Goal: Task Accomplishment & Management: Manage account settings

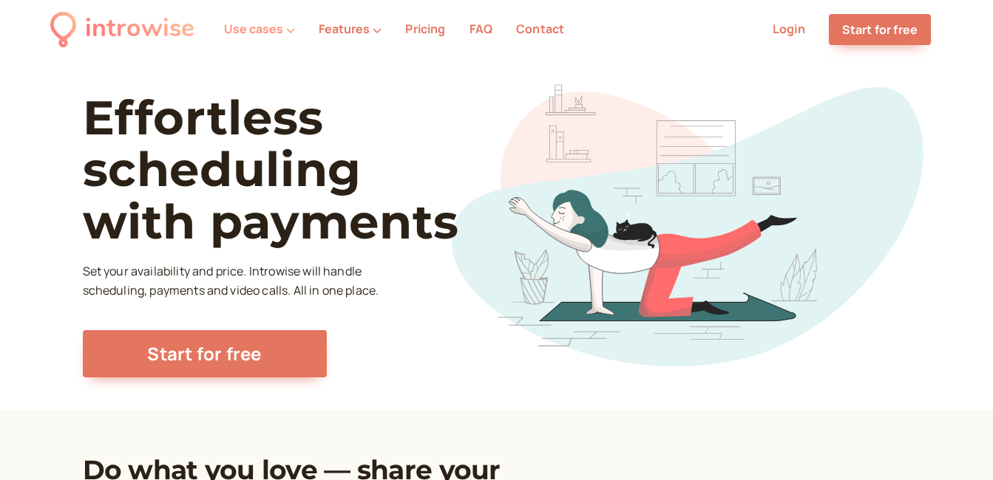
click at [290, 28] on icon at bounding box center [290, 30] width 9 height 9
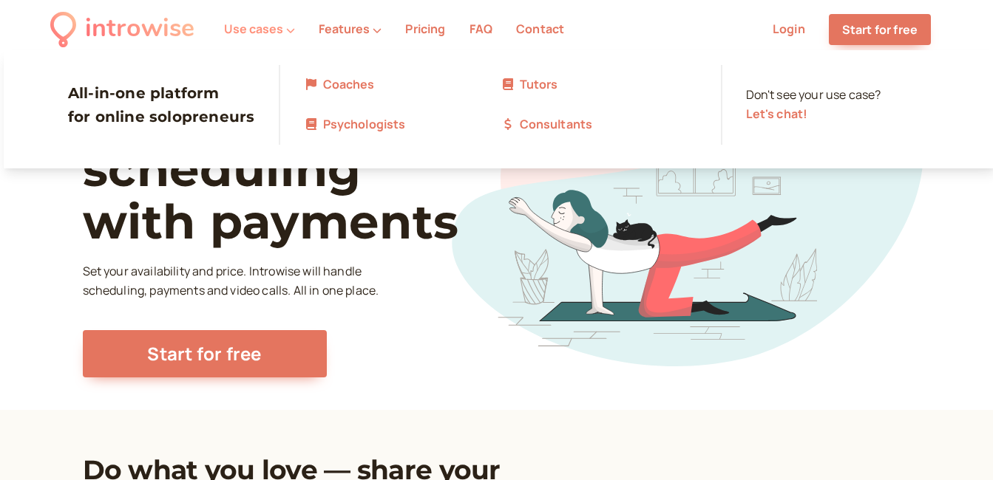
click at [290, 28] on icon at bounding box center [290, 30] width 9 height 9
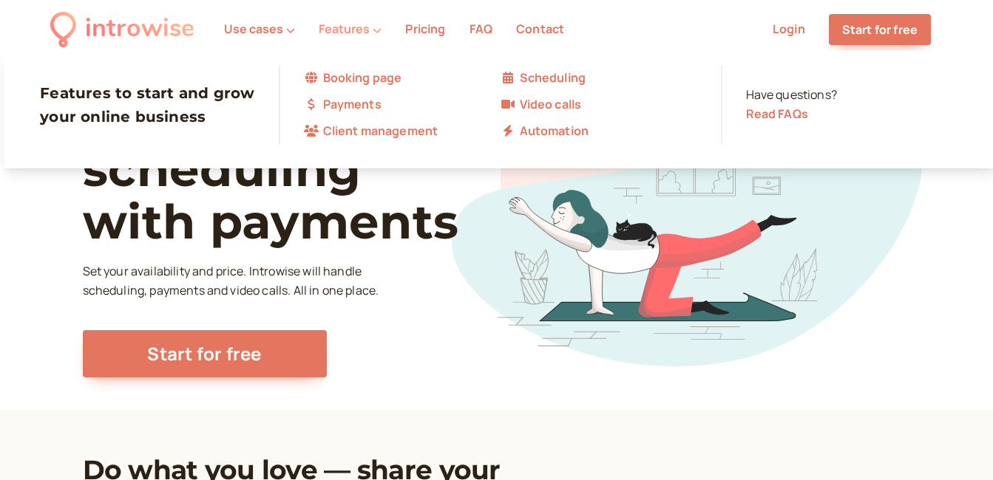
click at [372, 28] on icon at bounding box center [376, 30] width 9 height 9
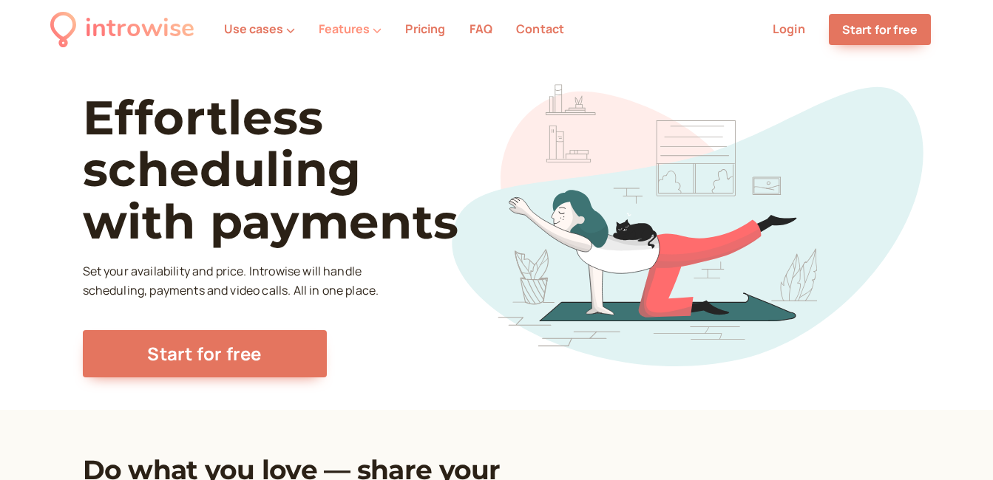
click at [372, 28] on icon at bounding box center [376, 30] width 9 height 9
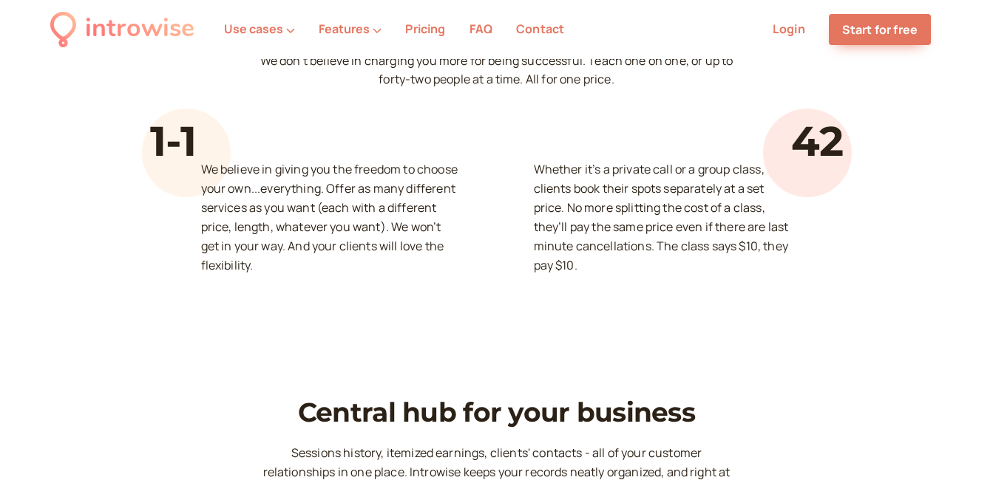
scroll to position [3782, 0]
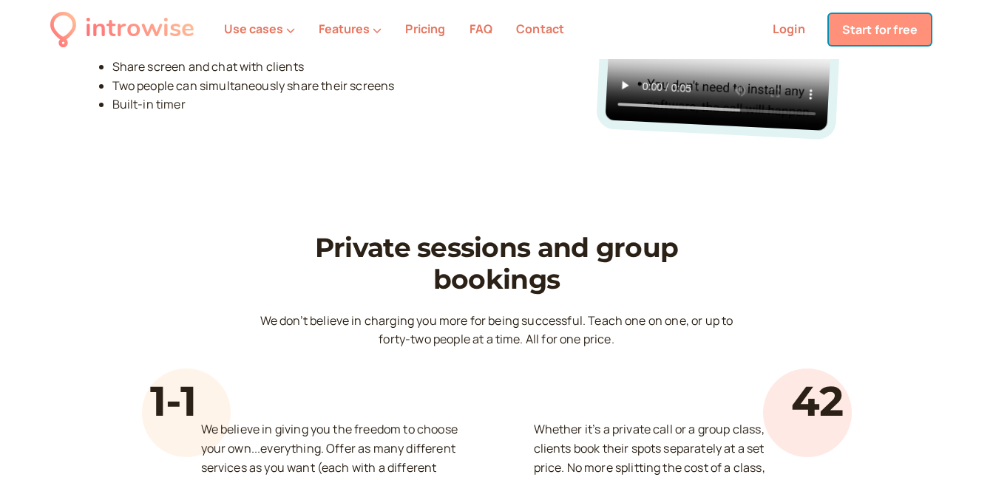
click at [864, 22] on link "Start for free" at bounding box center [879, 29] width 102 height 31
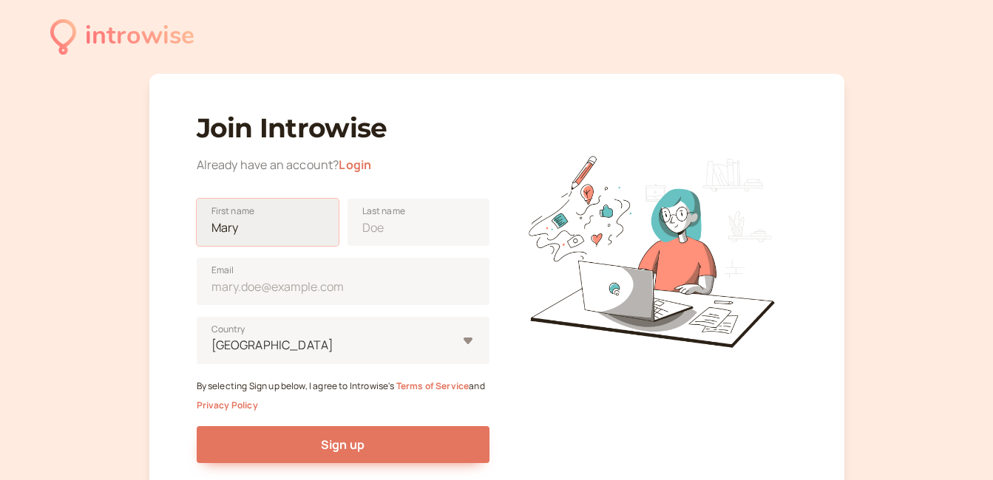
click at [257, 232] on input "First name" at bounding box center [268, 222] width 142 height 47
type input "[PERSON_NAME]"
type input "[EMAIL_ADDRESS][DOMAIN_NAME]"
type input "[GEOGRAPHIC_DATA]"
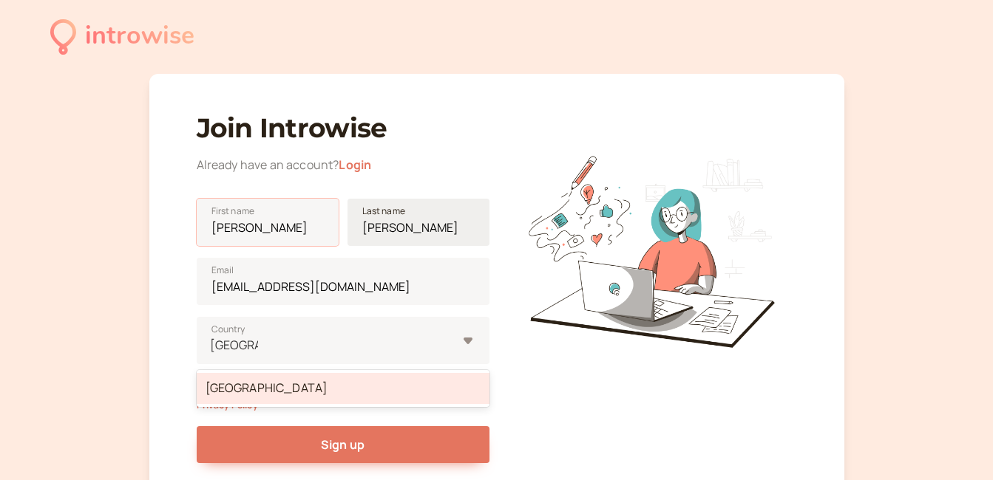
type input "[PERSON_NAME]"
click at [440, 228] on input "[PERSON_NAME]" at bounding box center [418, 222] width 142 height 47
type input "Freire"
click at [129, 259] on div "introwise Join Introwise Already have an account? Login [PERSON_NAME] First nam…" at bounding box center [496, 312] width 993 height 624
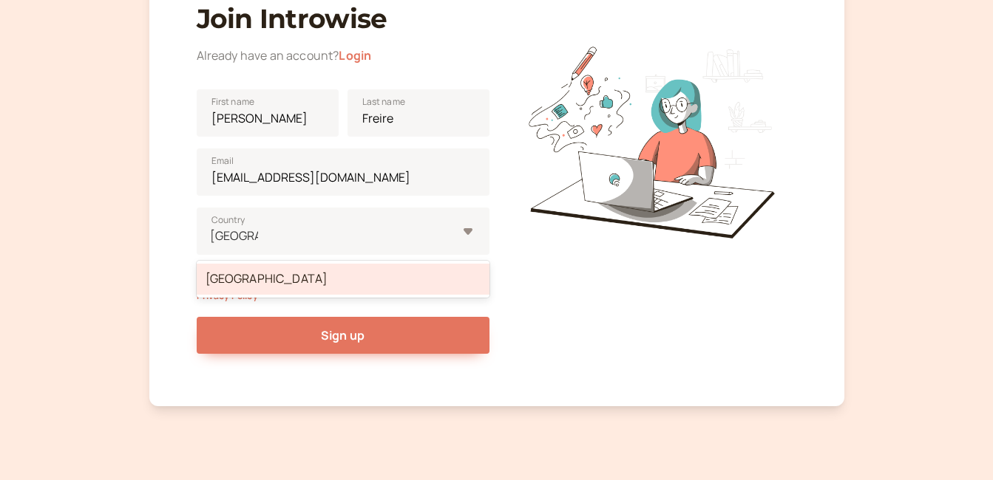
scroll to position [143, 0]
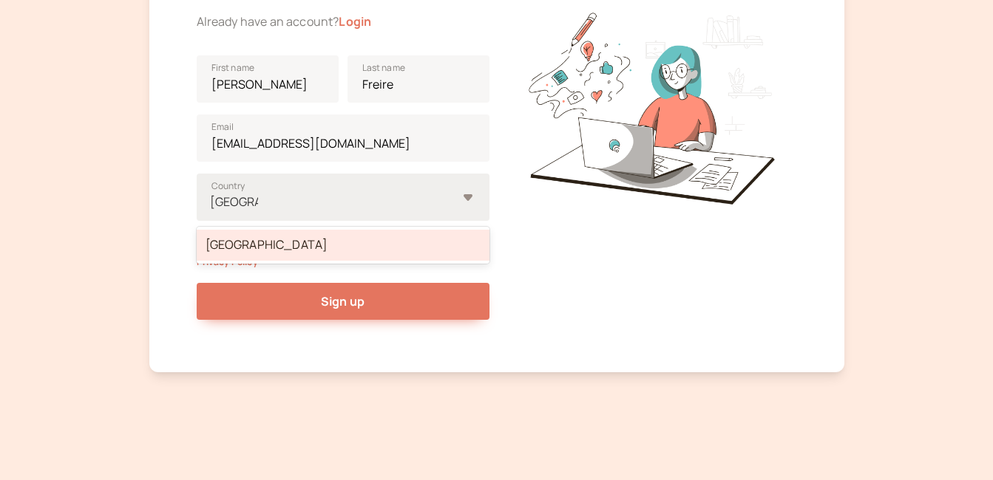
click at [239, 247] on div "[GEOGRAPHIC_DATA]" at bounding box center [343, 245] width 293 height 31
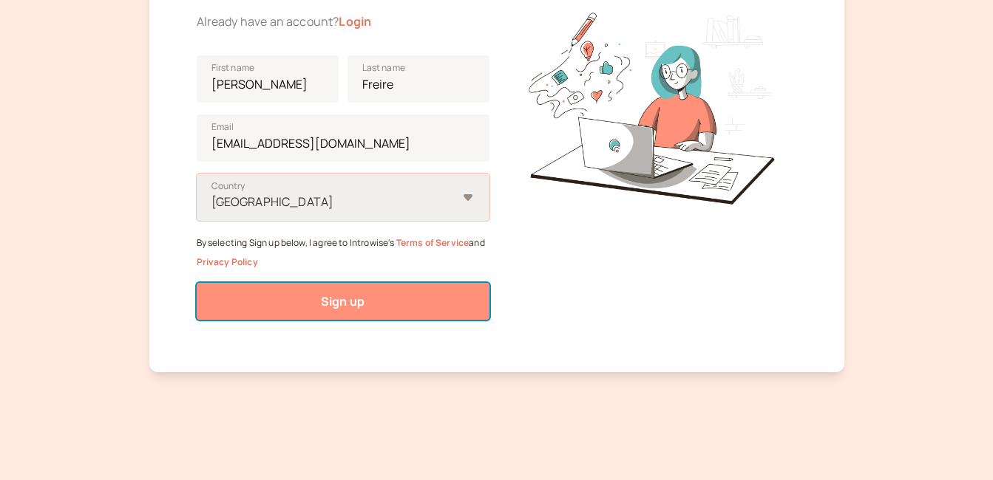
click at [363, 304] on span "Sign up" at bounding box center [343, 301] width 44 height 16
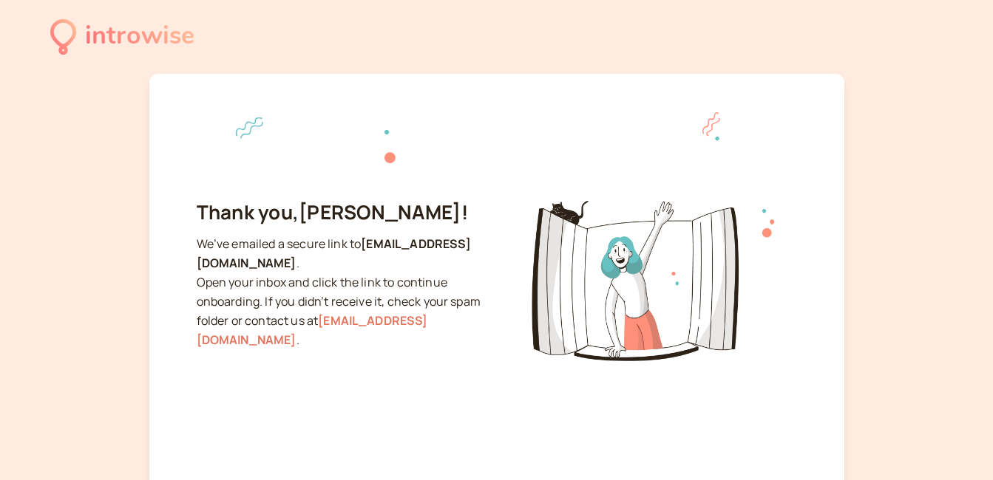
scroll to position [74, 0]
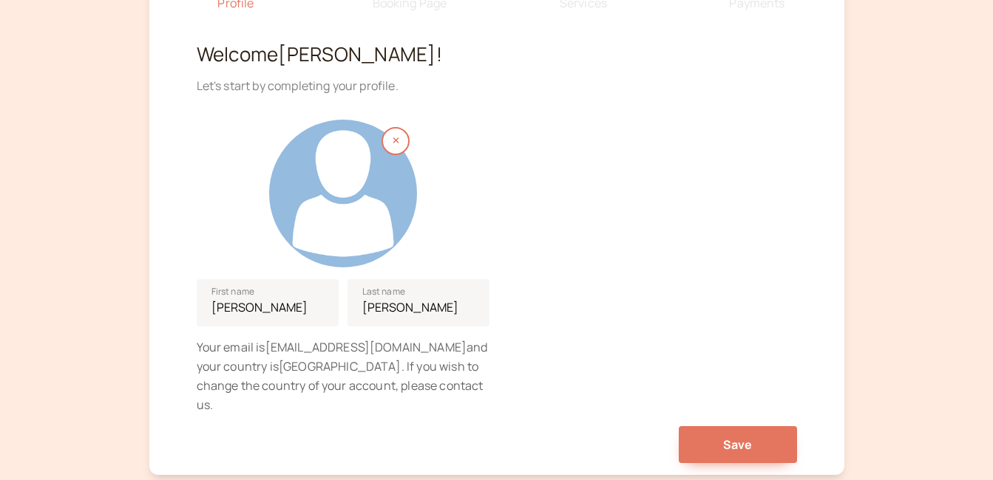
scroll to position [232, 0]
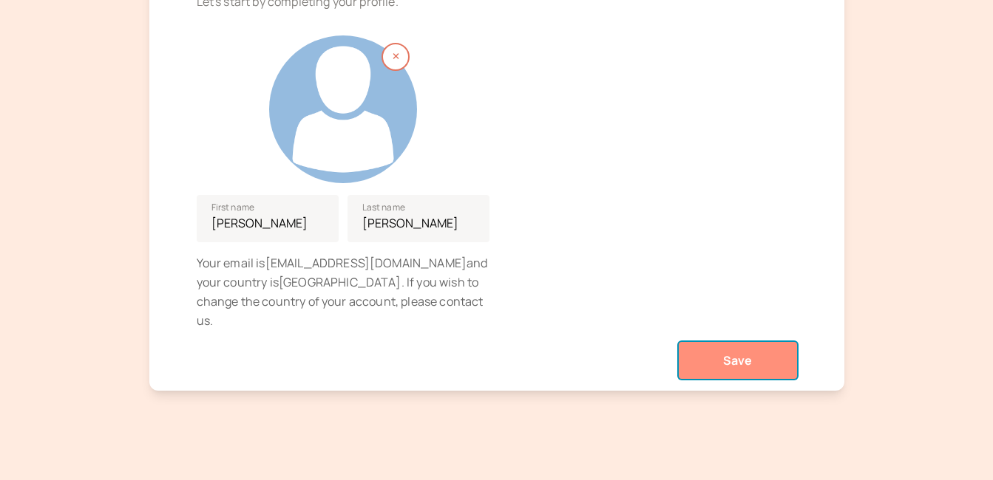
click at [726, 353] on span "Save" at bounding box center [738, 361] width 30 height 16
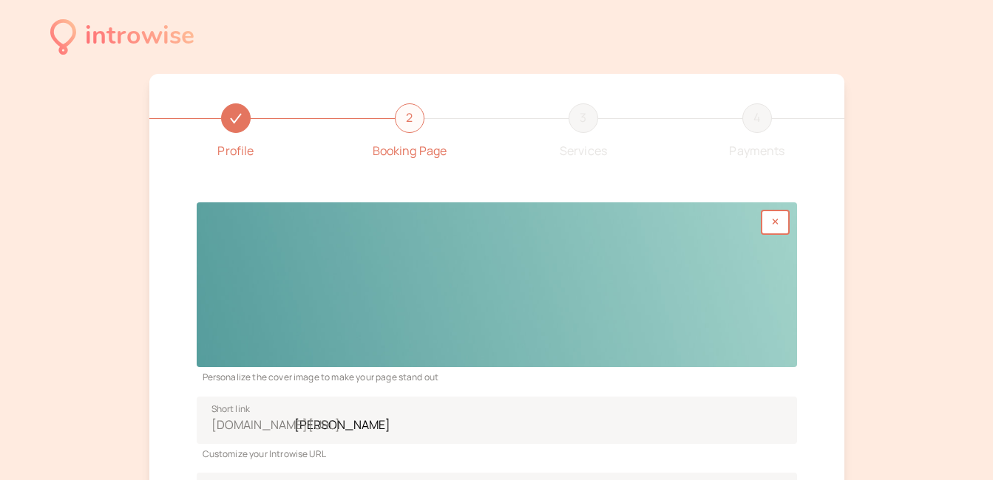
drag, startPoint x: 372, startPoint y: 245, endPoint x: 342, endPoint y: 248, distance: 29.6
click at [342, 248] on div at bounding box center [497, 284] width 600 height 165
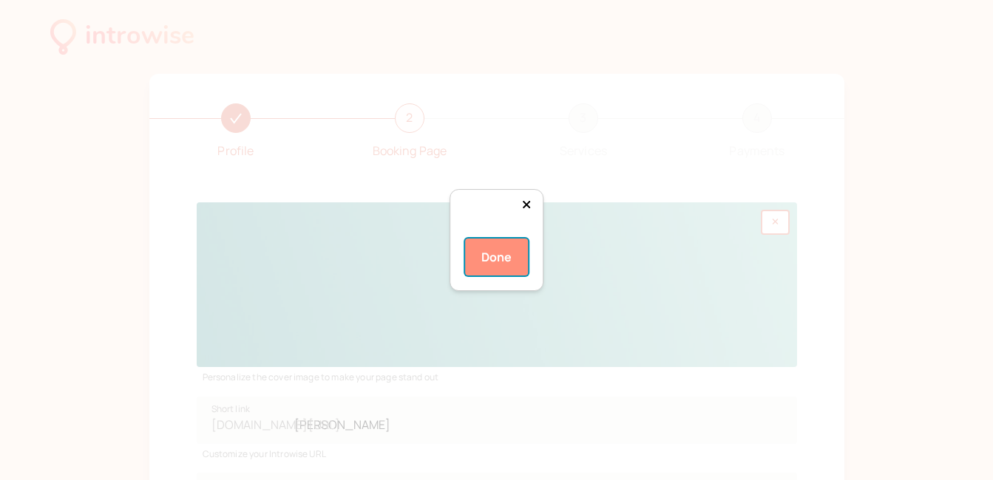
click at [491, 276] on button "Done" at bounding box center [497, 257] width 64 height 37
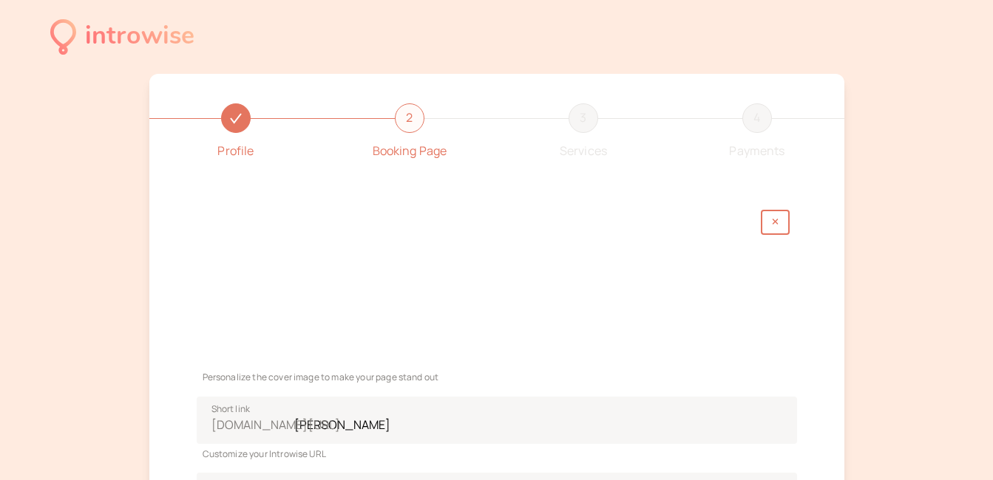
click at [585, 248] on div at bounding box center [497, 284] width 600 height 165
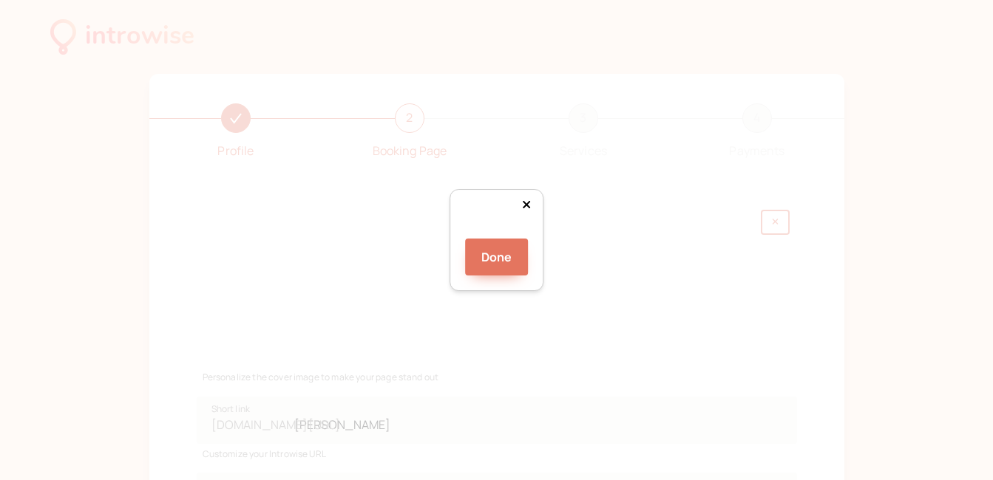
click at [549, 299] on div at bounding box center [672, 336] width 275 height 75
click at [496, 233] on div at bounding box center [496, 233] width 0 height 0
click at [449, 189] on div "Done" at bounding box center [496, 240] width 95 height 102
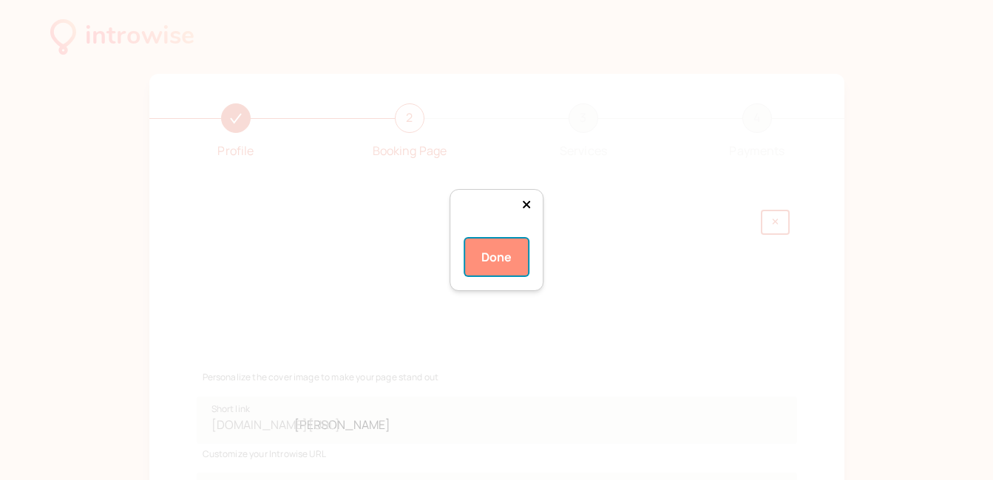
click at [500, 276] on button "Done" at bounding box center [497, 257] width 64 height 37
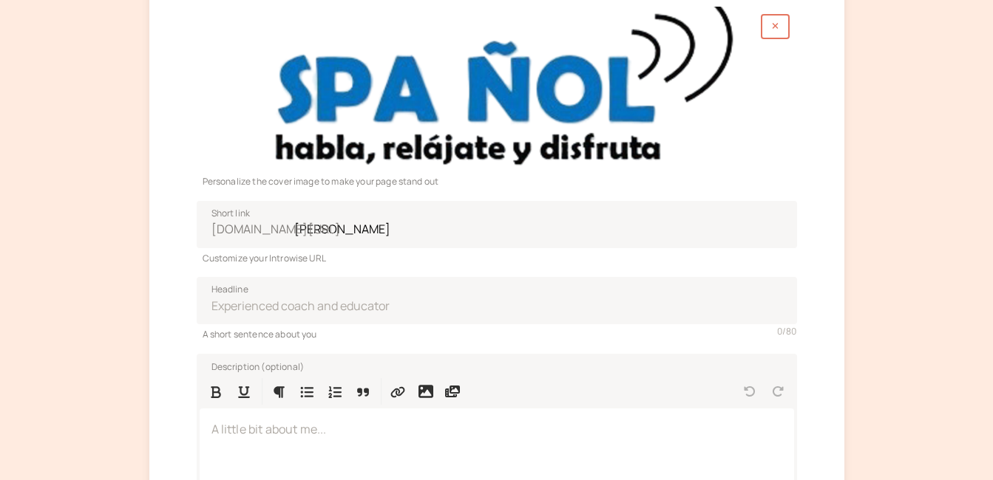
scroll to position [222, 0]
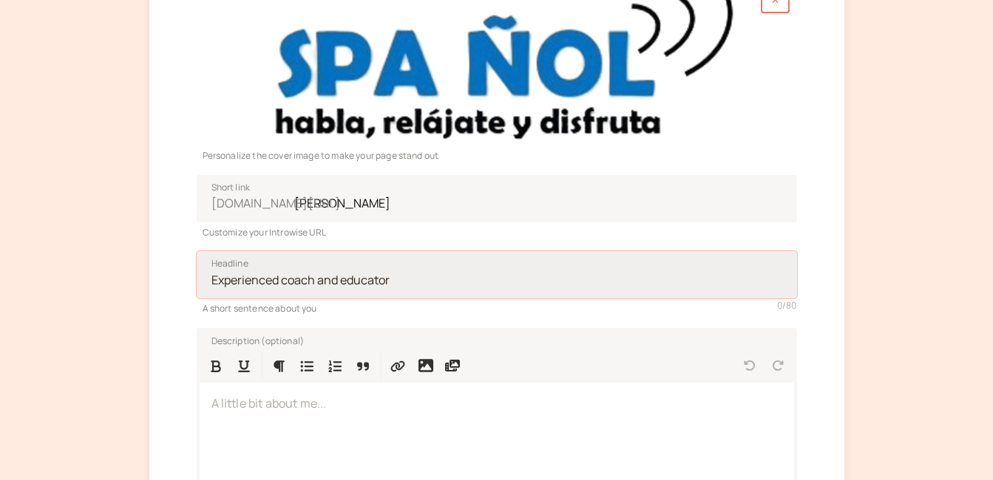
click at [209, 283] on input "Headline" at bounding box center [497, 274] width 600 height 47
type input "Profesor de español"
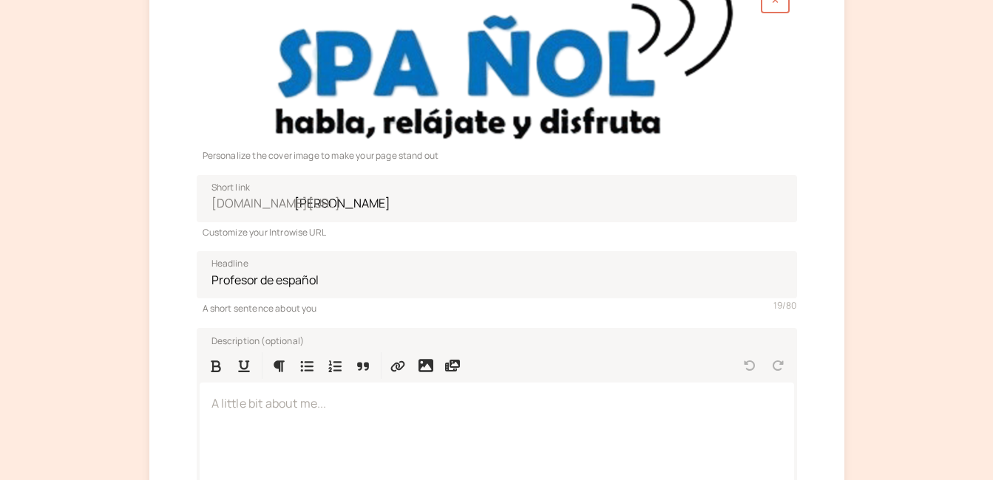
click at [174, 290] on div "Profile 2 Booking Page 3 Services 4 Payments Personalize the cover image to mak…" at bounding box center [496, 253] width 695 height 803
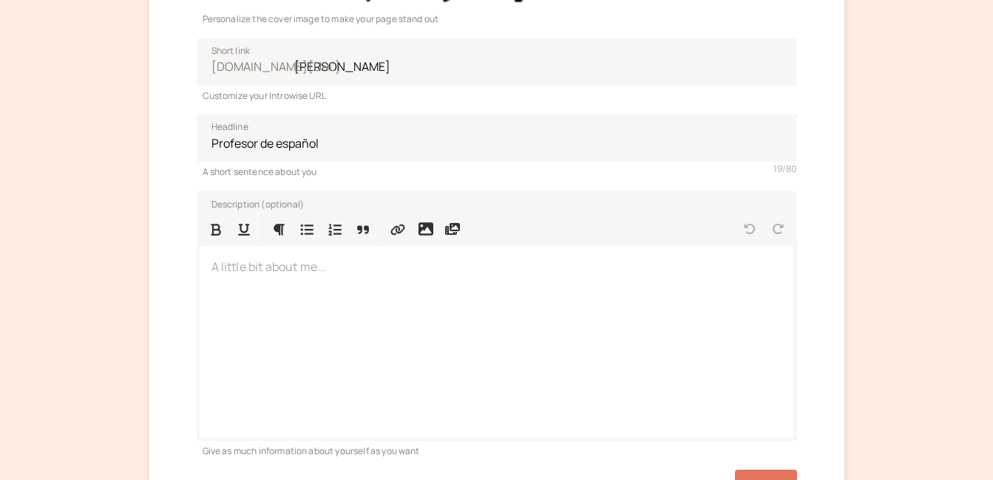
scroll to position [357, 0]
click at [209, 268] on div at bounding box center [497, 343] width 594 height 191
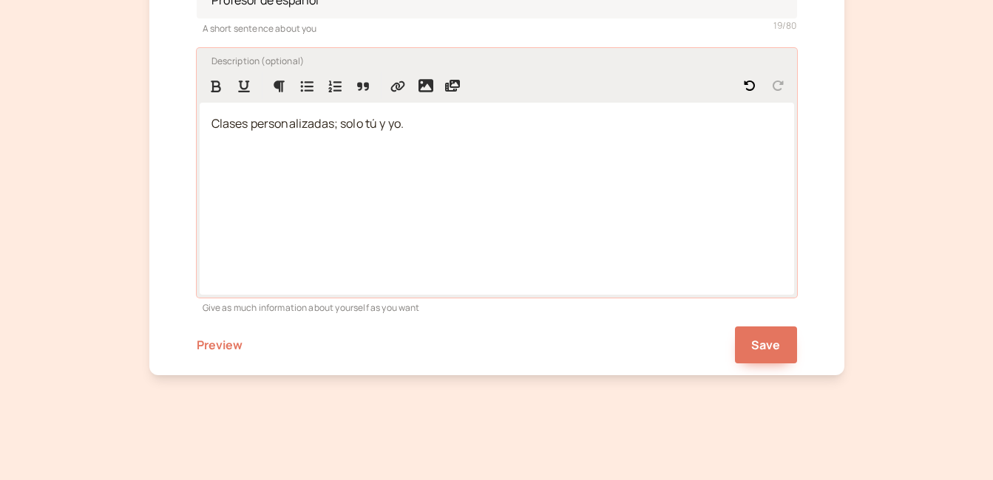
scroll to position [505, 0]
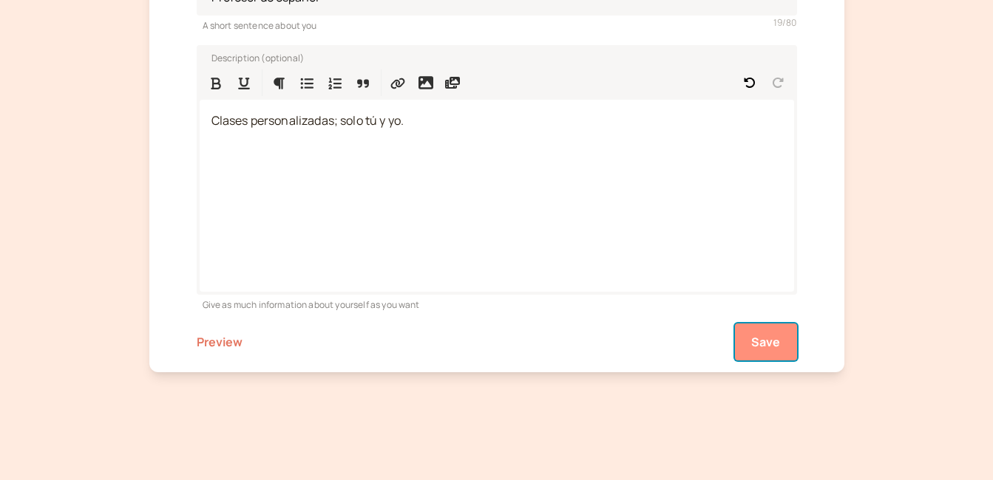
click at [764, 344] on span "Save" at bounding box center [766, 342] width 30 height 16
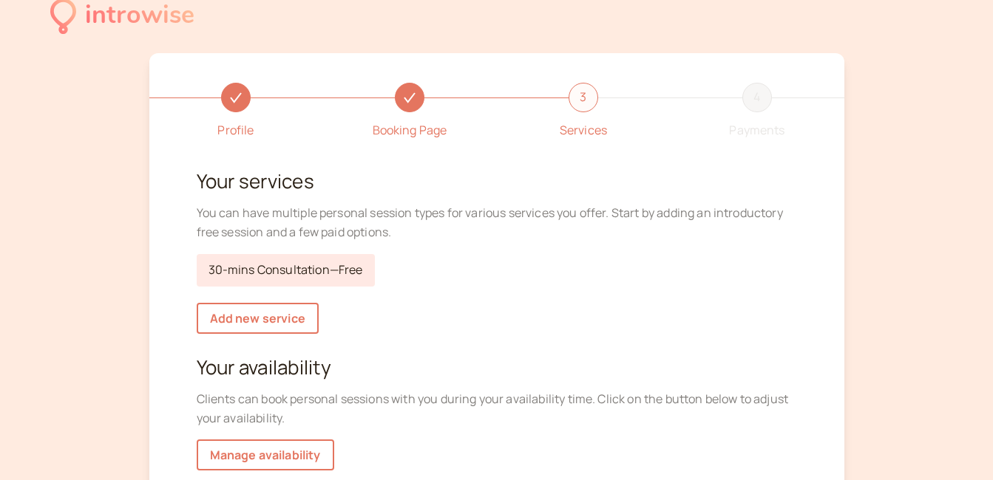
scroll to position [20, 0]
click at [290, 266] on link "30-mins Consultation — Free" at bounding box center [286, 271] width 178 height 33
select select "30"
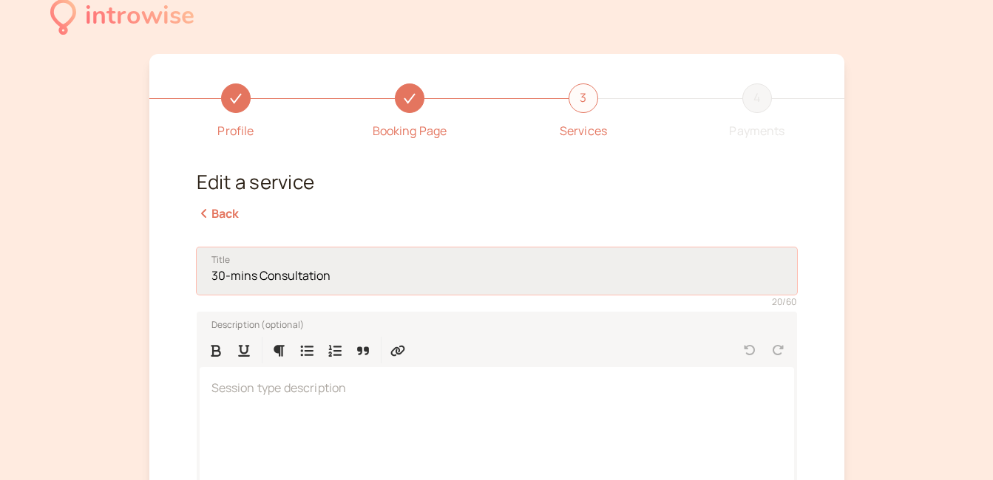
click at [209, 276] on input "30-mins Consultation" at bounding box center [497, 271] width 600 height 47
type input "Clase de prueba de 30 minutos"
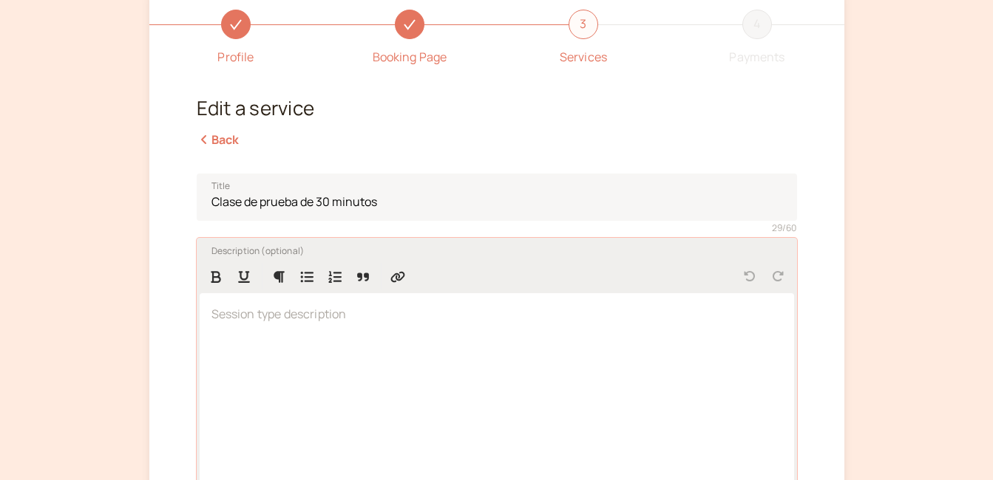
click at [211, 314] on p at bounding box center [496, 314] width 571 height 19
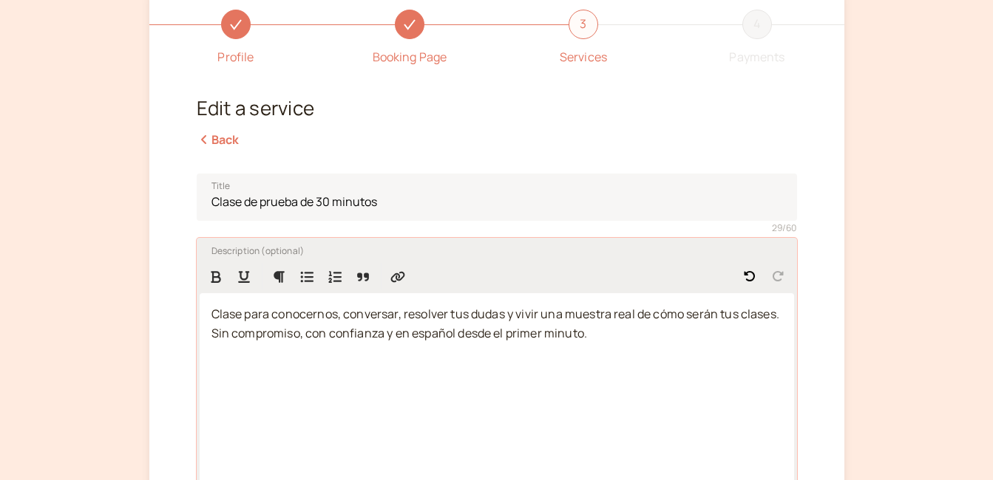
click at [452, 314] on span "Clase para conocernos, conversar, resolver tus dudas y vivir una muestra real d…" at bounding box center [496, 323] width 571 height 35
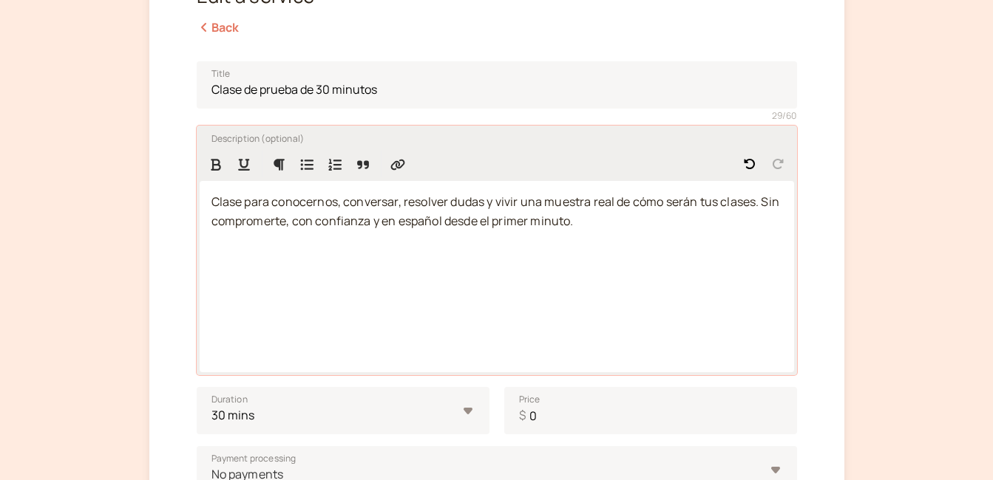
scroll to position [242, 0]
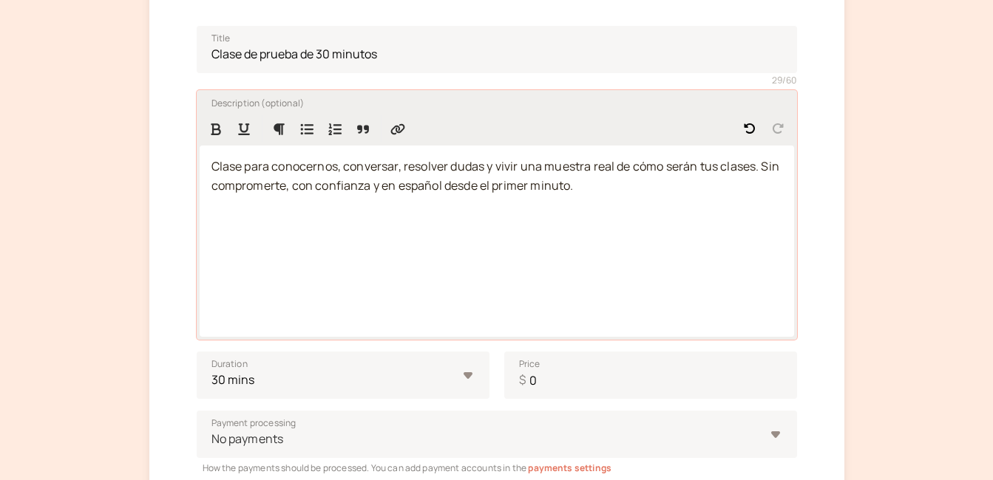
click at [766, 168] on span "Clase para conocernos, conversar, resolver dudas y vivir una muestra real de có…" at bounding box center [496, 175] width 571 height 35
click at [594, 166] on span "Clase para conocernos, conversar, resolver dudas y vivir una muestra real de có…" at bounding box center [496, 175] width 571 height 35
click at [751, 167] on span "Clase para conocernos, conversar, resolver dudas y vivir una muestra de cómo se…" at bounding box center [484, 175] width 547 height 35
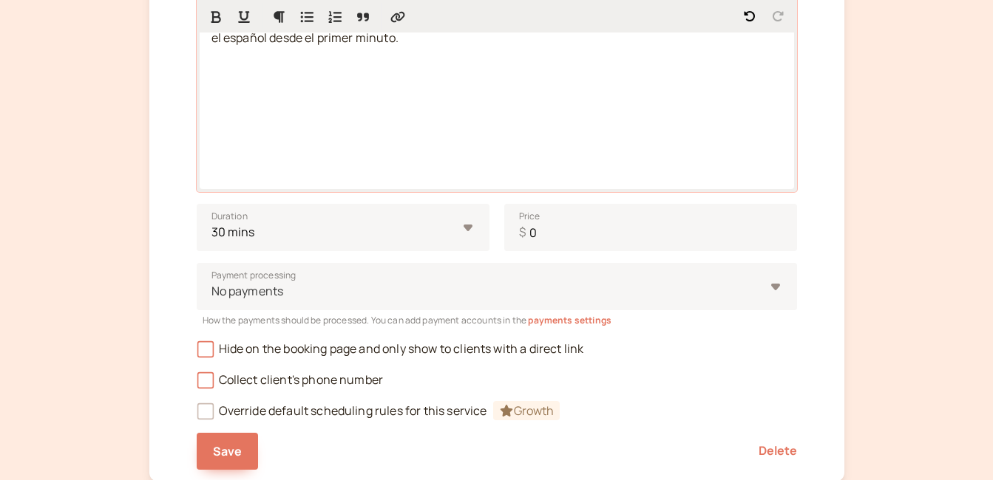
scroll to position [463, 0]
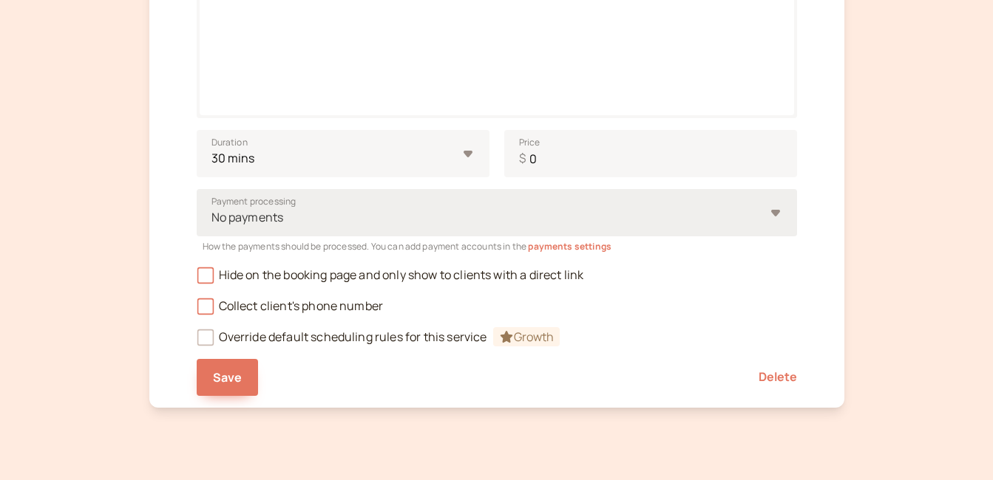
click at [772, 214] on div "No payments" at bounding box center [497, 212] width 600 height 47
click at [212, 214] on input "Payment processing No payments" at bounding box center [211, 217] width 2 height 17
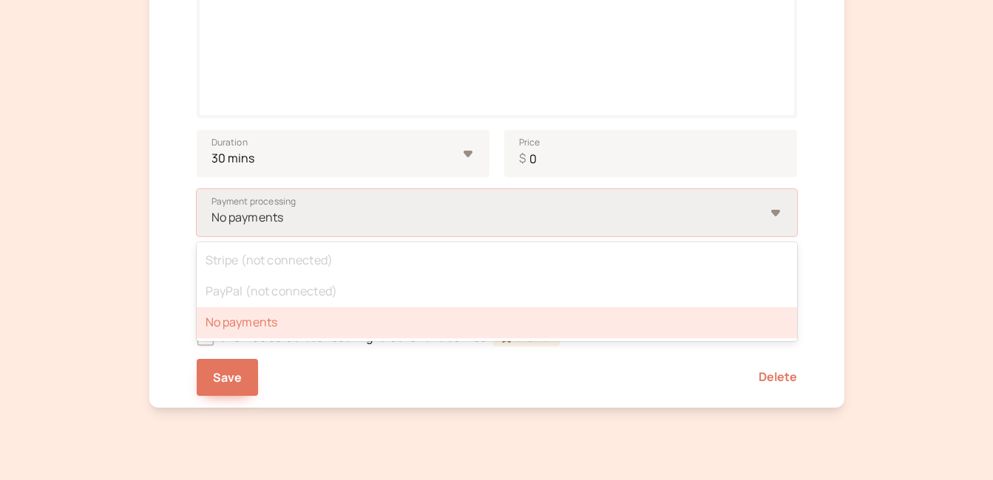
click at [772, 214] on div "No payments" at bounding box center [497, 212] width 600 height 47
click at [212, 214] on input "Payment processing option No payments selected, 3 of 3. 3 results available. Us…" at bounding box center [211, 217] width 2 height 17
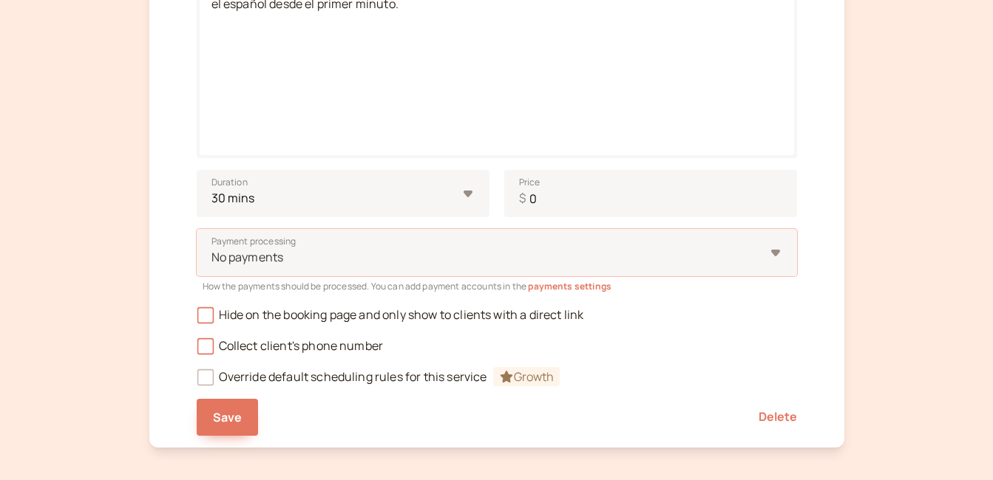
scroll to position [389, 0]
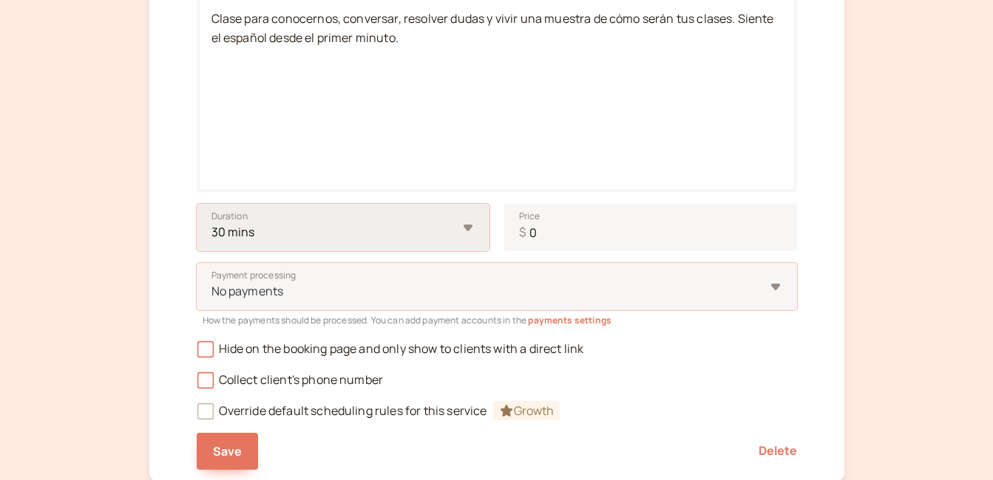
click at [471, 229] on select "10 mins 15 mins 30 mins 45 mins 1 hour 1.5 hours 2 hours Custom…" at bounding box center [343, 227] width 293 height 47
click at [173, 217] on div "Profile Booking Page 3 Services 4 Payments Edit a service Back Title Clase de p…" at bounding box center [496, 82] width 695 height 797
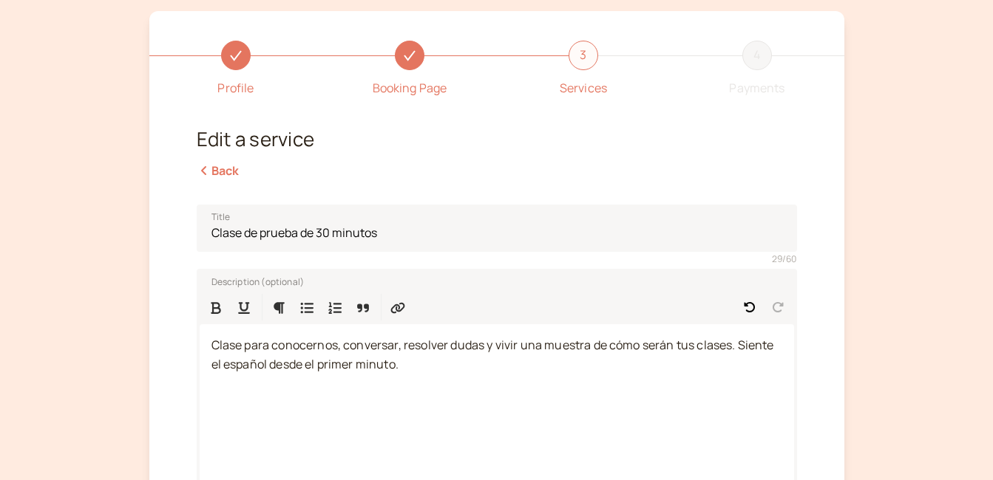
scroll to position [55, 0]
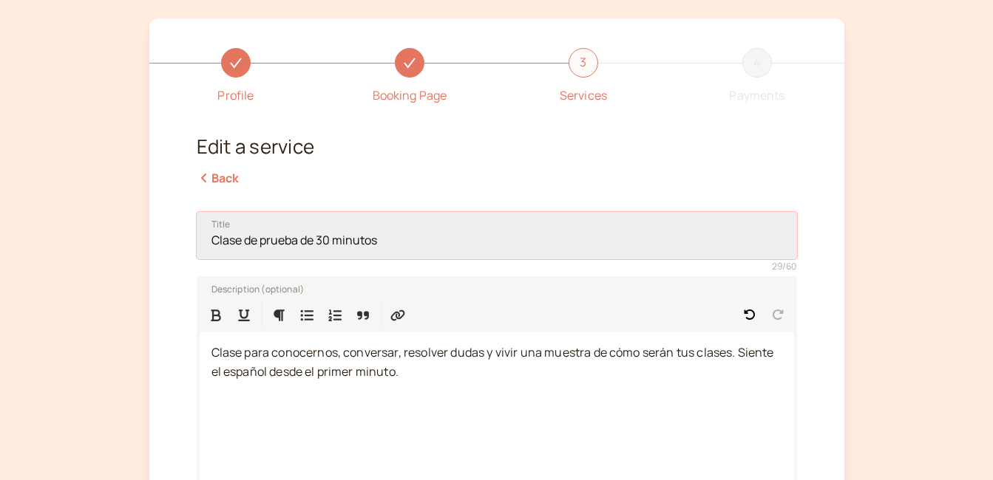
click at [301, 245] on input "Clase de prueba de 30 minutos" at bounding box center [497, 235] width 600 height 47
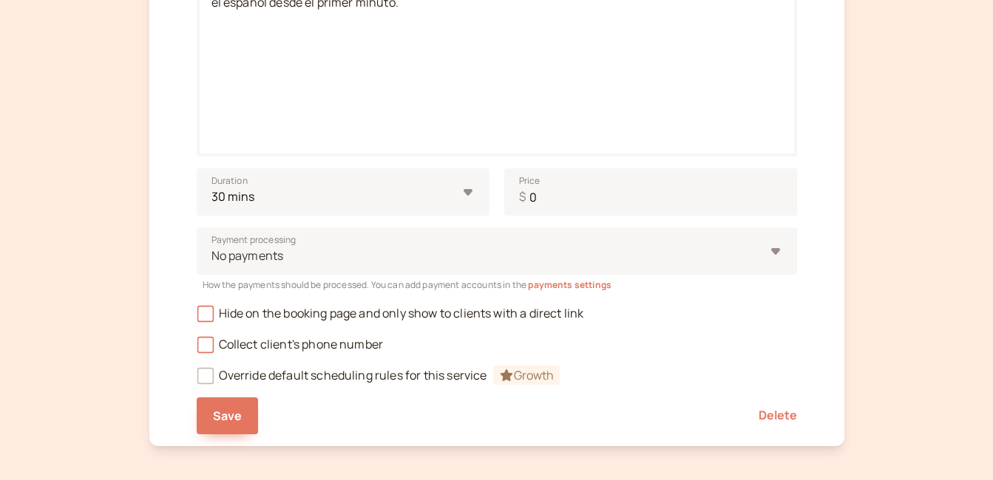
scroll to position [499, 0]
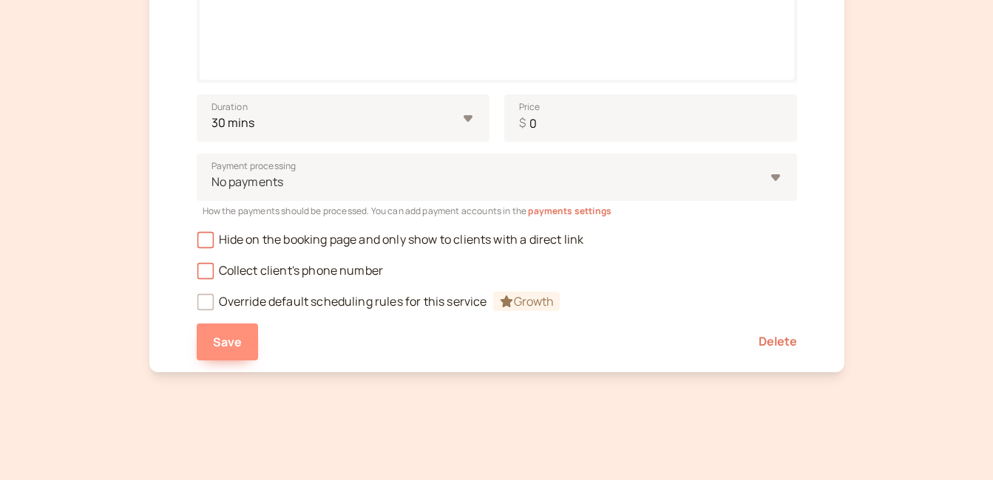
type input "Clase de prueba - 30 min."
click at [234, 338] on span "Save" at bounding box center [228, 342] width 30 height 16
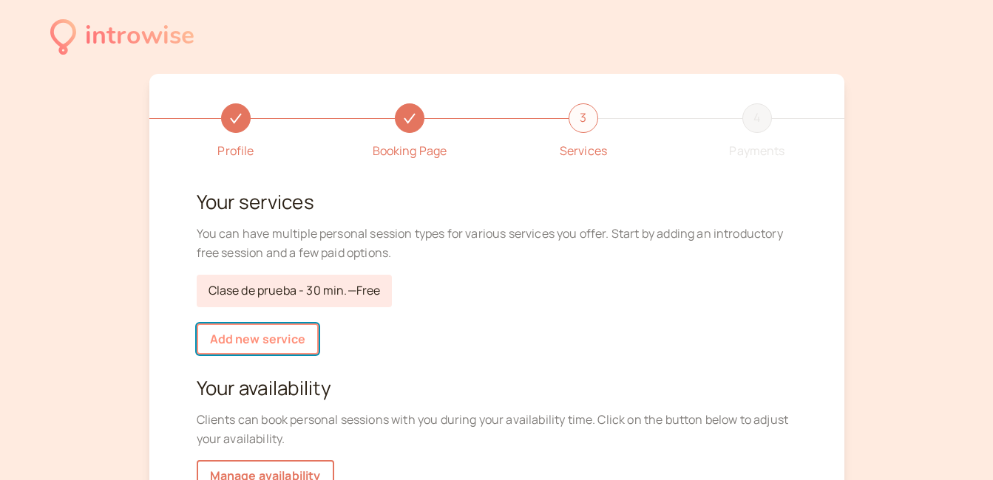
click at [268, 338] on link "Add new service" at bounding box center [258, 339] width 122 height 31
select select "30"
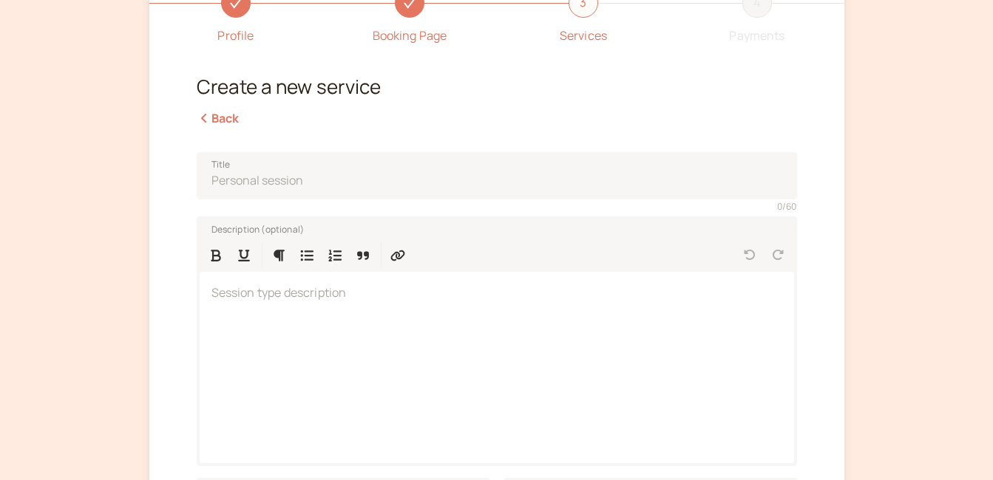
scroll to position [148, 0]
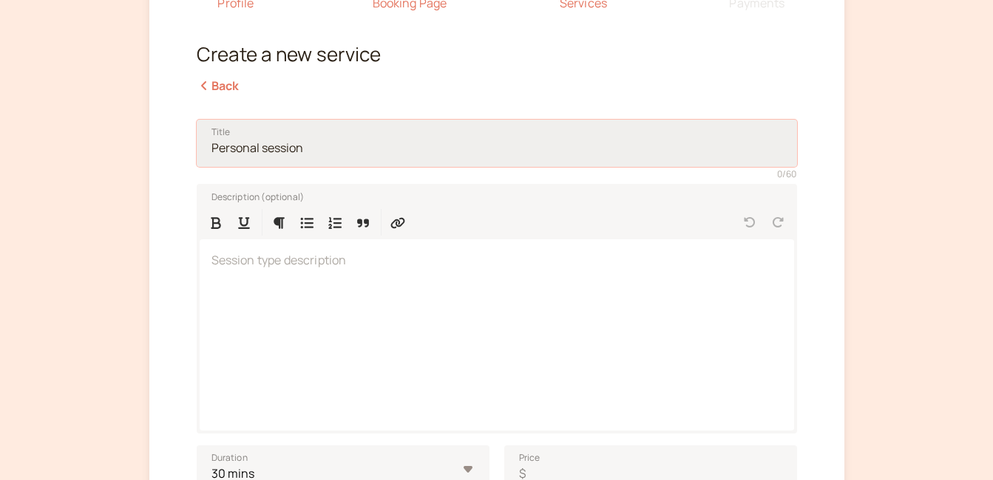
click at [210, 152] on input "Title" at bounding box center [497, 143] width 600 height 47
type input "Clase individual"
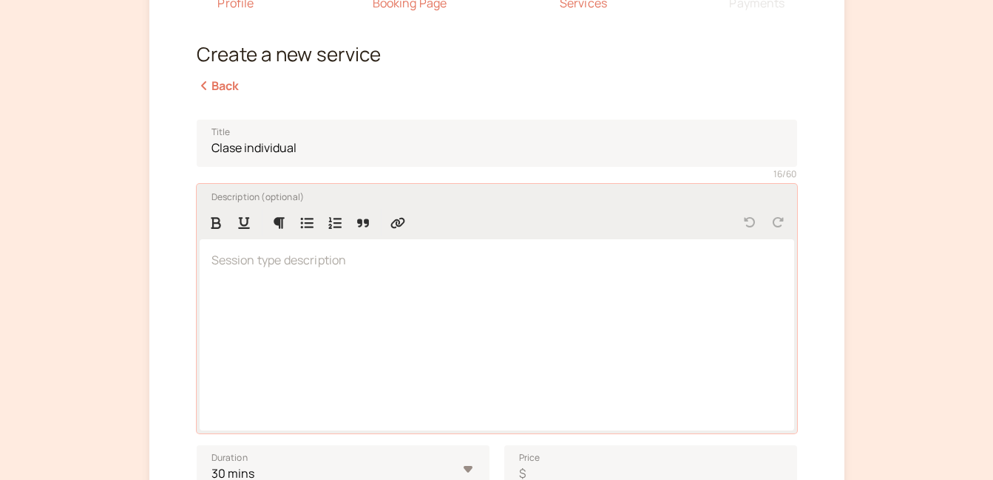
click at [211, 265] on p at bounding box center [496, 260] width 571 height 19
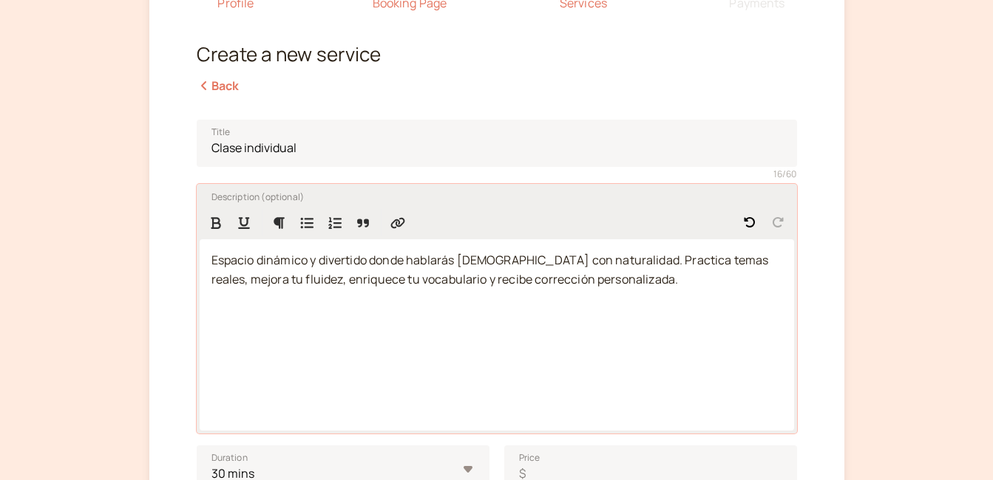
click at [212, 263] on span "Espacio dinámico y divertido donde hablarás español con naturalidad. Practica t…" at bounding box center [490, 269] width 559 height 35
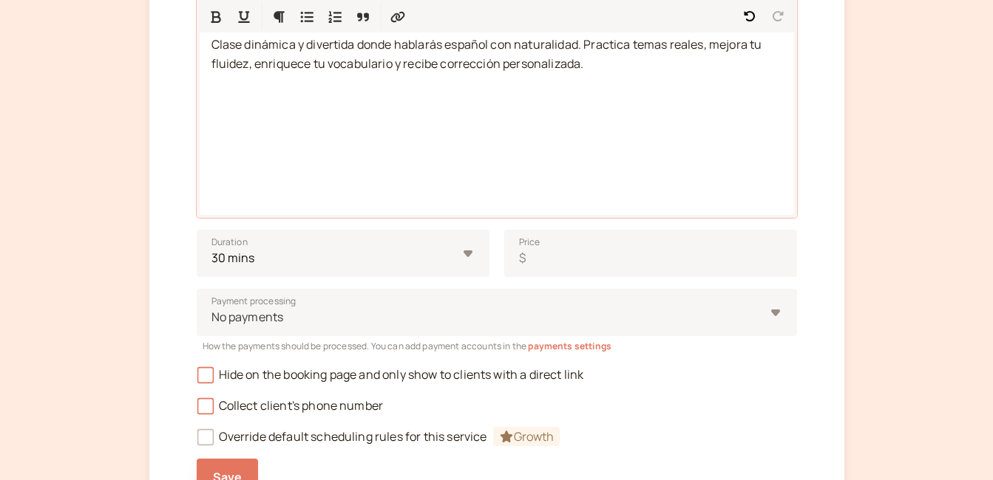
scroll to position [443, 0]
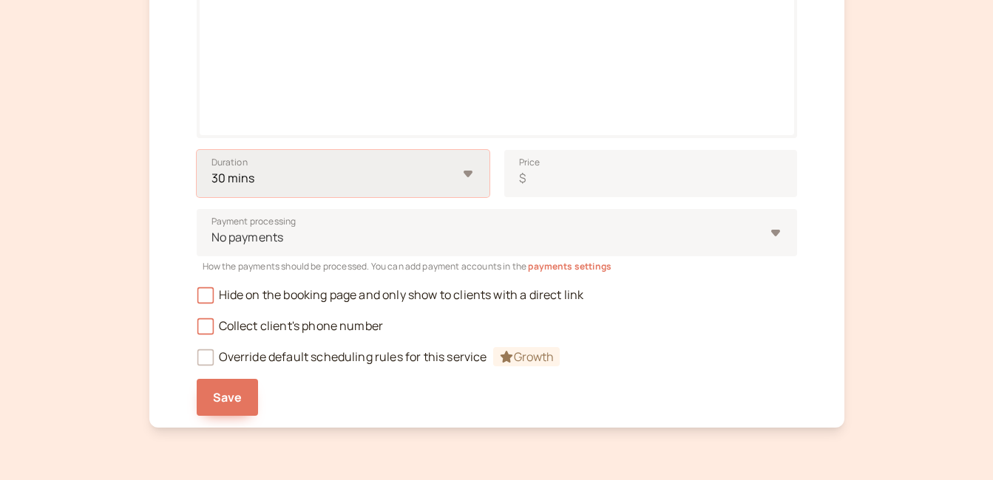
click at [466, 171] on select "10 mins 15 mins 30 mins 45 mins 1 hour 1.5 hours 2 hours Custom…" at bounding box center [343, 173] width 293 height 47
click at [317, 177] on input "35" at bounding box center [267, 173] width 140 height 47
click at [317, 177] on input "40" at bounding box center [267, 173] width 140 height 47
click at [317, 177] on input "45" at bounding box center [267, 173] width 140 height 47
click at [317, 177] on input "50" at bounding box center [267, 173] width 140 height 47
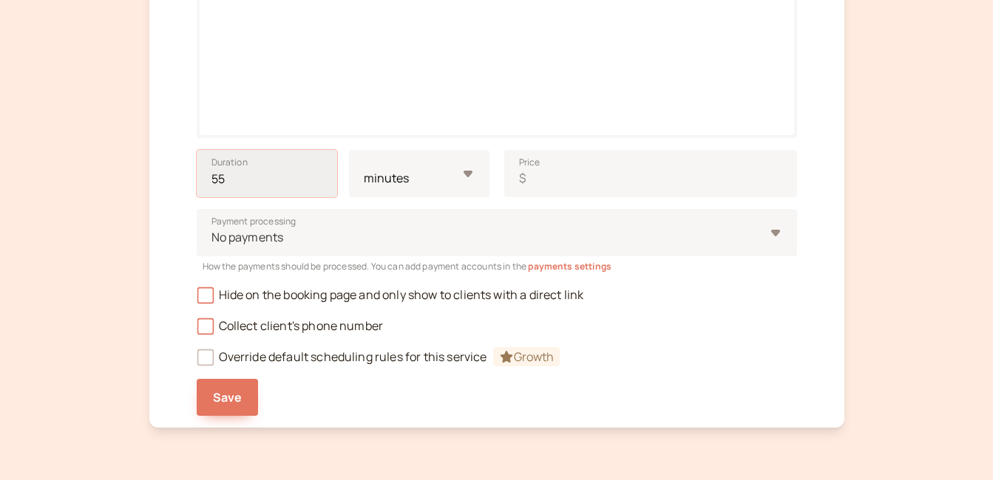
click at [317, 177] on input "55" at bounding box center [267, 173] width 140 height 47
click at [317, 177] on input "60" at bounding box center [267, 173] width 140 height 47
click at [317, 177] on input "65" at bounding box center [267, 173] width 140 height 47
click at [317, 177] on input "70" at bounding box center [267, 173] width 140 height 47
click at [317, 177] on input "75" at bounding box center [267, 173] width 140 height 47
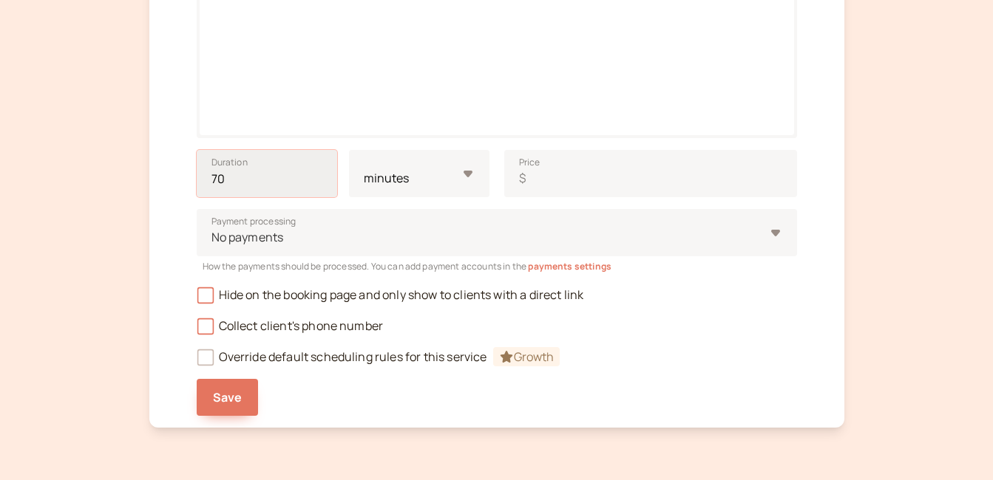
click at [316, 183] on input "70" at bounding box center [267, 173] width 140 height 47
click at [316, 183] on input "65" at bounding box center [267, 173] width 140 height 47
click at [316, 183] on input "60" at bounding box center [267, 173] width 140 height 47
click at [316, 183] on input "55" at bounding box center [267, 173] width 140 height 47
type input "50"
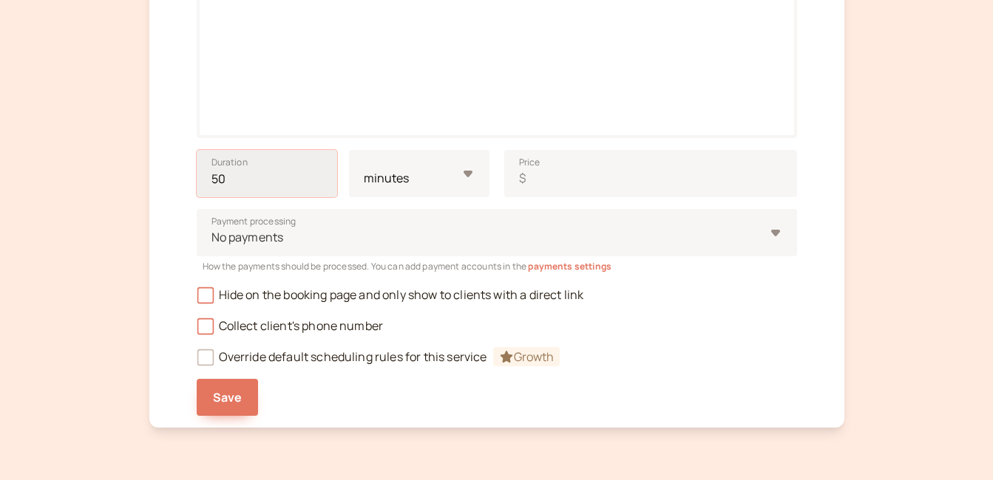
click at [316, 183] on input "50" at bounding box center [267, 173] width 140 height 47
click at [172, 185] on div "Profile Booking Page 3 Services 4 Payments Create a new service Back Title Clas…" at bounding box center [496, 28] width 695 height 797
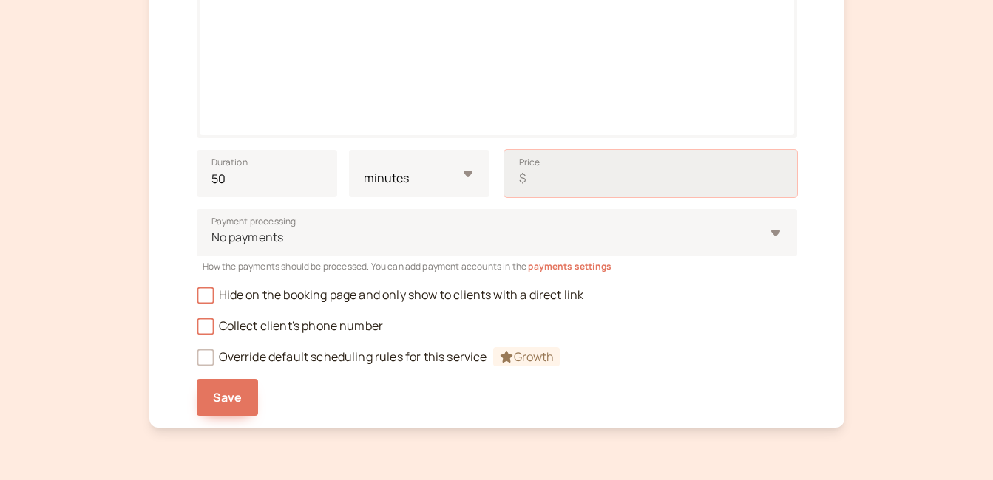
click at [574, 180] on input "Price $" at bounding box center [650, 173] width 293 height 47
type input "20"
click at [175, 197] on div "Profile Booking Page 3 Services 4 Payments Create a new service Back Title Clas…" at bounding box center [496, 28] width 695 height 797
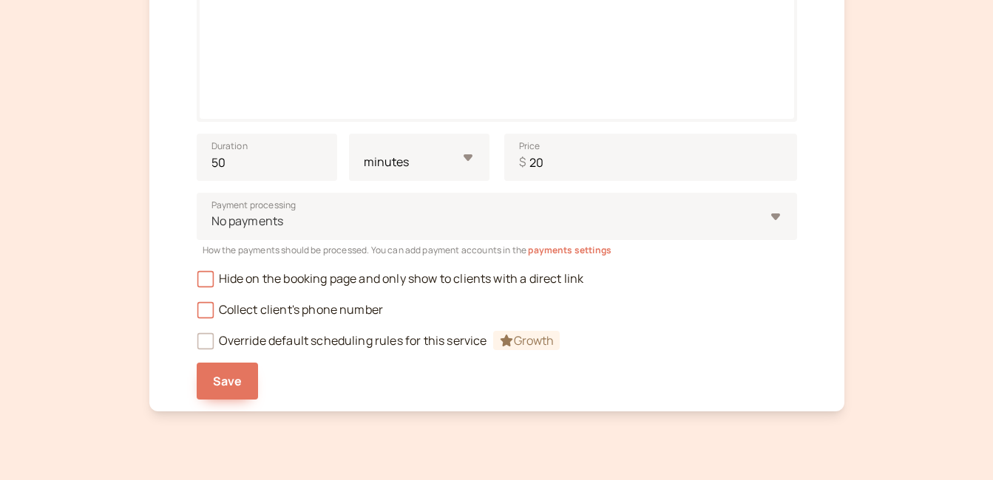
scroll to position [425, 0]
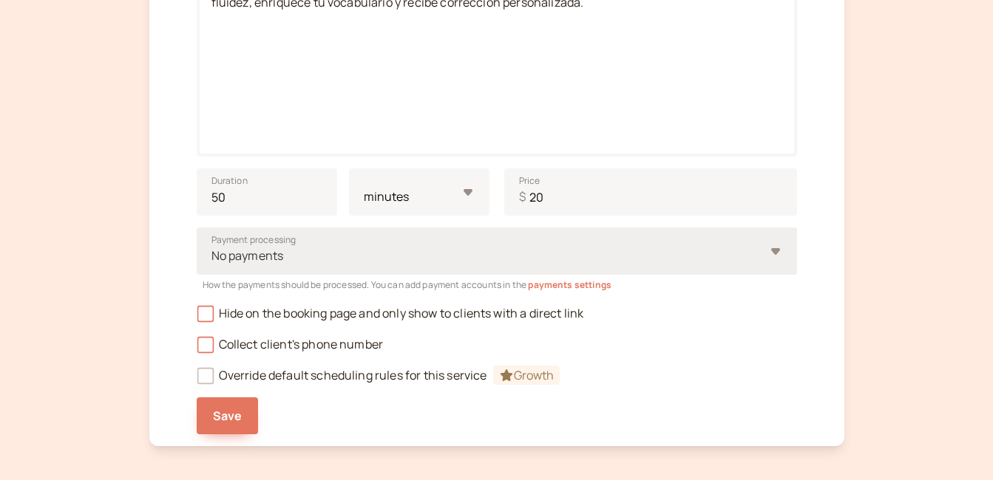
click at [775, 251] on div "No payments" at bounding box center [497, 251] width 600 height 47
click at [212, 251] on input "Payment processing No payments" at bounding box center [211, 256] width 2 height 17
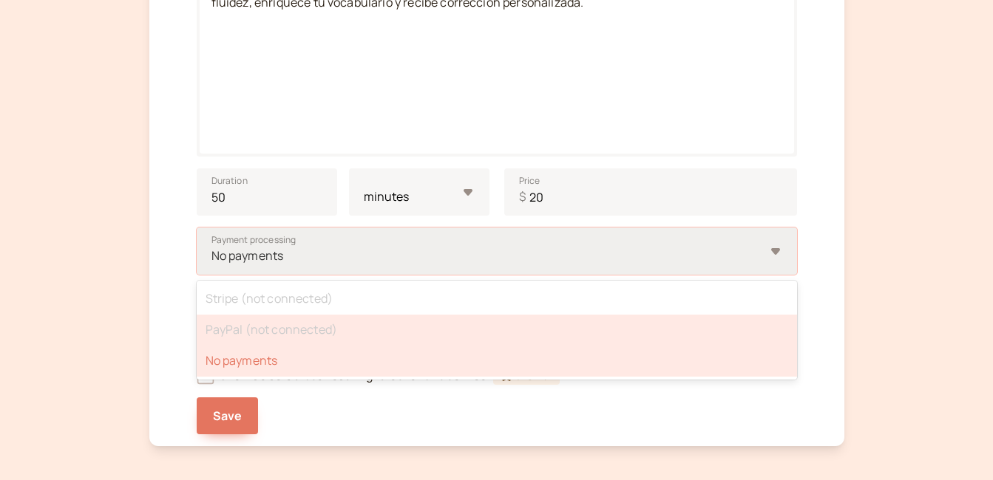
click at [312, 329] on div "PayPal (not connected)" at bounding box center [497, 330] width 600 height 31
click at [212, 265] on input "Payment processing option No payments selected, 3 of 3. 3 results available. Us…" at bounding box center [211, 256] width 2 height 17
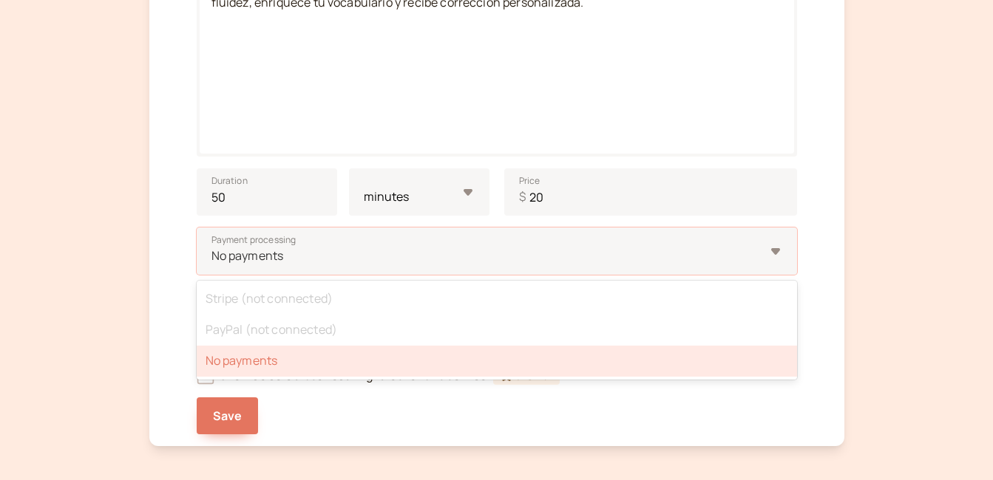
click at [172, 312] on div "Profile Booking Page 3 Services 4 Payments Create a new service Back Title Clas…" at bounding box center [496, 47] width 695 height 797
click at [775, 250] on div "No payments" at bounding box center [497, 251] width 600 height 47
click at [212, 250] on input "Payment processing option No payments selected, 3 of 3. 3 results available. Us…" at bounding box center [211, 256] width 2 height 17
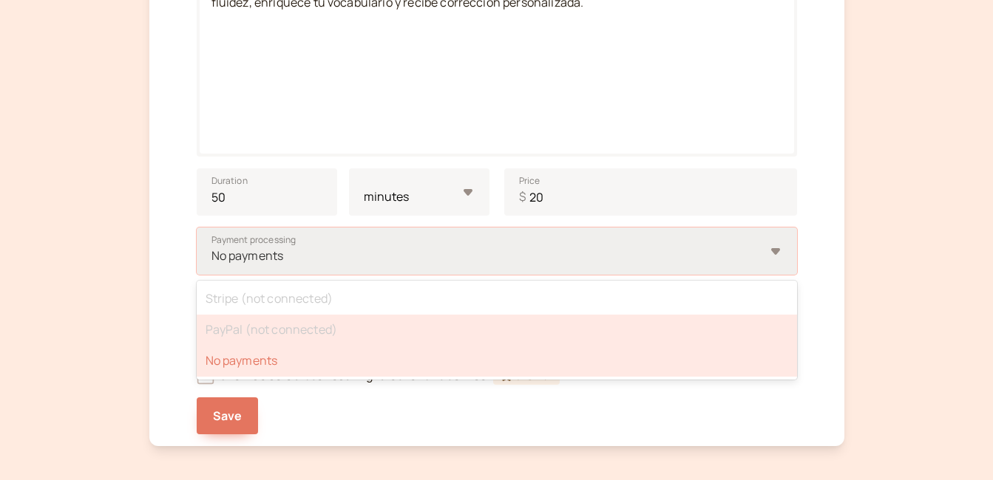
click at [303, 336] on div "PayPal (not connected)" at bounding box center [497, 330] width 600 height 31
click at [212, 265] on input "Payment processing option No payments selected, 3 of 3. 3 results available. Us…" at bounding box center [211, 256] width 2 height 17
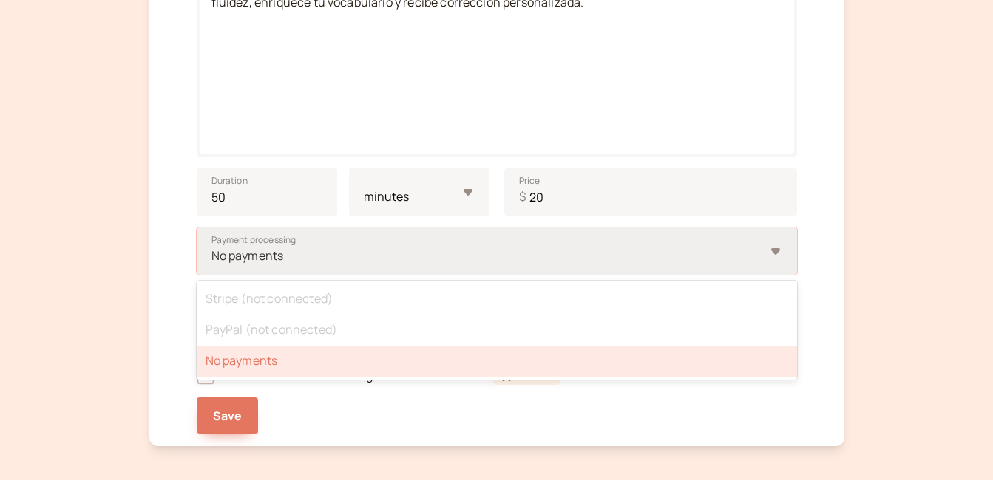
click at [780, 251] on div "No payments" at bounding box center [497, 251] width 600 height 47
click at [212, 251] on input "Payment processing option No payments selected, 3 of 3. 3 results available. Us…" at bounding box center [211, 256] width 2 height 17
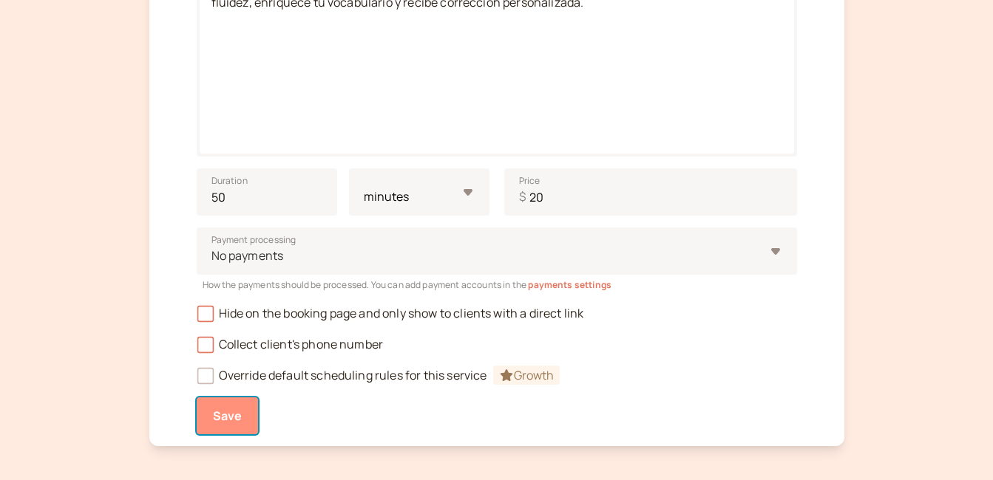
click at [228, 412] on span "Save" at bounding box center [228, 416] width 30 height 16
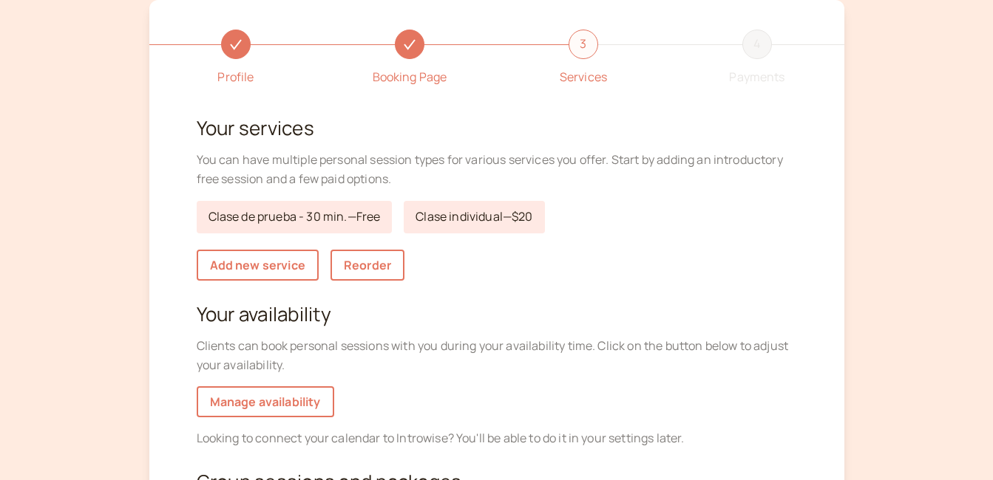
scroll to position [148, 0]
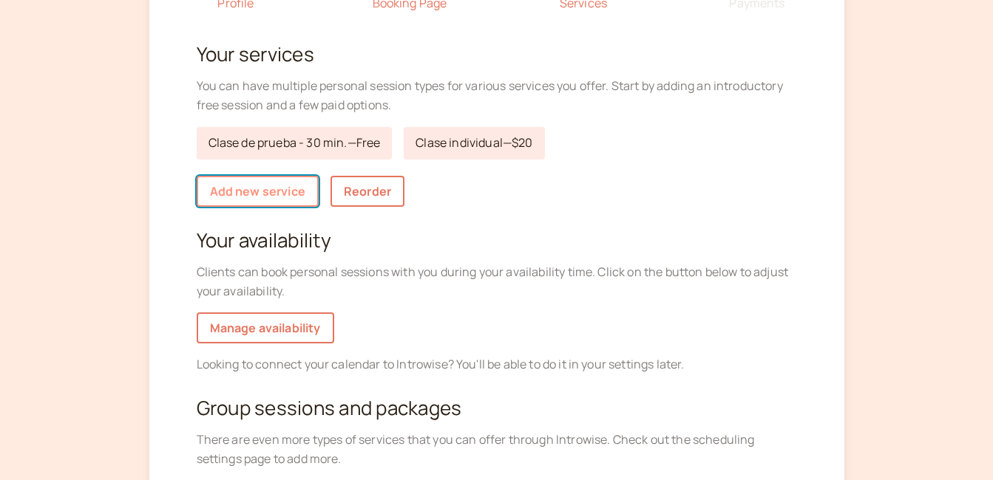
click at [266, 190] on link "Add new service" at bounding box center [258, 191] width 122 height 31
select select "30"
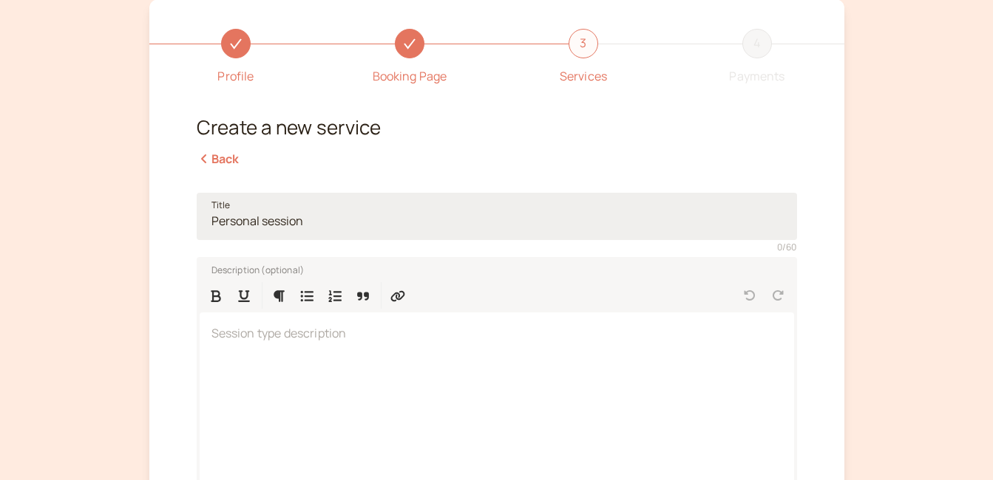
scroll to position [74, 0]
click at [213, 225] on input "Title" at bounding box center [497, 217] width 600 height 47
type input "Paquete de 5 clases"
click at [211, 336] on p at bounding box center [496, 334] width 571 height 19
paste div
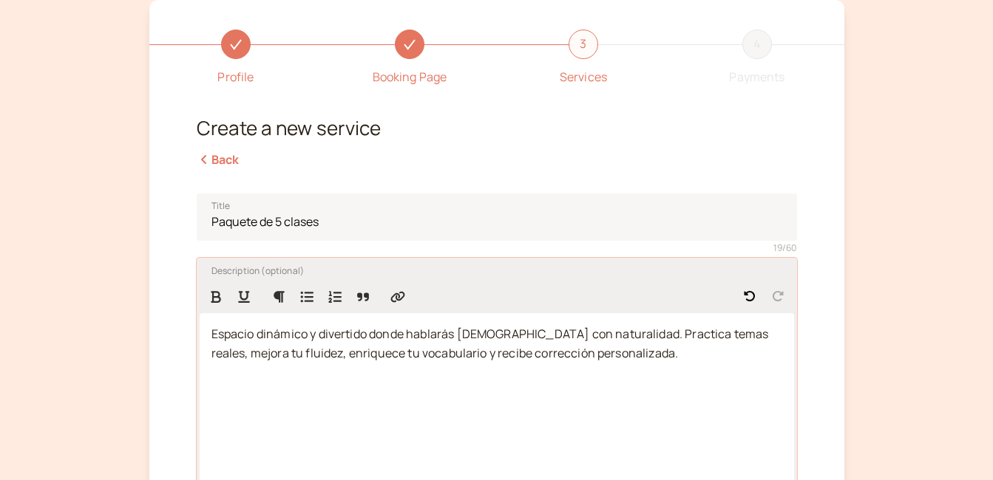
click at [211, 336] on span "Espacio dinámico y divertido donde hablarás español con naturalidad. Practica t…" at bounding box center [490, 343] width 559 height 35
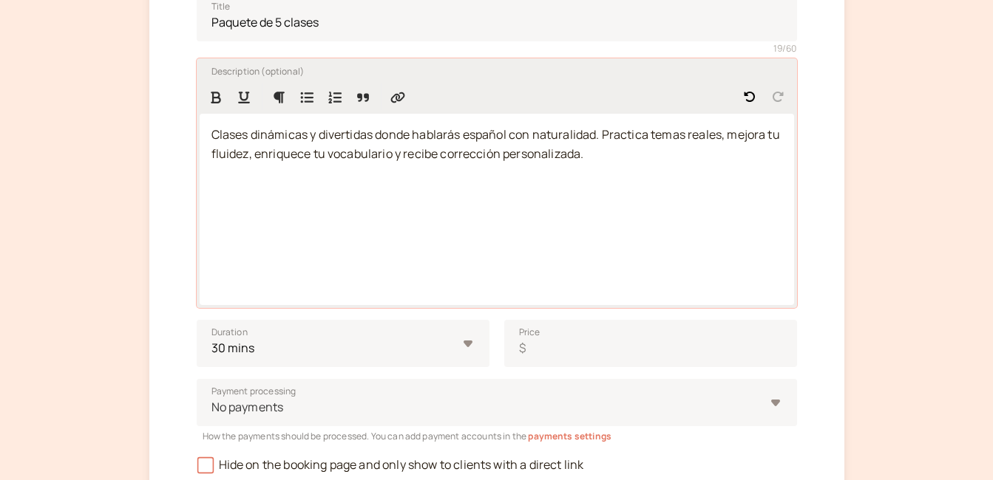
scroll to position [296, 0]
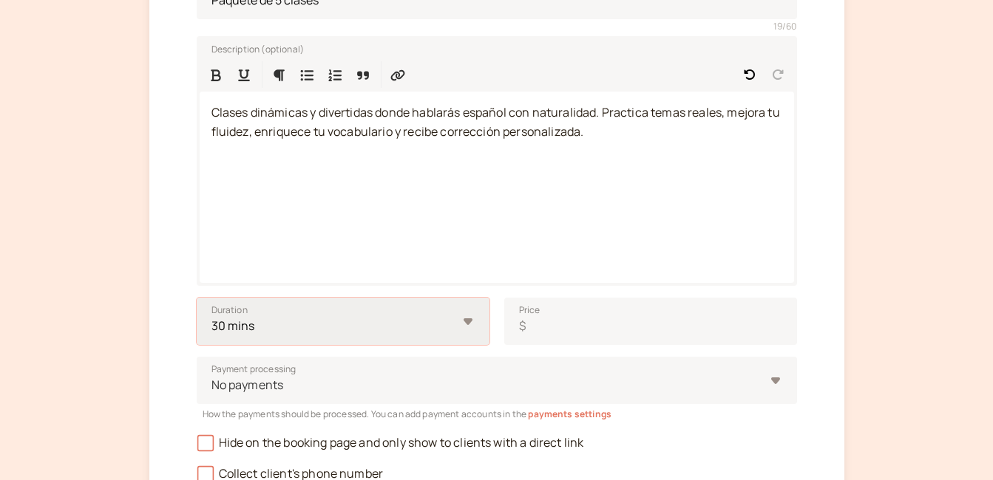
click at [469, 321] on select "10 mins 15 mins 30 mins 45 mins 1 hour 1.5 hours 2 hours Custom…" at bounding box center [343, 321] width 293 height 47
click at [319, 323] on input "70" at bounding box center [267, 321] width 140 height 47
click at [318, 329] on input "65" at bounding box center [267, 321] width 140 height 47
click at [318, 329] on input "60" at bounding box center [267, 321] width 140 height 47
click at [318, 329] on input "55" at bounding box center [267, 321] width 140 height 47
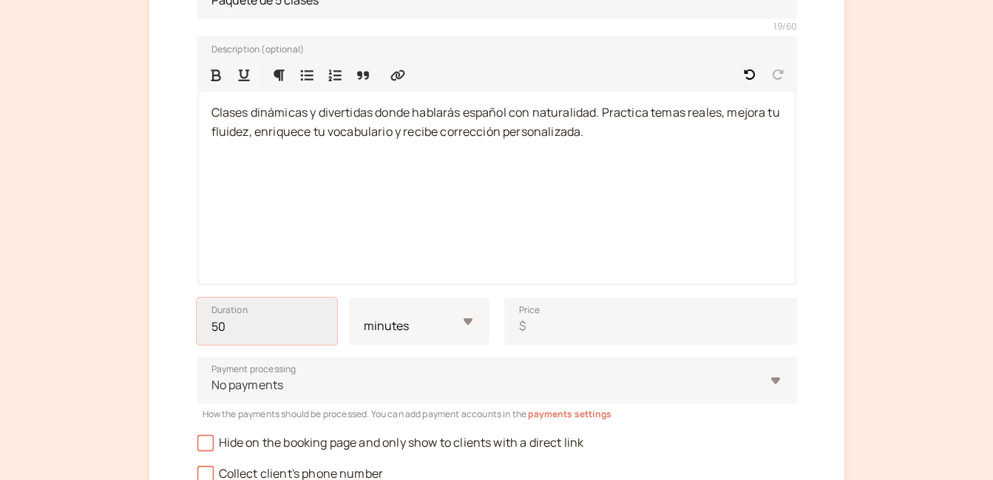
type input "50"
click at [318, 329] on input "50" at bounding box center [267, 321] width 140 height 47
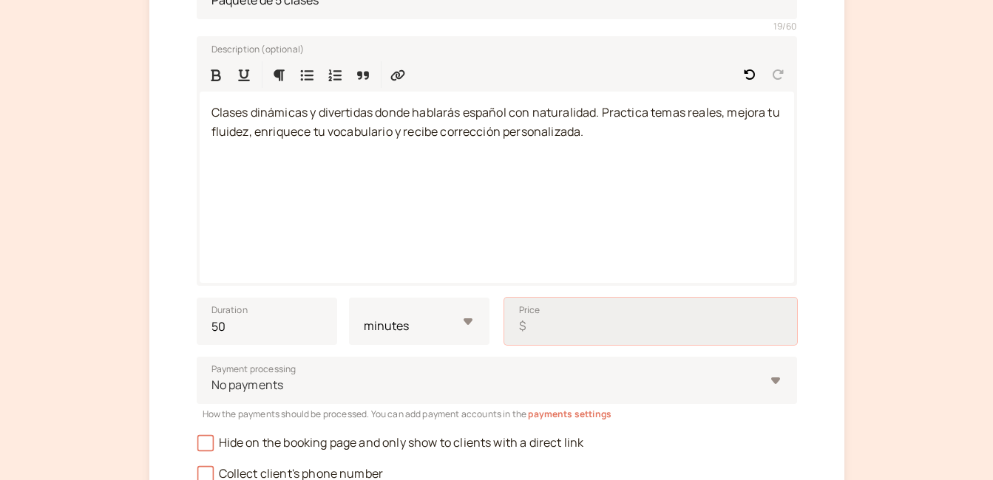
click at [565, 331] on input "Price $" at bounding box center [650, 321] width 293 height 47
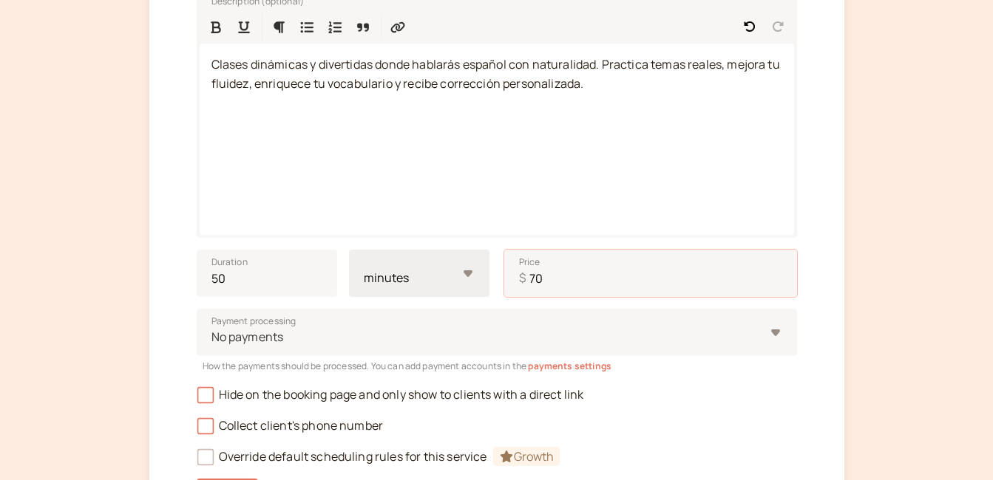
scroll to position [443, 0]
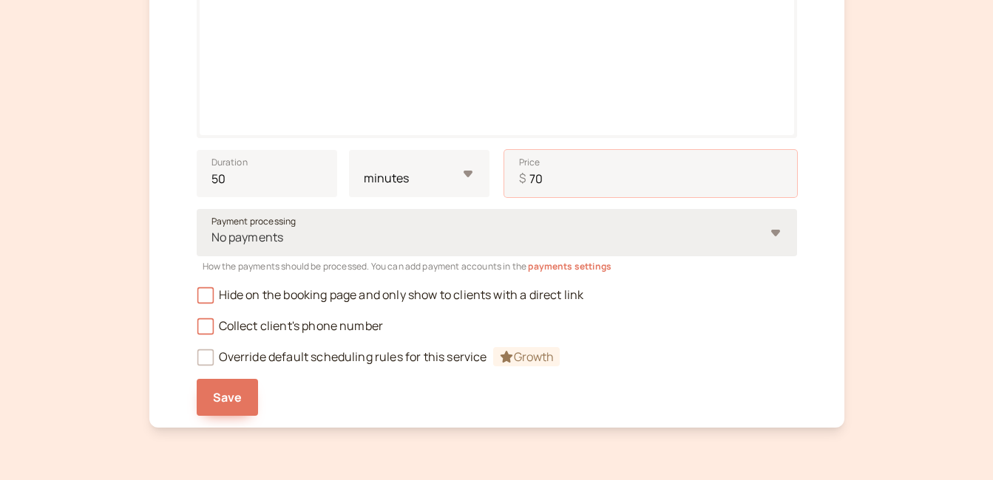
type input "70"
click at [772, 234] on div "No payments" at bounding box center [497, 232] width 600 height 47
click at [212, 234] on input "Payment processing No payments" at bounding box center [211, 237] width 2 height 17
click at [772, 234] on div "No payments" at bounding box center [497, 232] width 600 height 47
click at [212, 234] on input "Payment processing Select is focused ,type to refine list, press Down to open t…" at bounding box center [211, 237] width 2 height 17
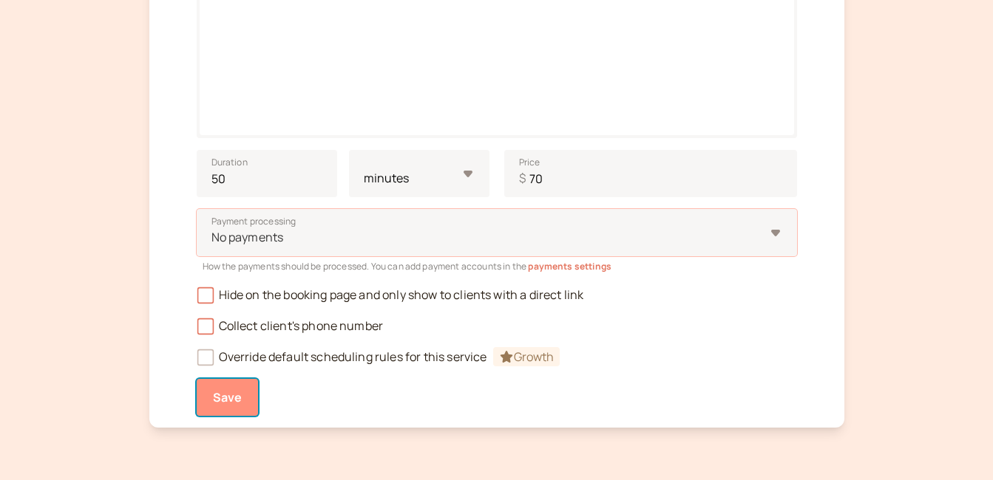
click at [238, 401] on span "Save" at bounding box center [228, 397] width 30 height 16
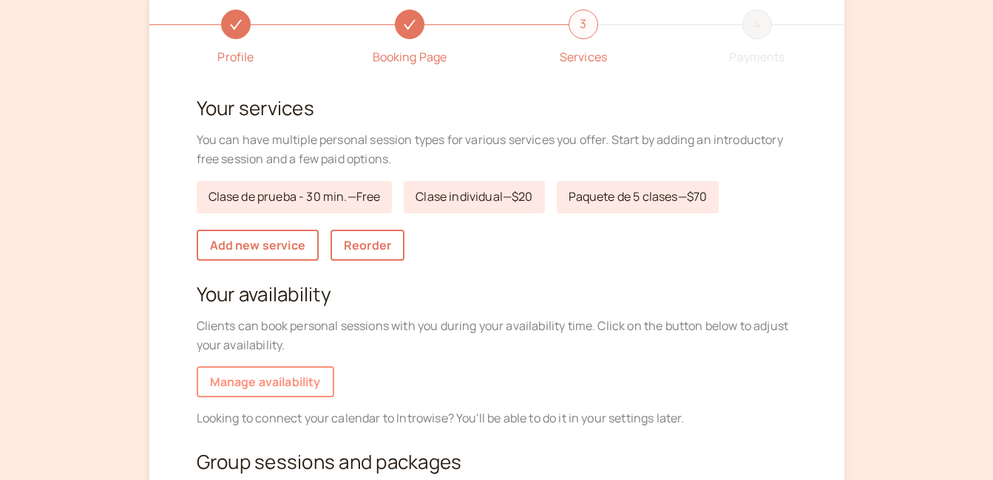
scroll to position [20, 0]
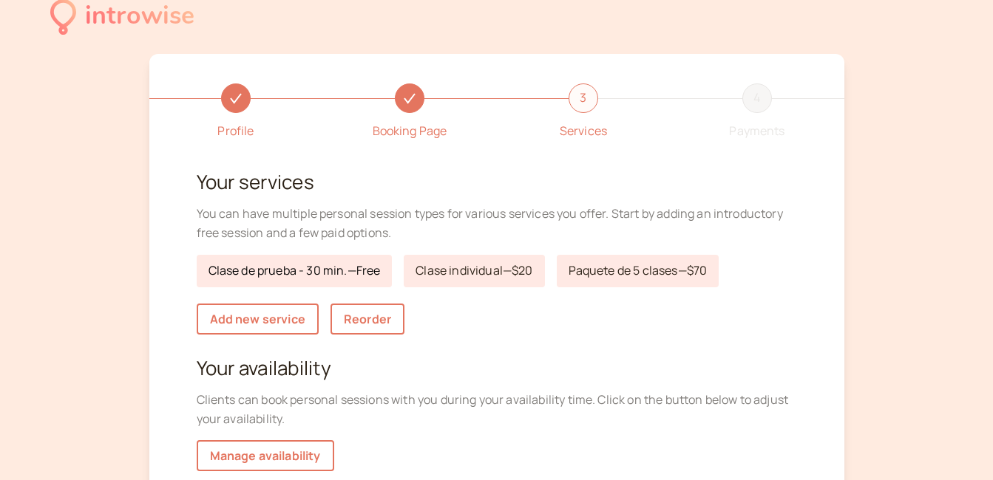
click at [262, 276] on link "Clase de prueba - 30 min. — Free" at bounding box center [295, 271] width 196 height 33
select select "30"
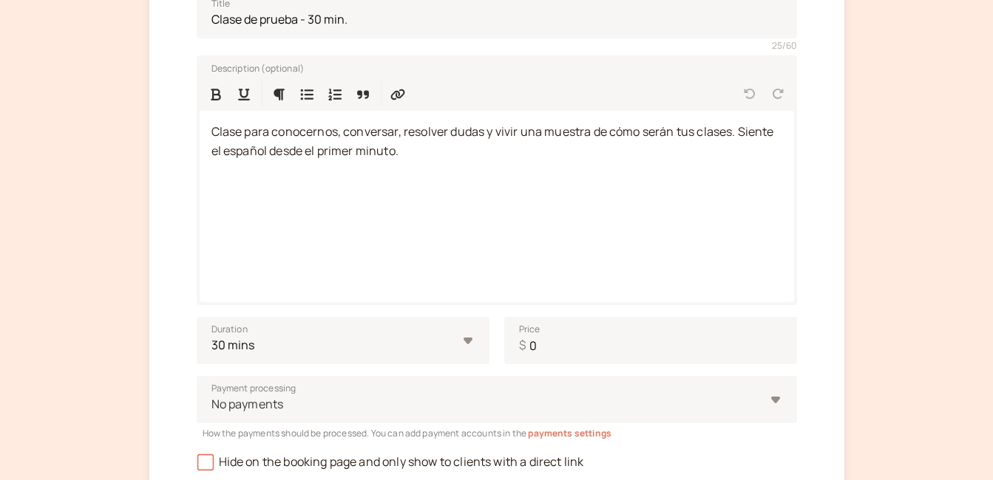
scroll to position [316, 0]
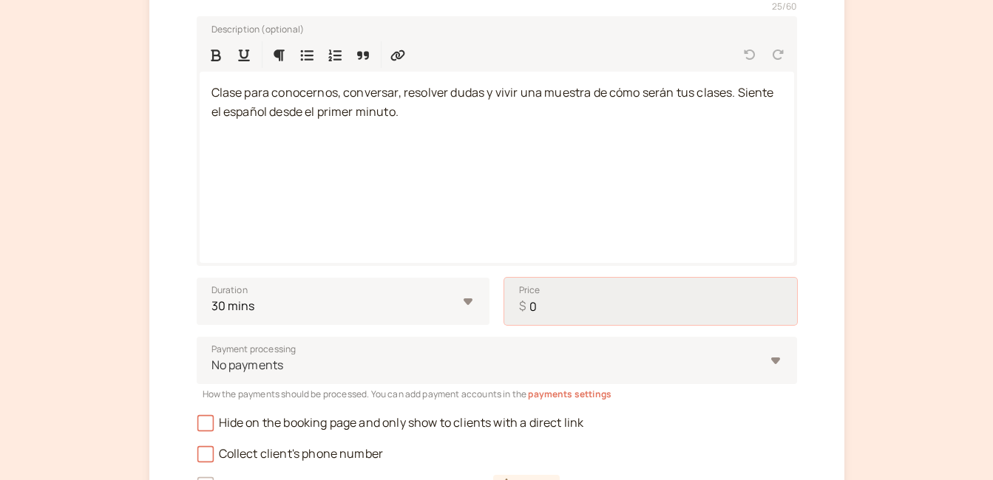
drag, startPoint x: 527, startPoint y: 307, endPoint x: 550, endPoint y: 306, distance: 22.9
click at [550, 306] on input "0" at bounding box center [650, 301] width 293 height 47
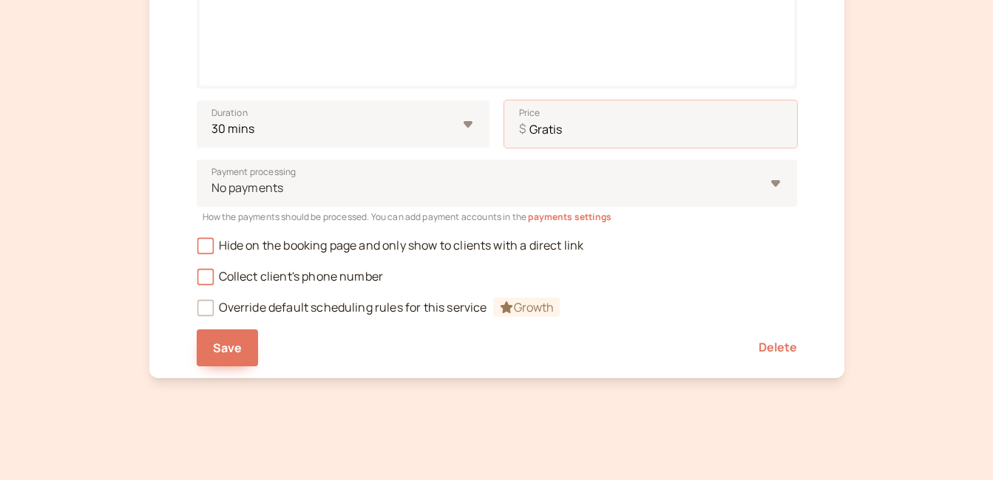
scroll to position [499, 0]
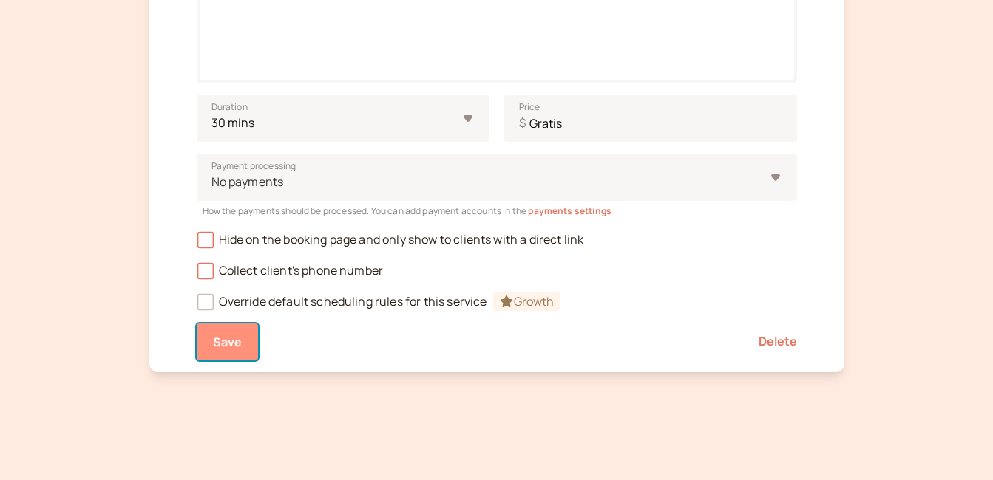
click at [219, 339] on span "Save" at bounding box center [228, 342] width 30 height 16
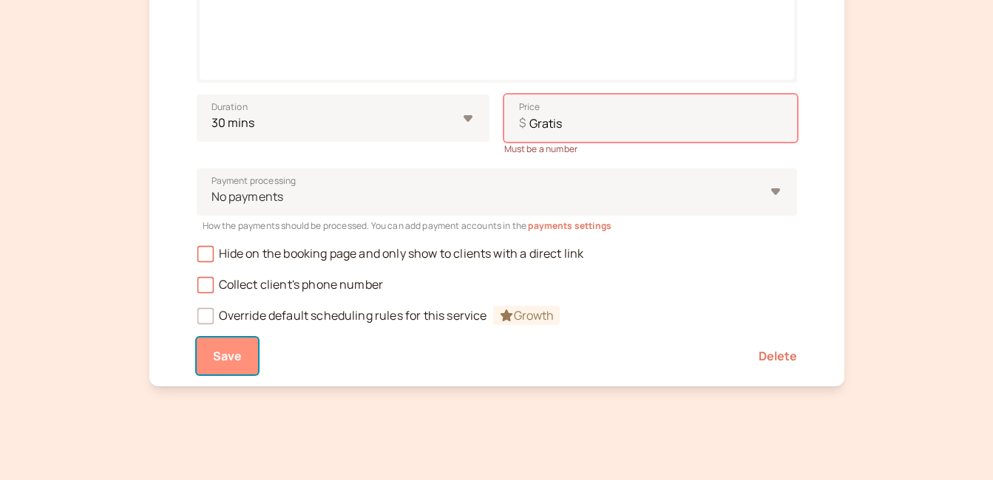
click at [232, 359] on span "Save" at bounding box center [228, 356] width 30 height 16
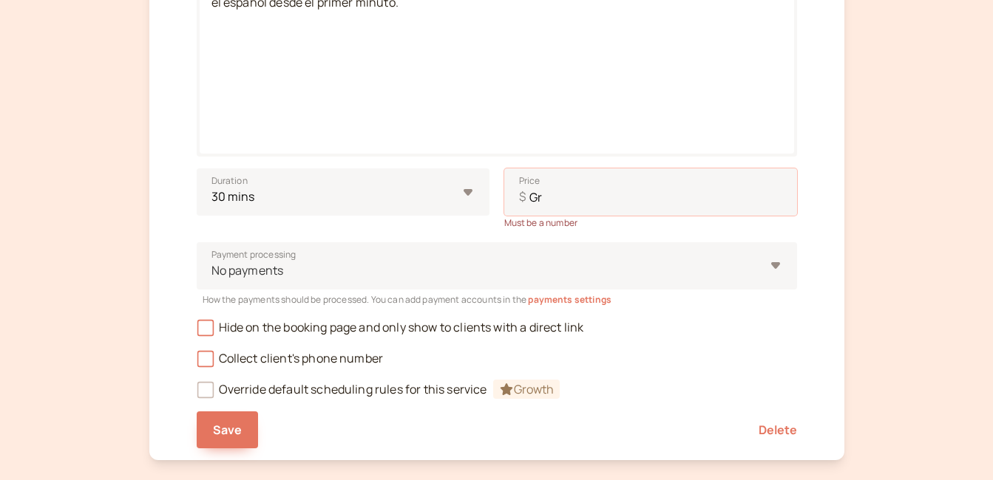
type input "G"
click at [818, 225] on div "Profile Booking Page 3 Services 4 Payments Edit a service Back Title Clase de p…" at bounding box center [496, 54] width 695 height 811
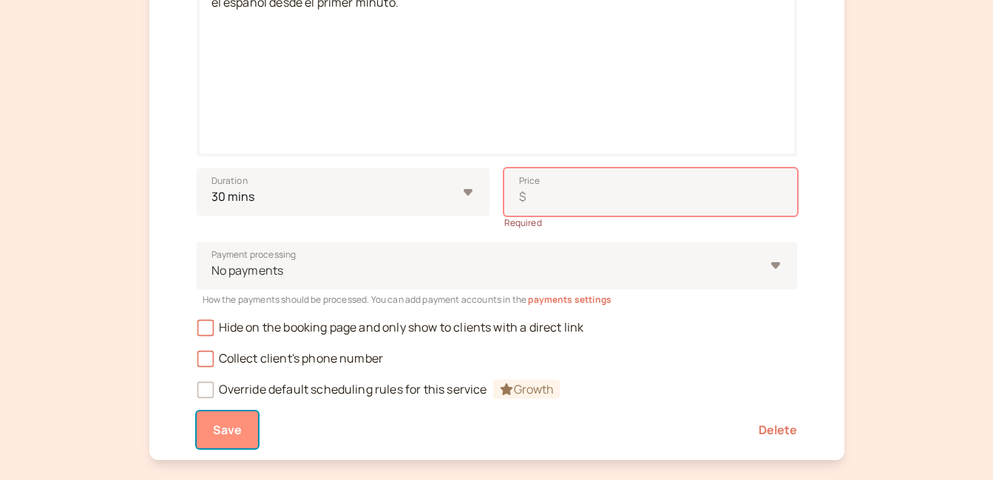
click at [232, 435] on span "Save" at bounding box center [228, 430] width 30 height 16
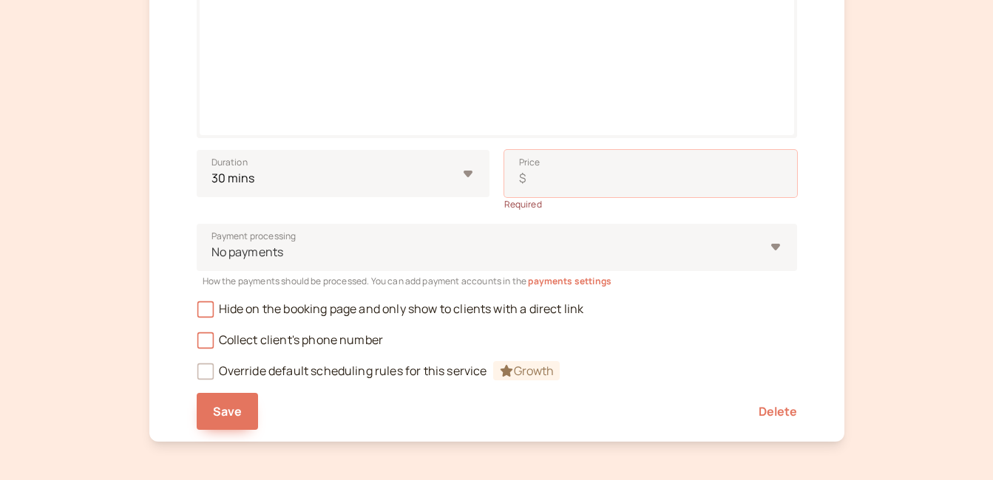
scroll to position [513, 0]
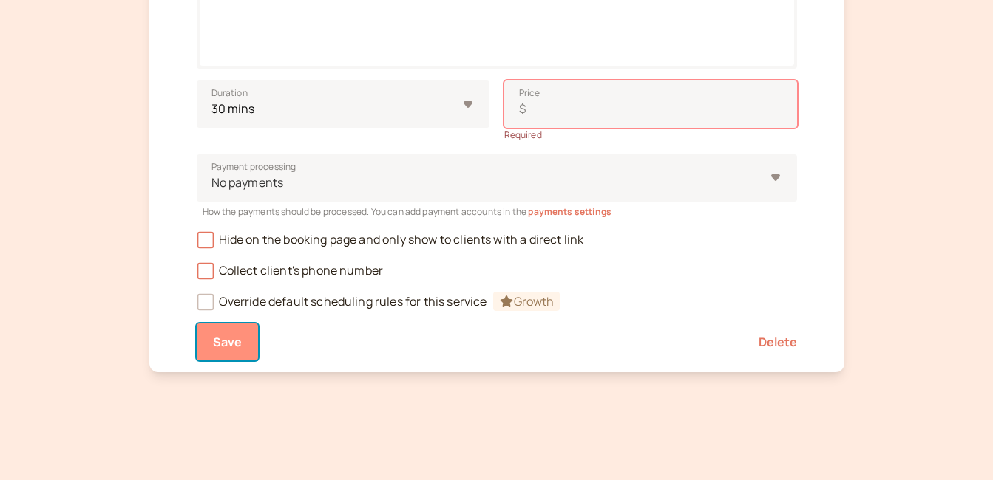
click at [234, 346] on span "Save" at bounding box center [228, 342] width 30 height 16
click at [347, 144] on div "Payment processing No payments How the payments should be processed. You can ad…" at bounding box center [497, 181] width 600 height 76
click at [552, 118] on input "Price $" at bounding box center [650, 104] width 293 height 47
type input "0"
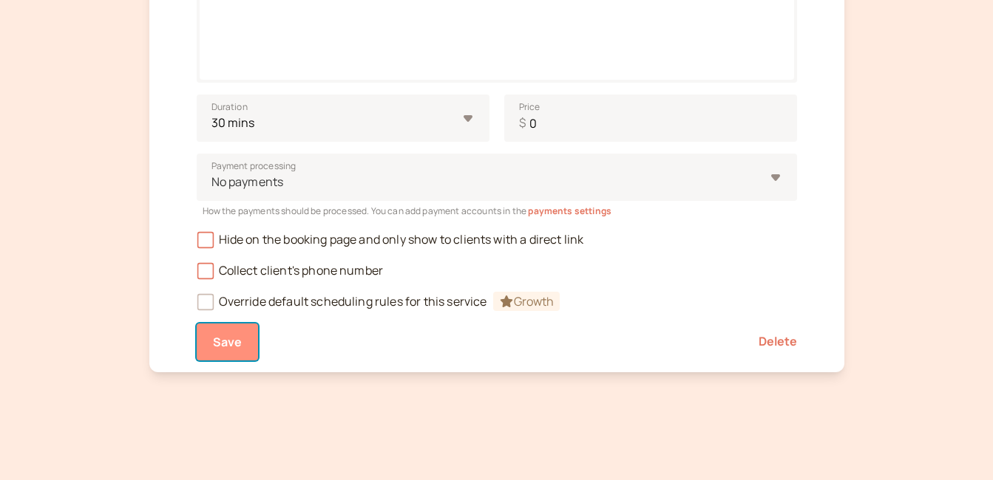
click at [229, 345] on span "Save" at bounding box center [228, 342] width 30 height 16
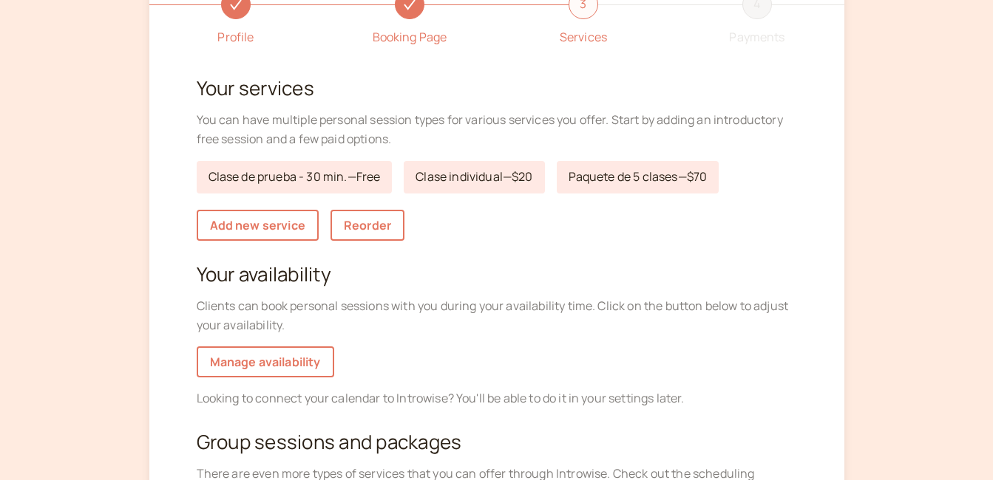
scroll to position [148, 0]
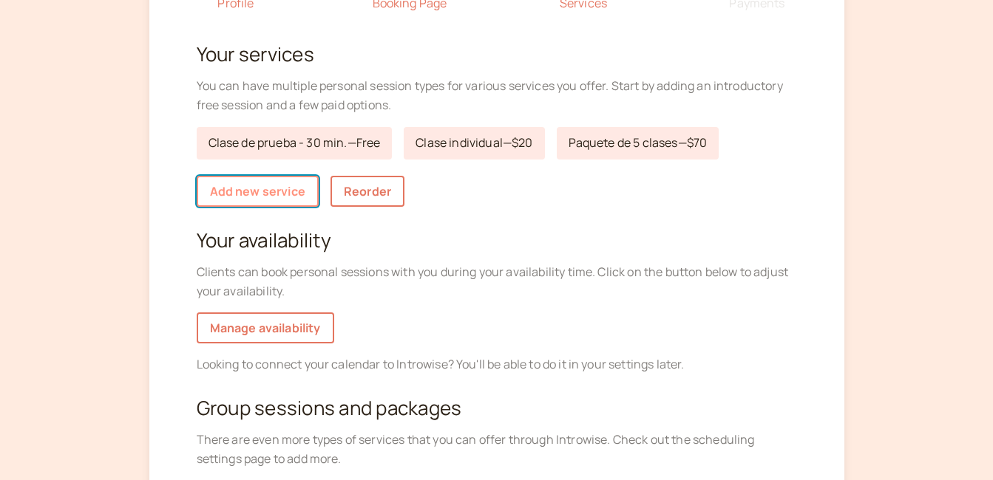
click at [255, 195] on link "Add new service" at bounding box center [258, 191] width 122 height 31
select select "30"
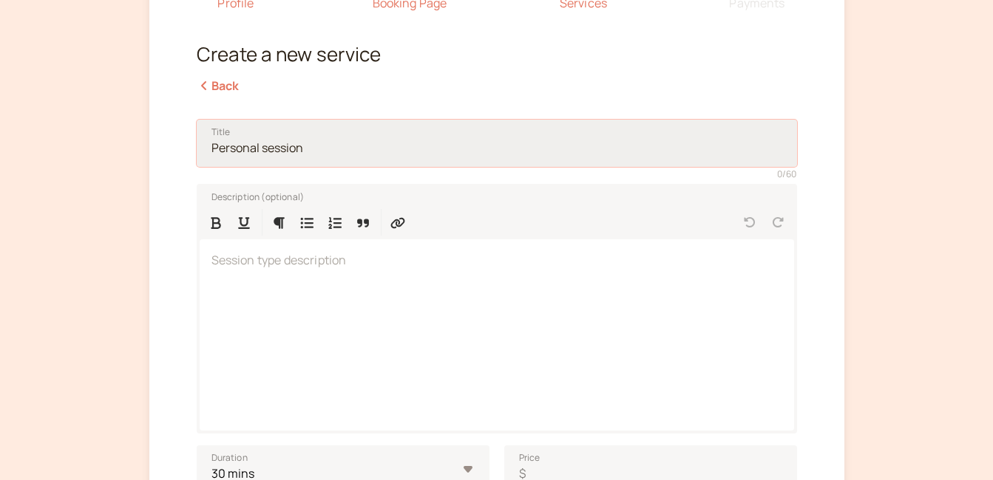
click at [247, 143] on input "Title" at bounding box center [497, 143] width 600 height 47
type input "Paquete de 10 clases"
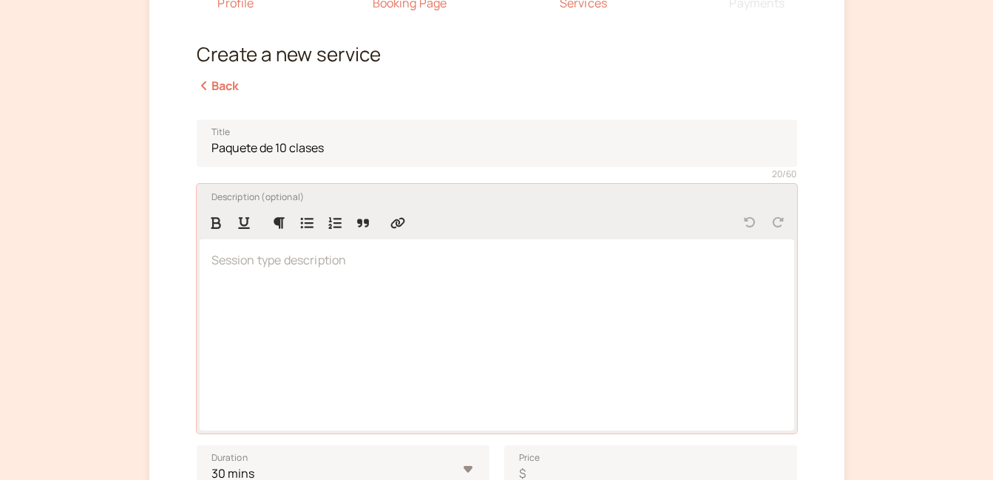
click at [236, 267] on p at bounding box center [496, 260] width 571 height 19
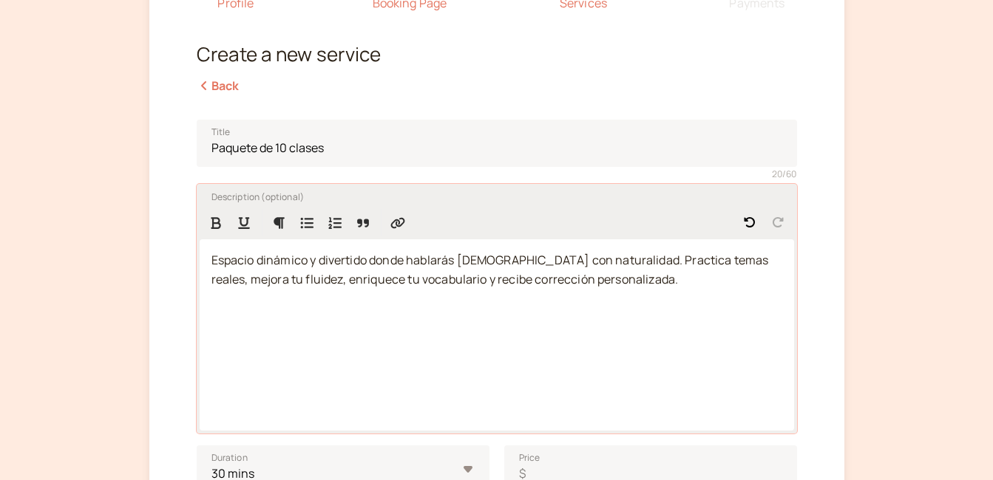
click at [211, 258] on span "Espacio dinámico y divertido donde hablarás español con naturalidad. Practica t…" at bounding box center [490, 269] width 559 height 35
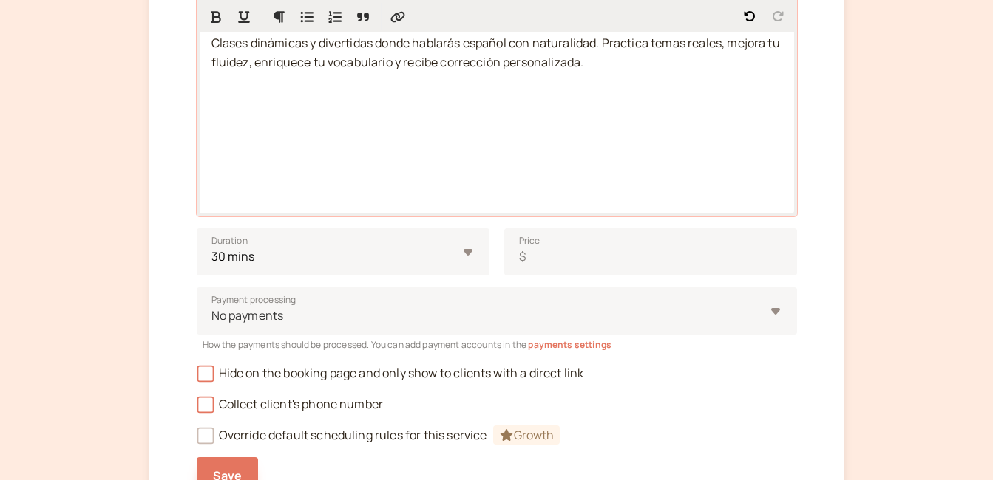
scroll to position [370, 0]
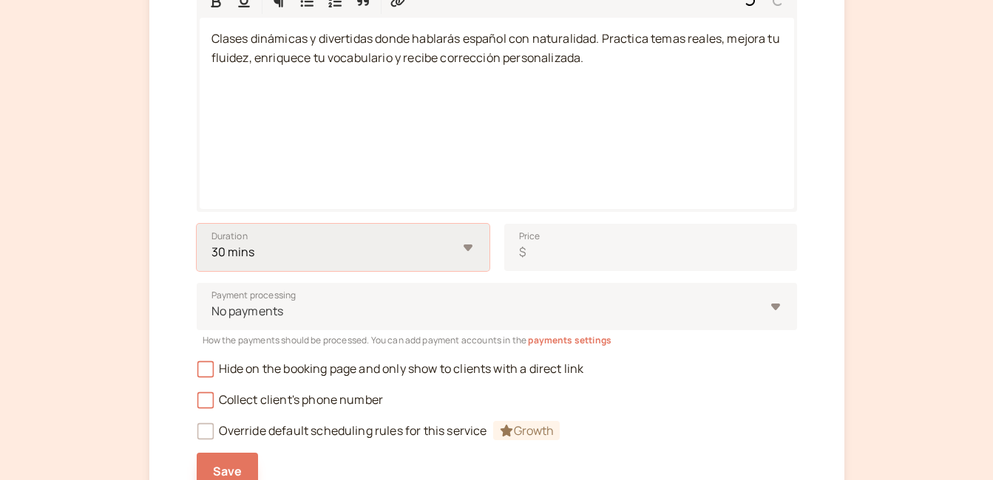
click at [468, 249] on select "10 mins 15 mins 30 mins 45 mins 1 hour 1.5 hours 2 hours Custom…" at bounding box center [343, 247] width 293 height 47
click at [316, 251] on input "35" at bounding box center [267, 247] width 140 height 47
click at [316, 251] on input "40" at bounding box center [267, 247] width 140 height 47
click at [316, 251] on input "45" at bounding box center [267, 247] width 140 height 47
type input "50"
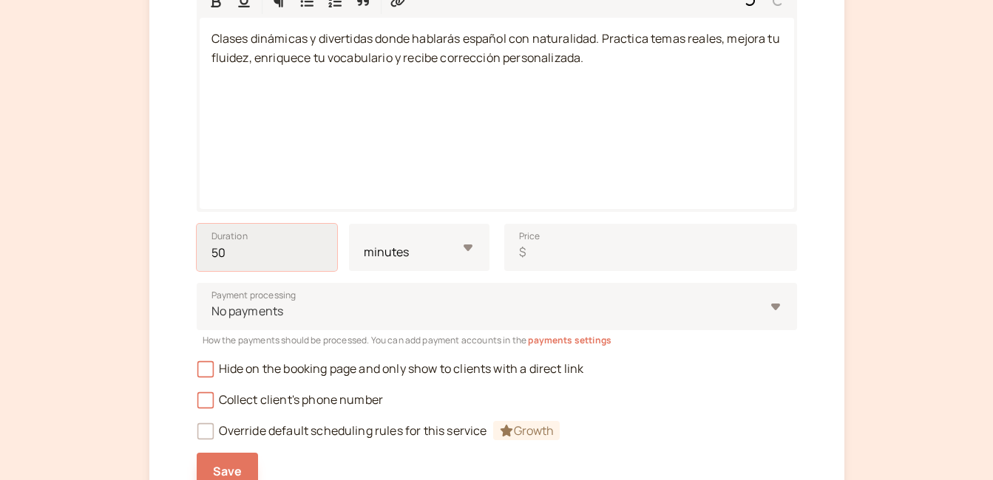
click at [316, 251] on input "50" at bounding box center [267, 247] width 140 height 47
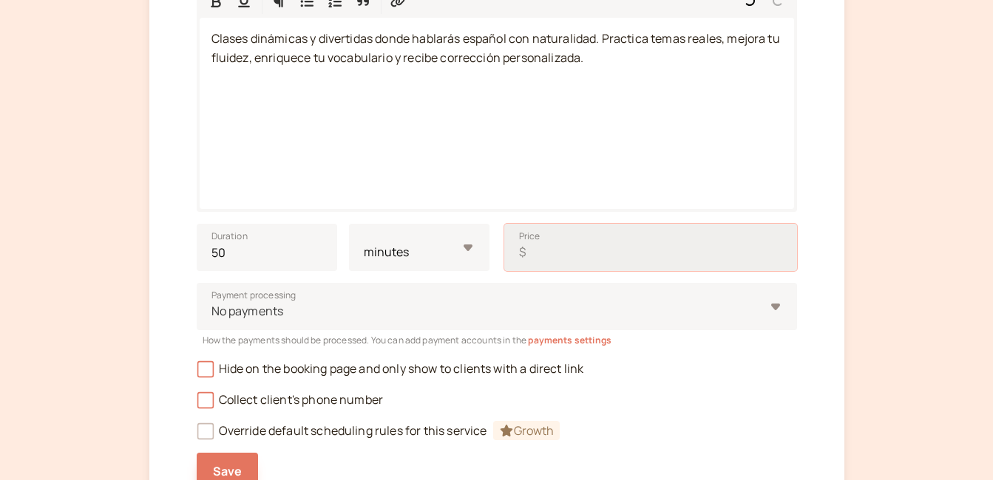
click at [758, 257] on input "Price $" at bounding box center [650, 247] width 293 height 47
type input "100"
click at [814, 253] on div "Profile Booking Page 3 Services 4 Payments Create a new service Back Title Paqu…" at bounding box center [496, 102] width 695 height 797
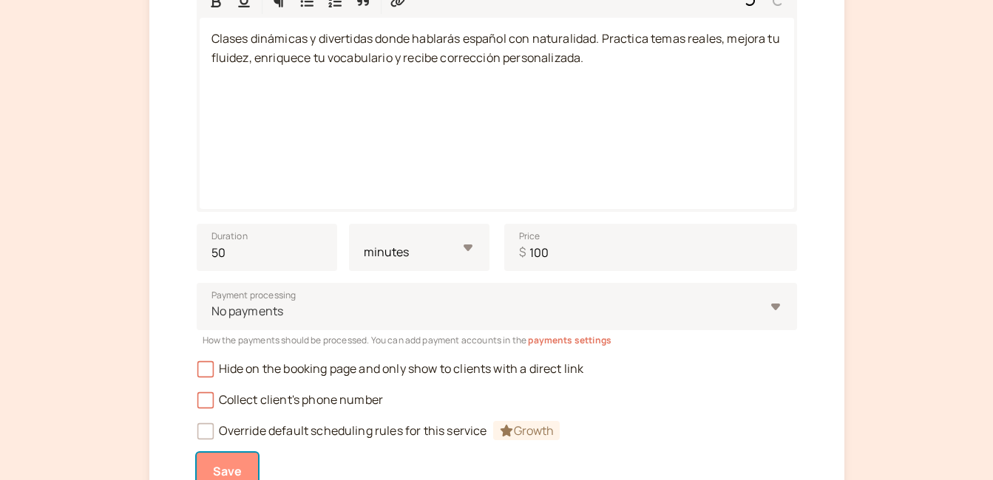
click at [230, 469] on span "Save" at bounding box center [228, 471] width 30 height 16
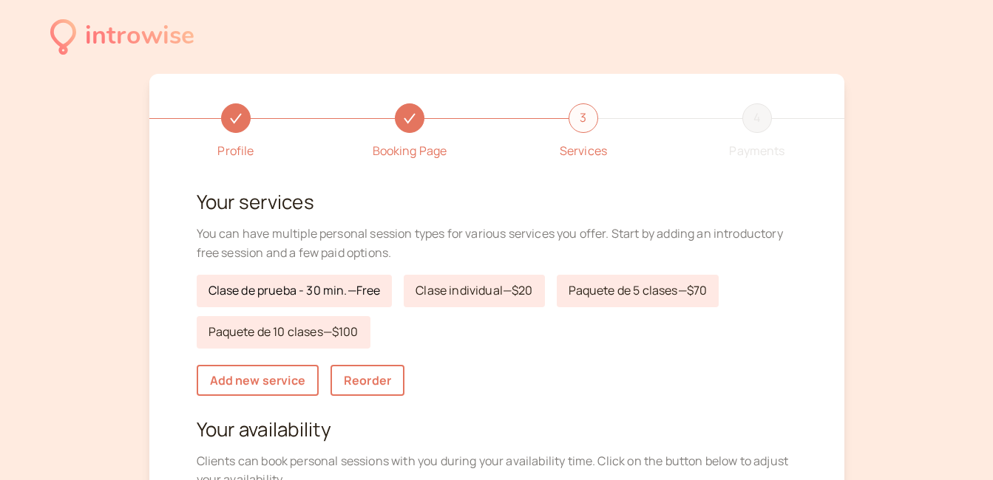
click at [327, 293] on link "Clase de prueba - 30 min. — Free" at bounding box center [295, 291] width 196 height 33
select select "30"
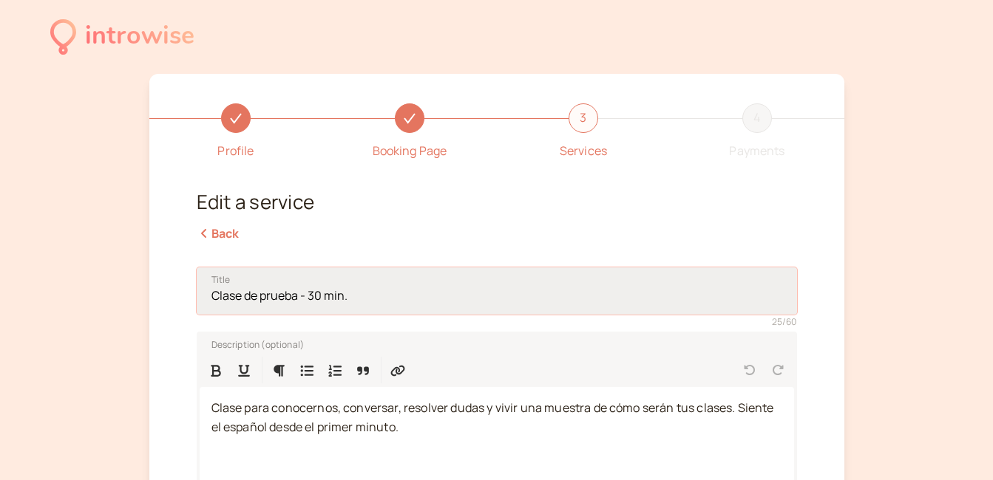
click at [300, 297] on input "Clase de prueba - 30 min." at bounding box center [497, 291] width 600 height 47
type input "Clase de prueba"
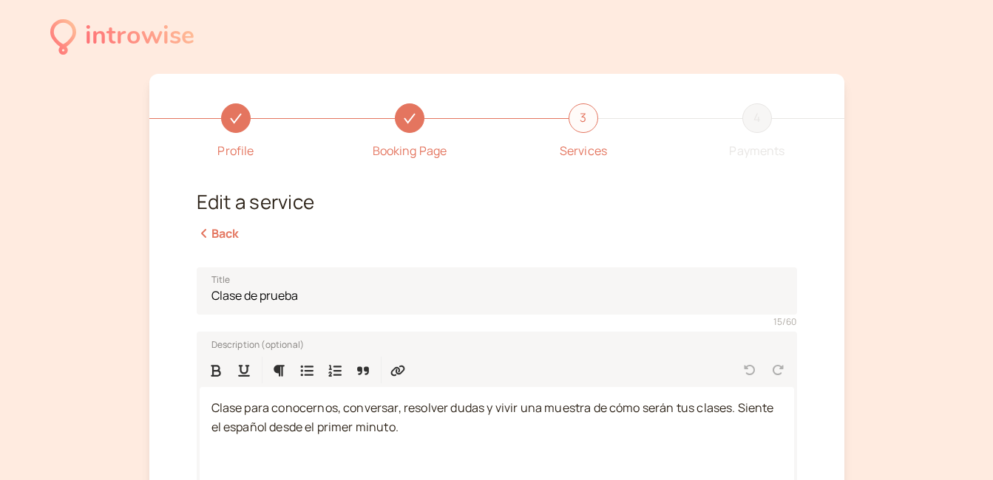
click at [177, 304] on div "Profile Booking Page 3 Services 4 Payments Edit a service Back Title Clase de p…" at bounding box center [496, 472] width 695 height 797
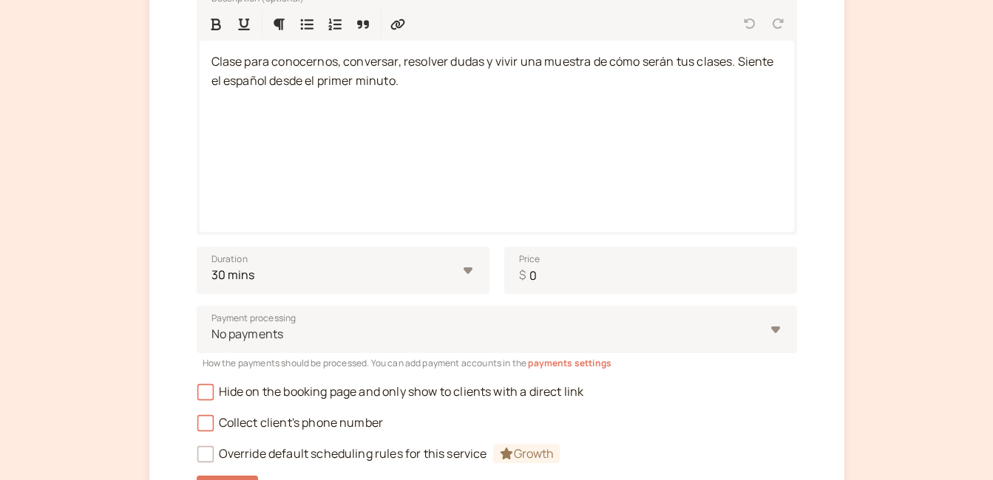
scroll to position [443, 0]
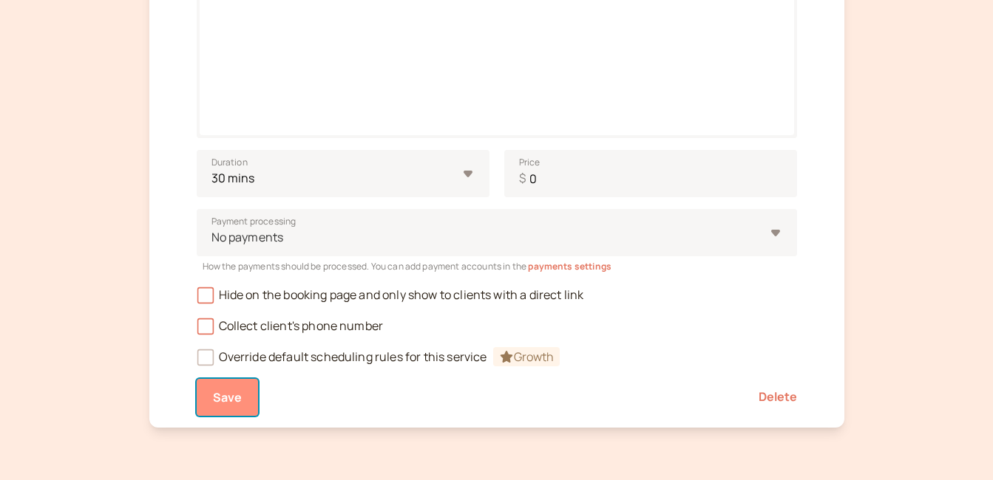
click at [219, 395] on span "Save" at bounding box center [228, 397] width 30 height 16
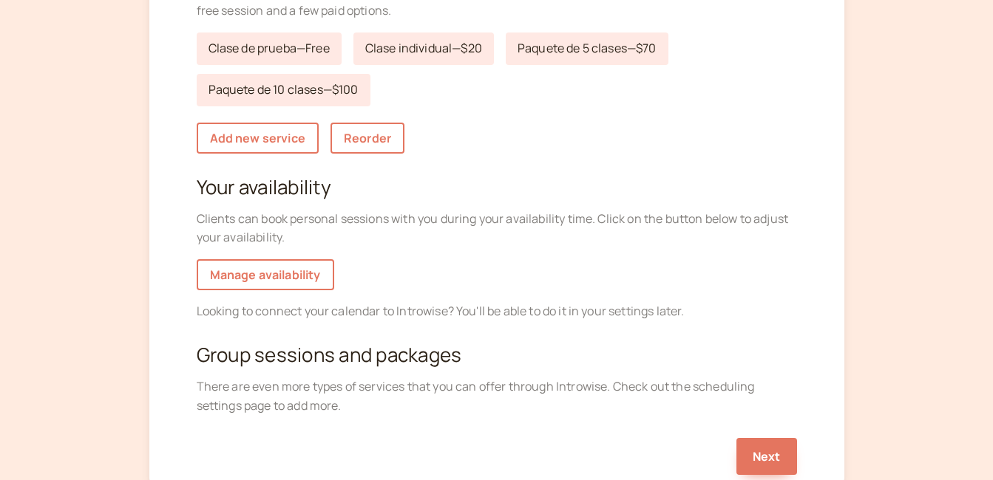
scroll to position [209, 0]
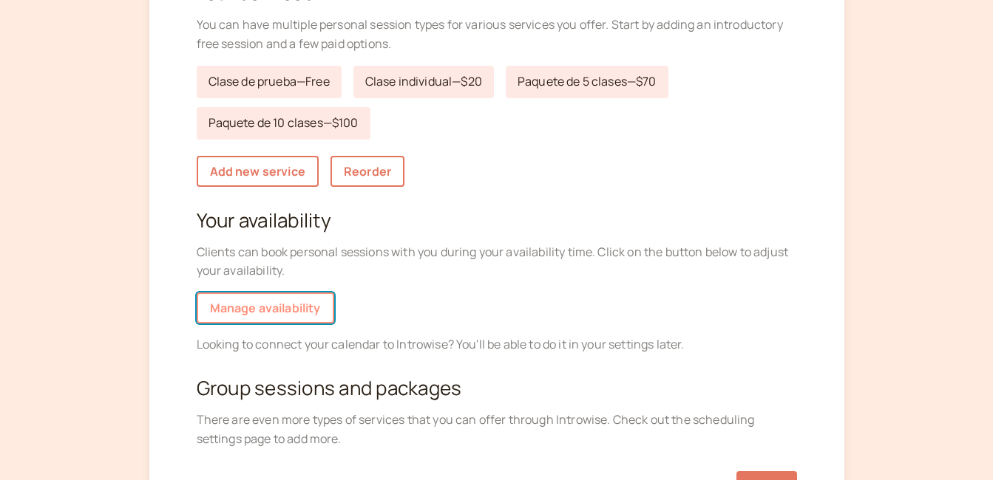
click at [252, 310] on link "Manage availability" at bounding box center [265, 308] width 137 height 31
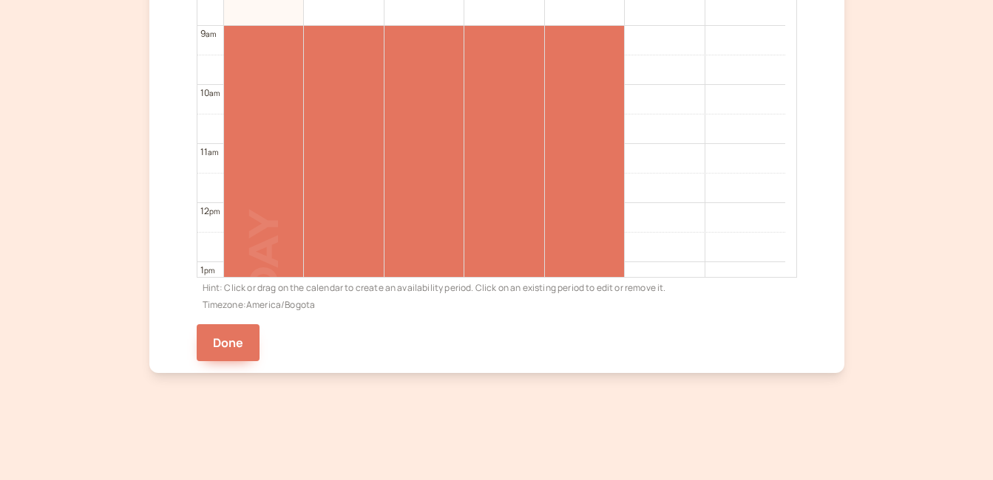
scroll to position [412, 0]
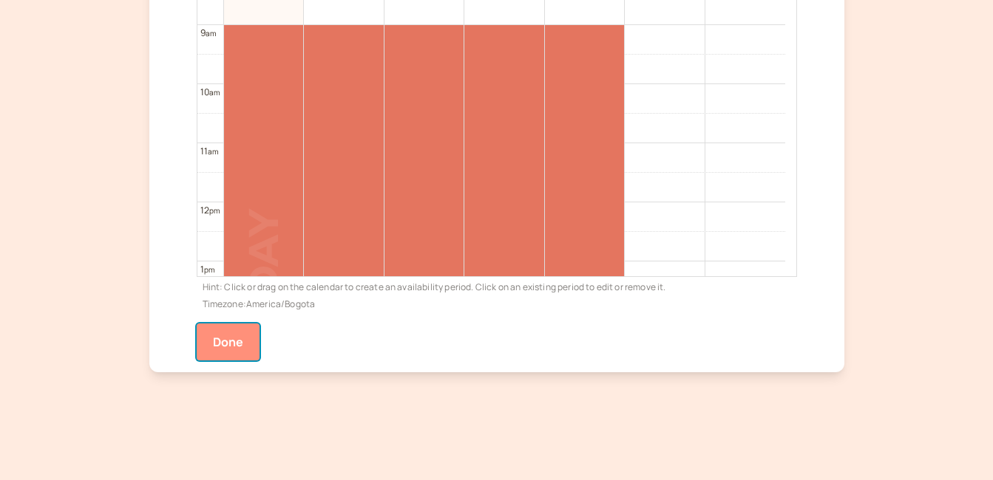
click at [223, 341] on button "Done" at bounding box center [229, 342] width 64 height 37
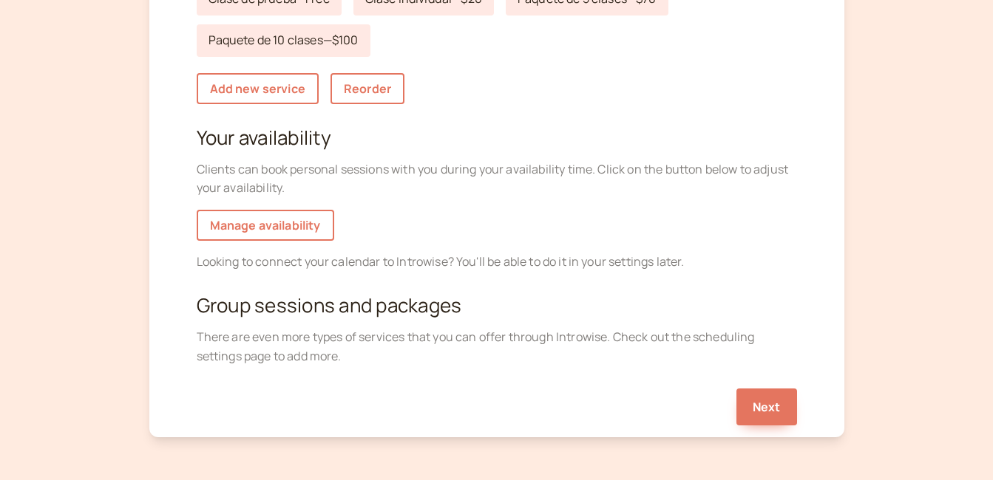
scroll to position [296, 0]
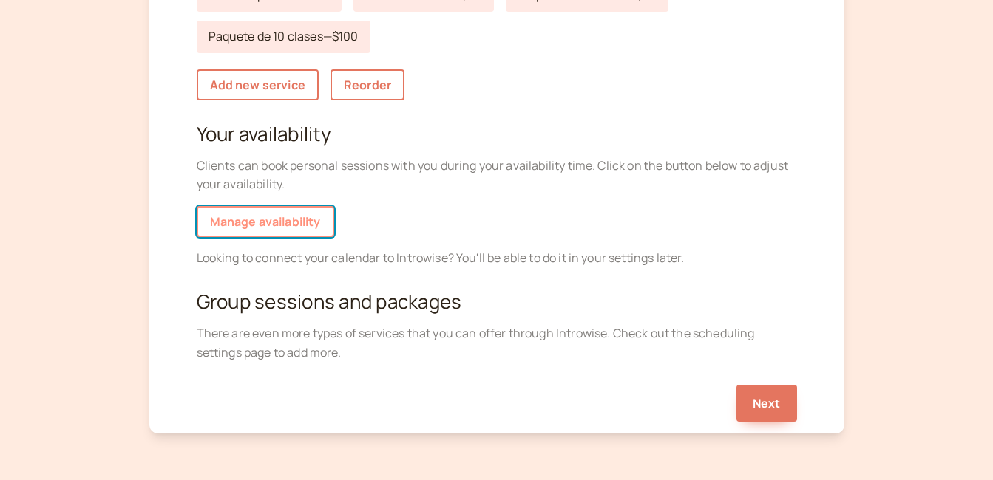
click at [296, 224] on link "Manage availability" at bounding box center [265, 221] width 137 height 31
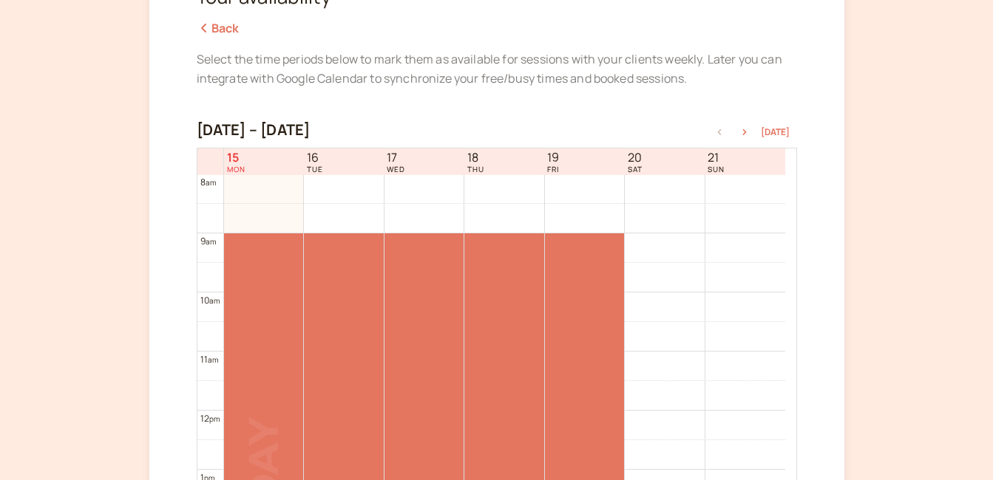
scroll to position [222, 0]
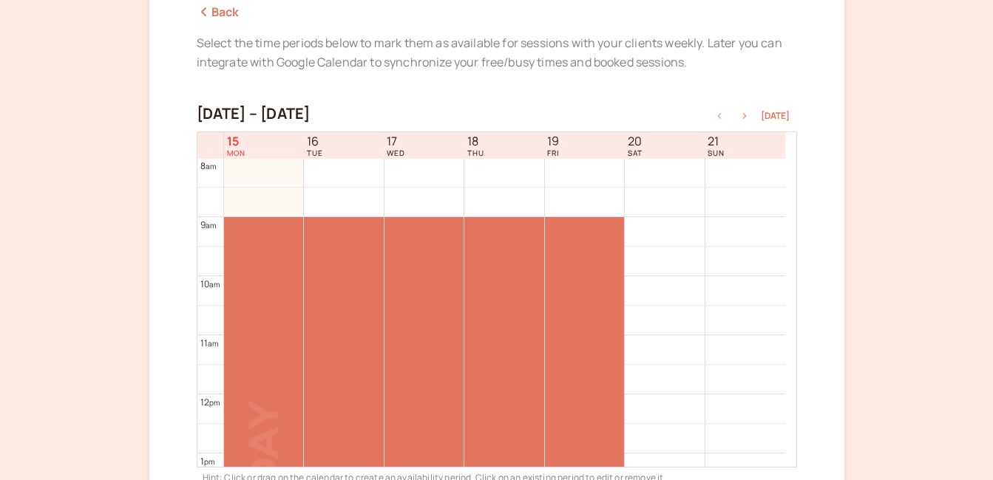
click at [747, 118] on icon "button" at bounding box center [744, 116] width 18 height 6
click at [721, 120] on button "button" at bounding box center [719, 116] width 18 height 10
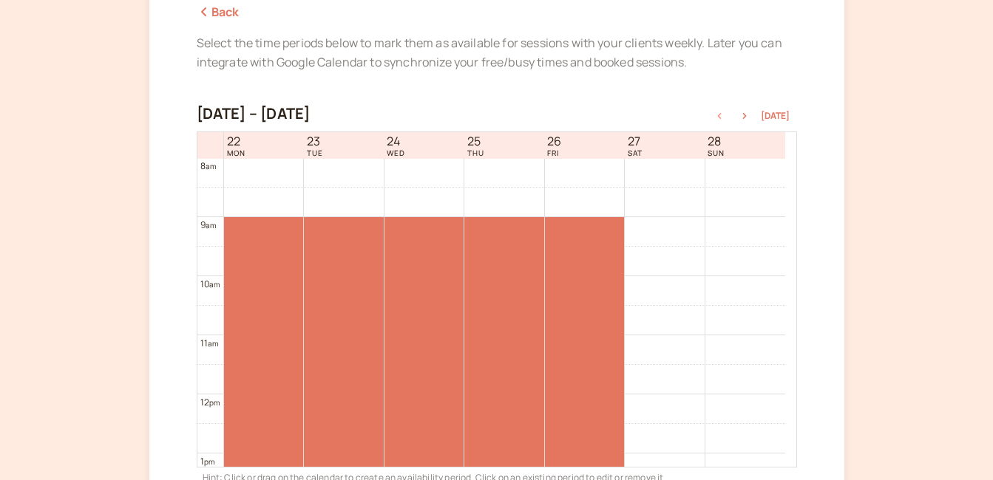
click at [721, 120] on button "button" at bounding box center [719, 116] width 18 height 10
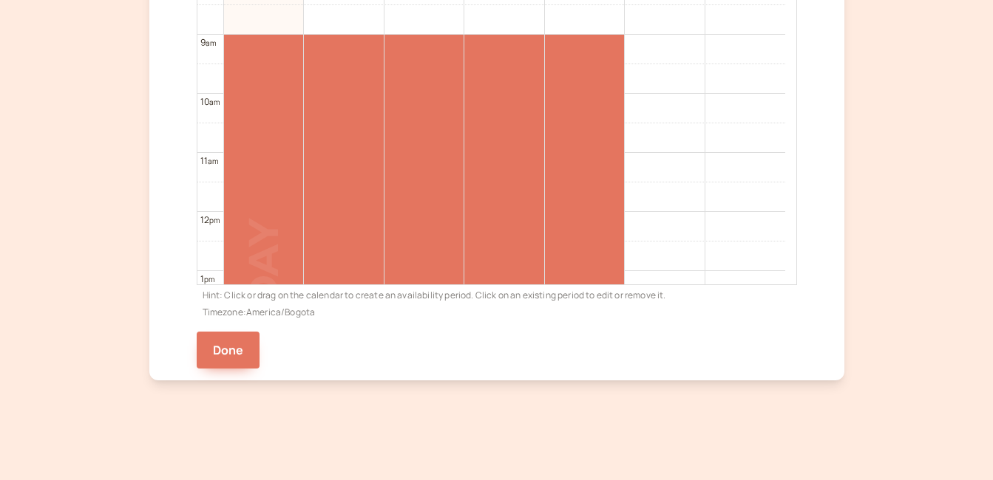
scroll to position [412, 0]
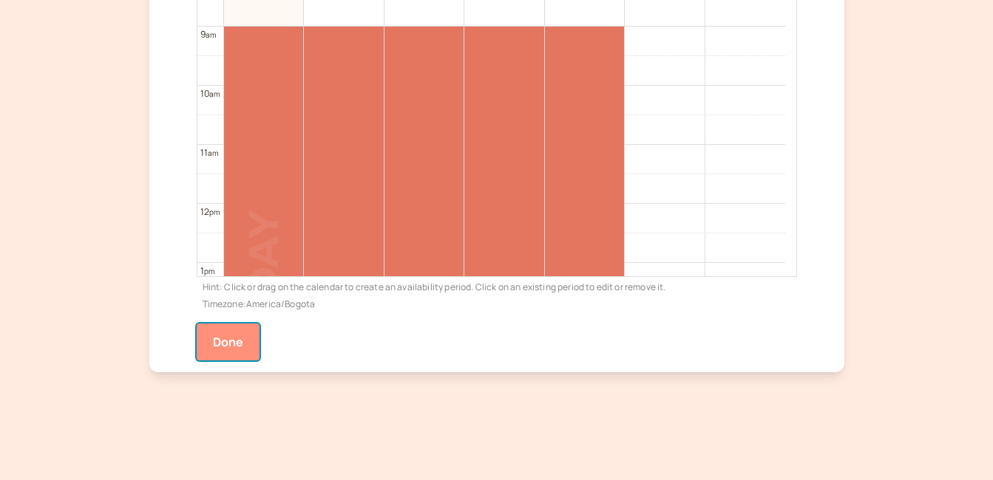
click at [225, 344] on button "Done" at bounding box center [229, 342] width 64 height 37
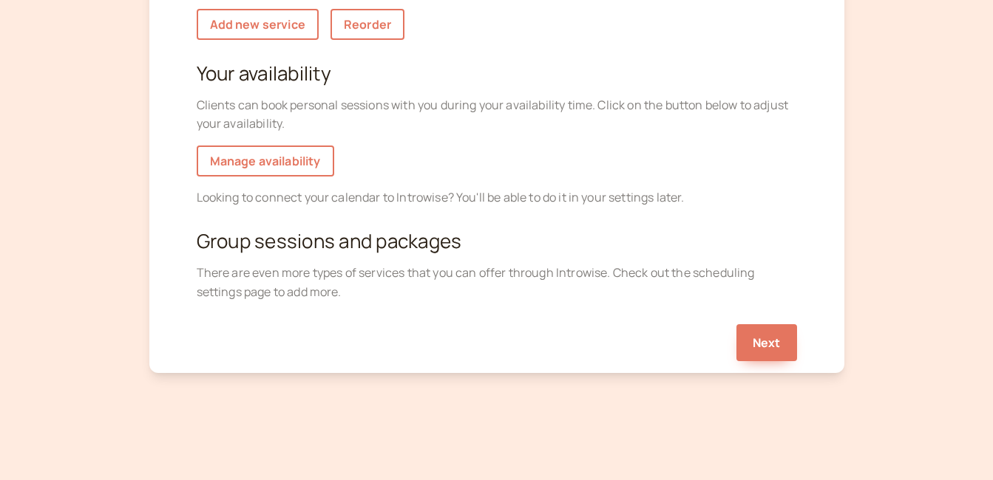
scroll to position [357, 0]
click at [769, 348] on button "Next" at bounding box center [766, 342] width 61 height 37
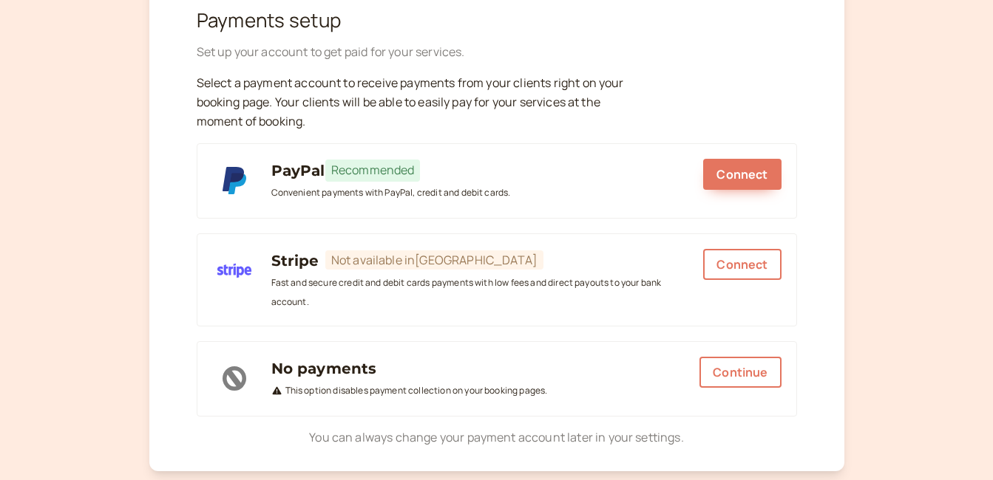
scroll to position [148, 0]
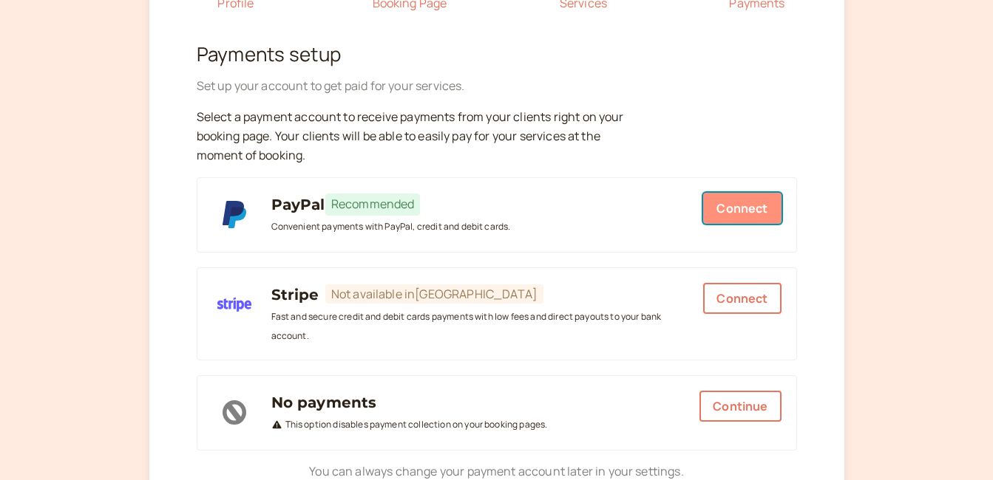
click at [743, 205] on span "Connect" at bounding box center [741, 208] width 51 height 16
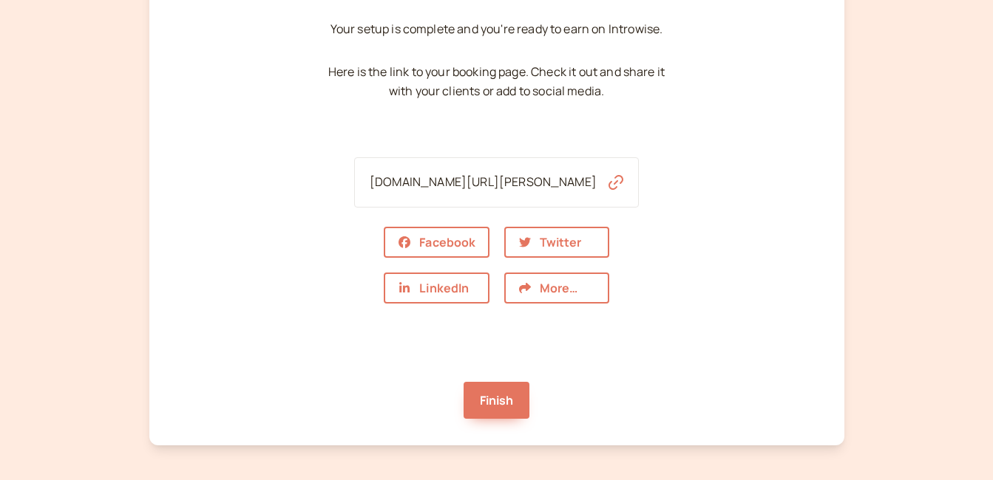
scroll to position [135, 0]
click at [608, 186] on icon "button" at bounding box center [615, 183] width 15 height 15
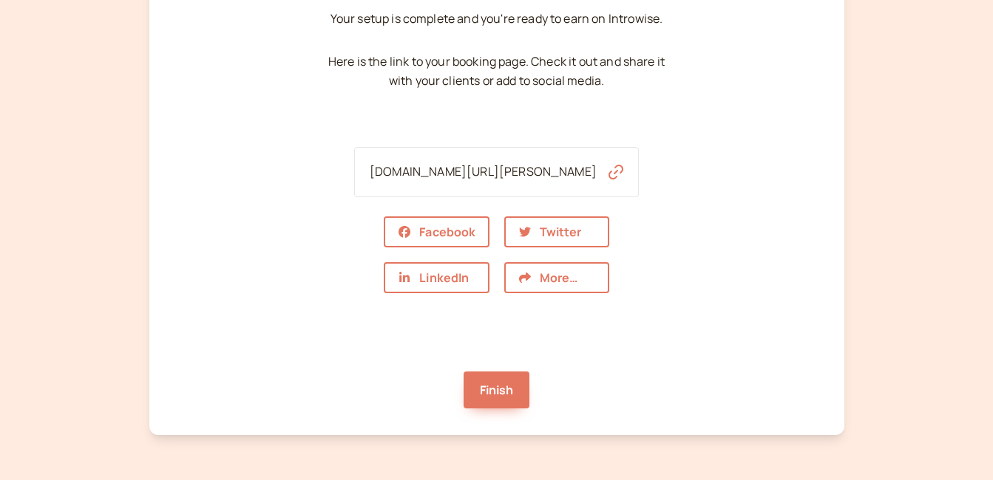
scroll to position [209, 0]
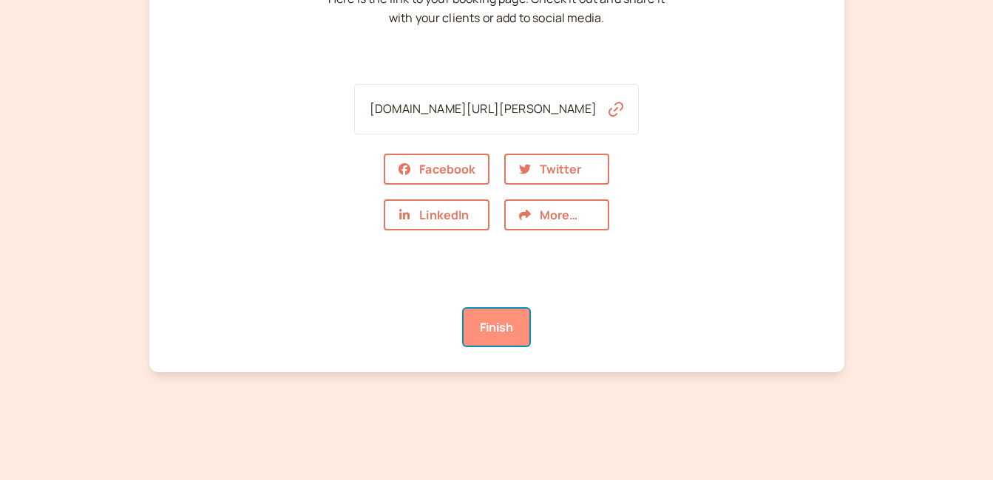
click at [491, 331] on link "Finish" at bounding box center [496, 327] width 67 height 37
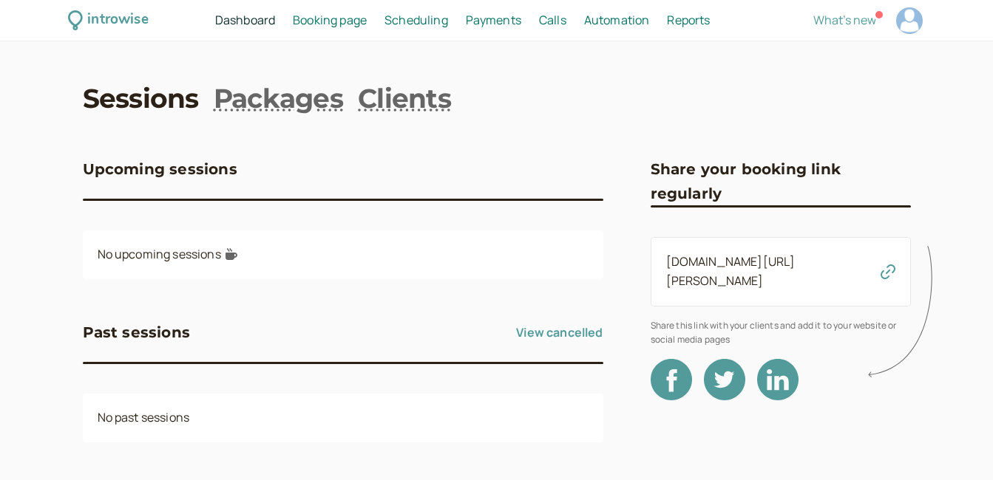
click at [912, 24] on div at bounding box center [909, 20] width 27 height 27
select select "America/Bogota"
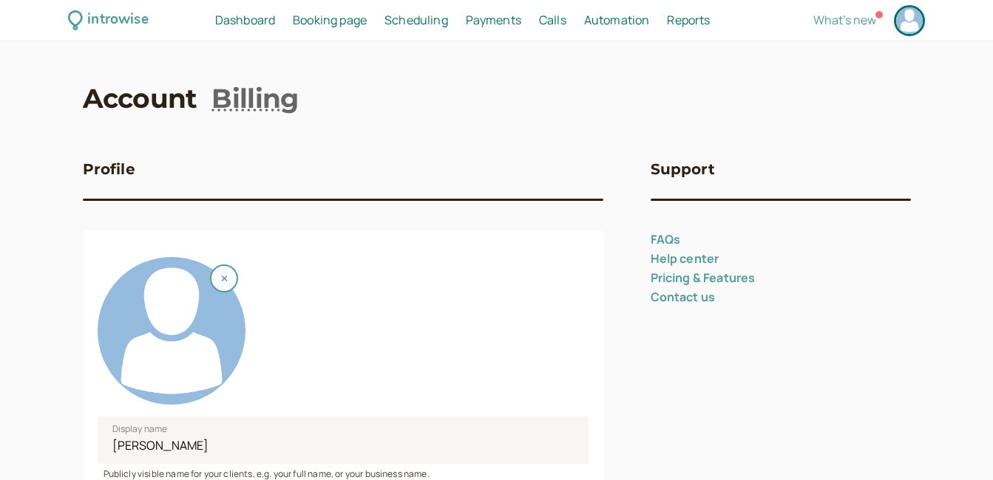
click at [167, 324] on div at bounding box center [172, 331] width 148 height 148
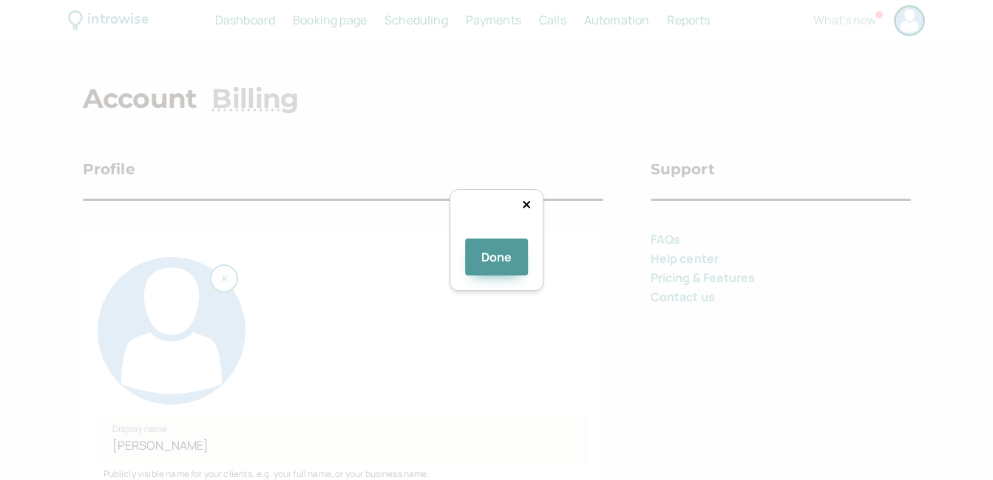
click at [569, 240] on div at bounding box center [718, 384] width 299 height 299
click at [495, 276] on button "Done" at bounding box center [497, 257] width 64 height 37
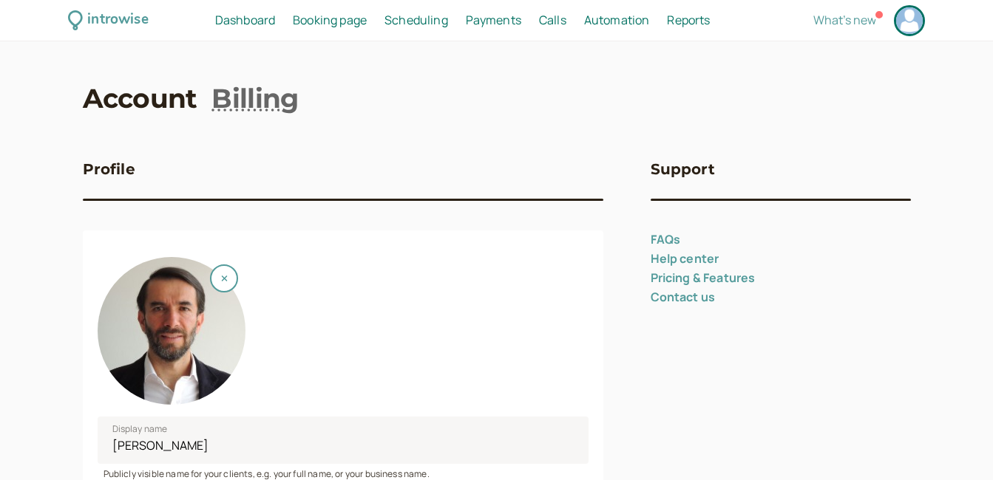
click at [908, 23] on div at bounding box center [909, 20] width 27 height 27
click at [253, 24] on span "Dashboard" at bounding box center [245, 20] width 60 height 16
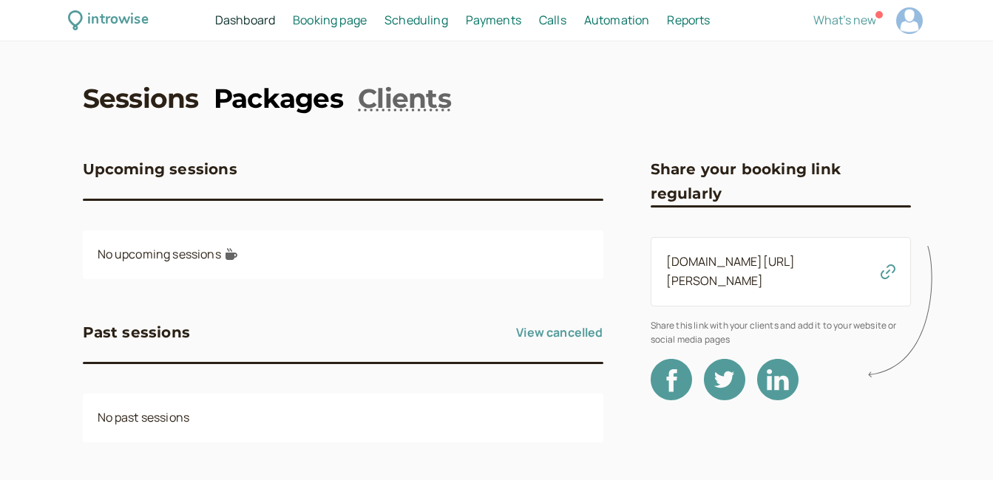
click at [285, 103] on link "Packages" at bounding box center [278, 98] width 129 height 37
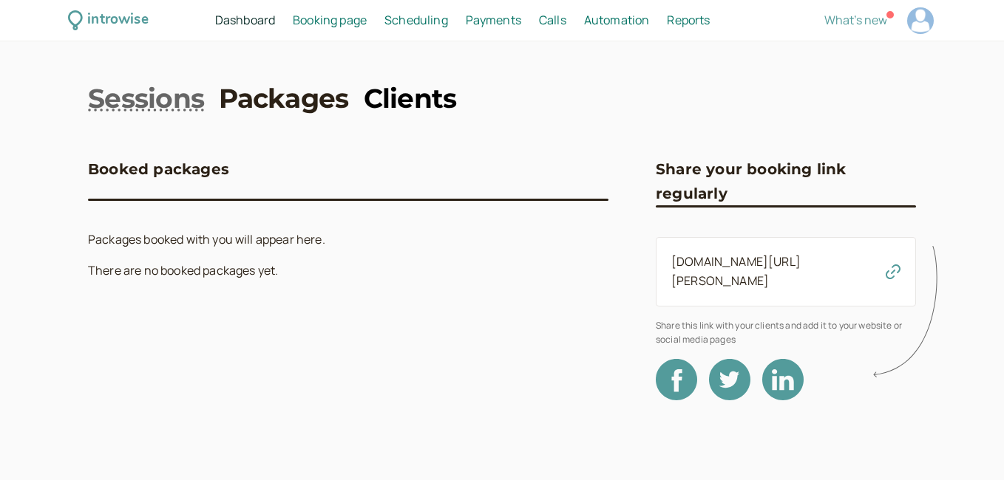
click at [426, 103] on link "Clients" at bounding box center [410, 98] width 93 height 37
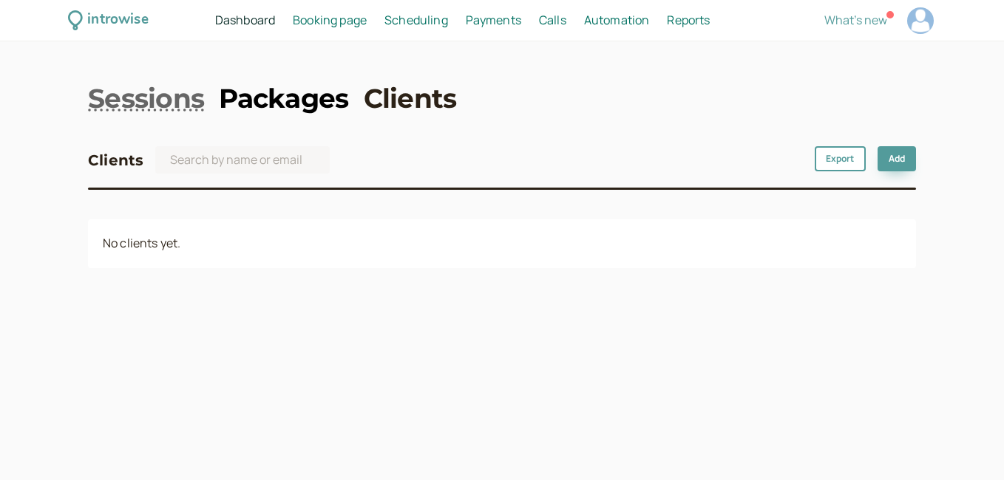
click at [299, 98] on link "Packages" at bounding box center [283, 98] width 129 height 37
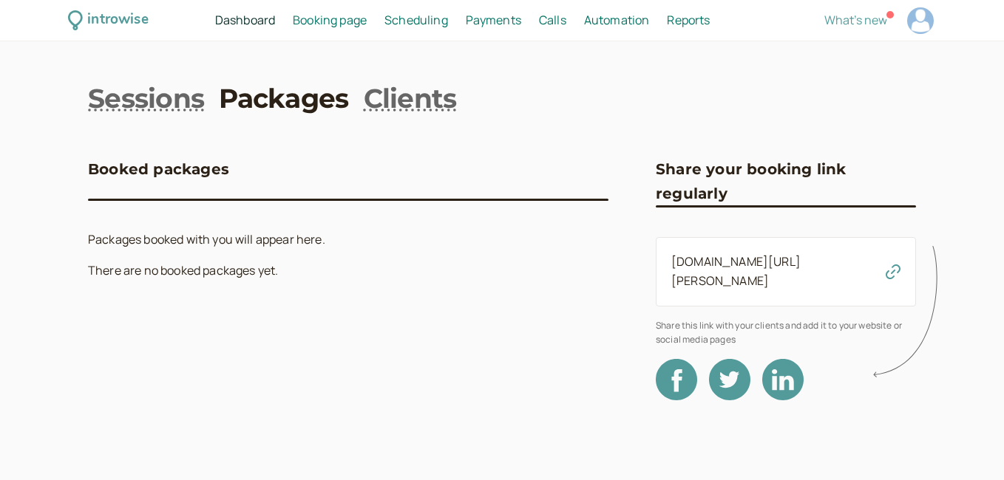
click at [316, 21] on span "Booking page" at bounding box center [330, 20] width 74 height 16
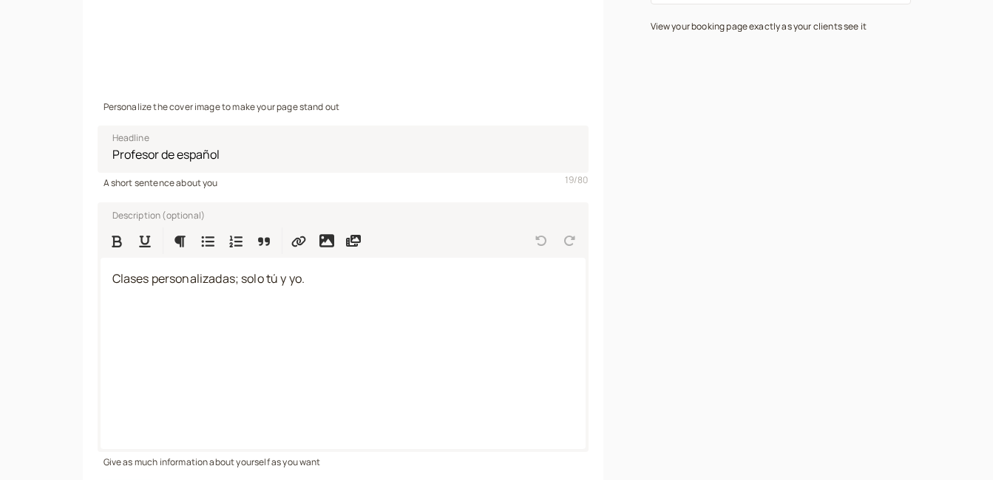
scroll to position [370, 0]
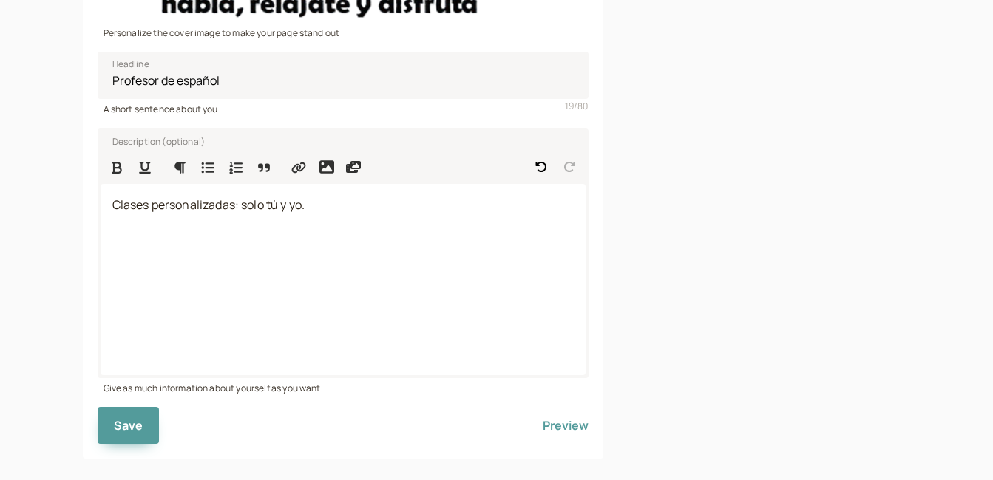
click at [71, 271] on div "introwise Dashboard Dashboard Booking page Booking Scheduling Scheduling Paymen…" at bounding box center [496, 65] width 993 height 870
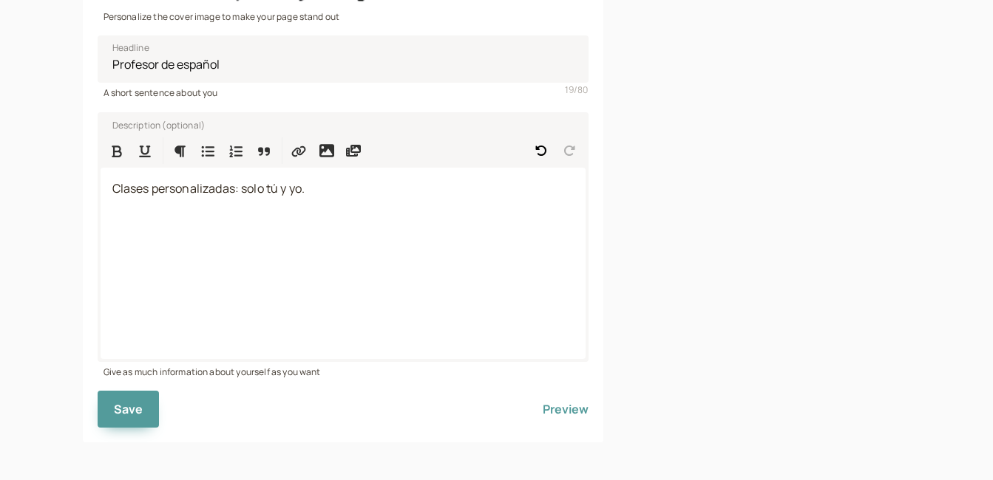
scroll to position [389, 0]
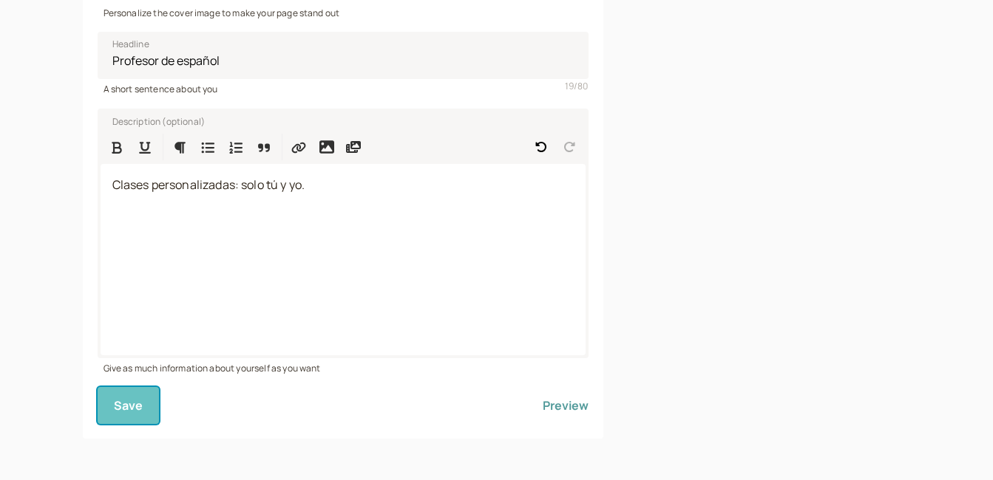
click at [121, 409] on span "Save" at bounding box center [129, 406] width 30 height 16
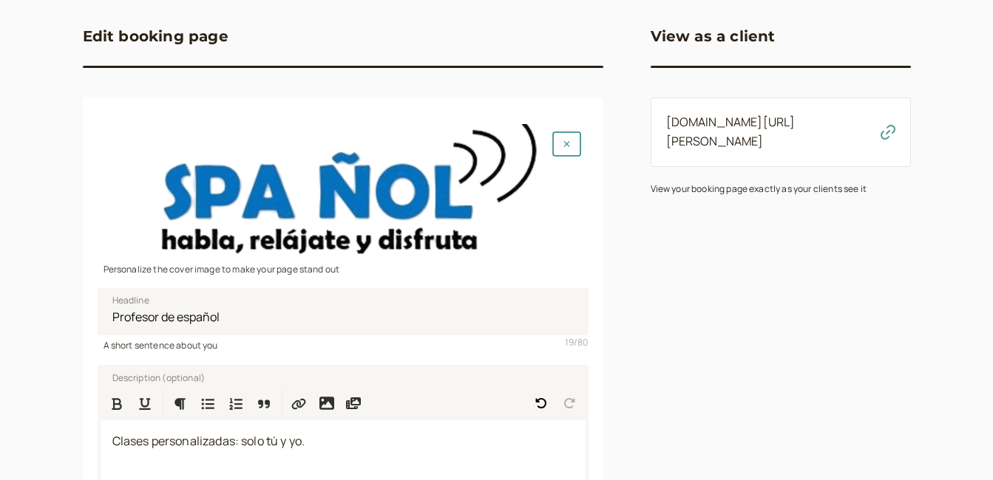
scroll to position [168, 0]
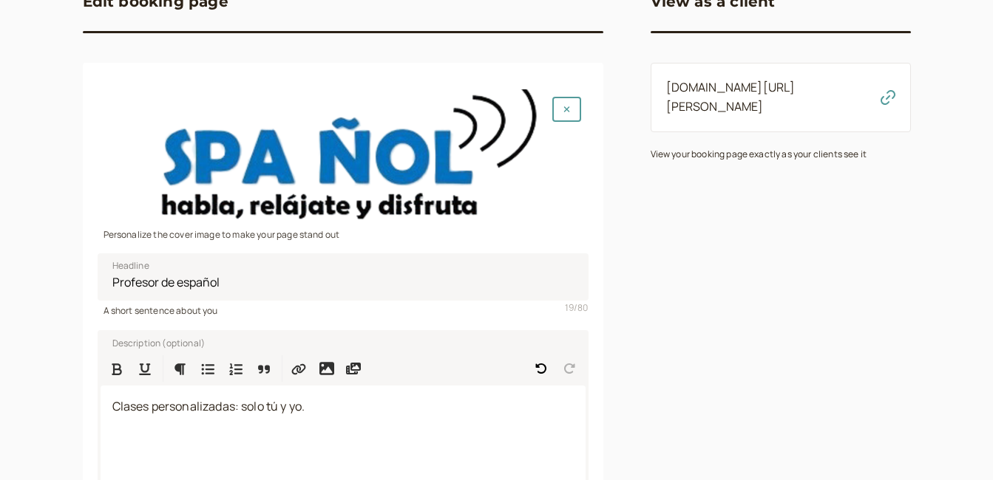
click at [359, 160] on div at bounding box center [343, 156] width 491 height 135
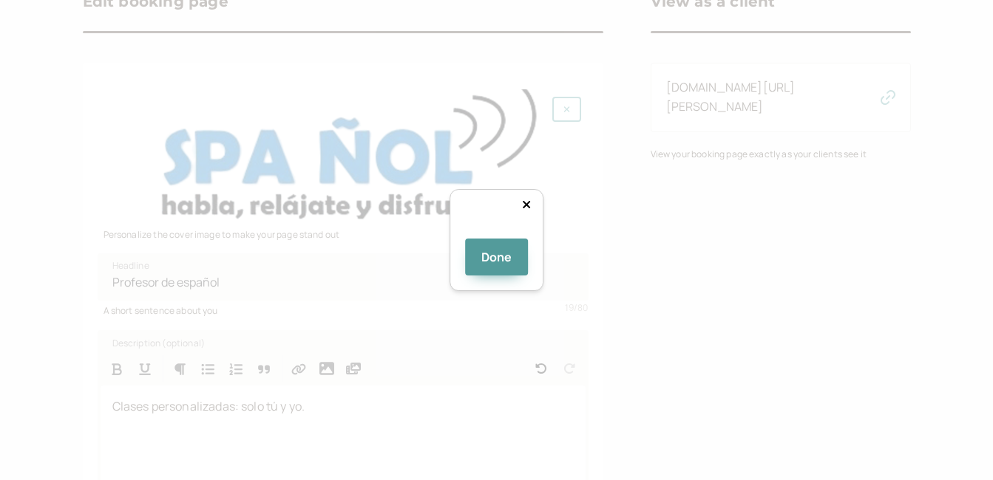
click at [555, 297] on div at bounding box center [655, 334] width 275 height 75
click at [501, 276] on button "Done" at bounding box center [497, 257] width 64 height 37
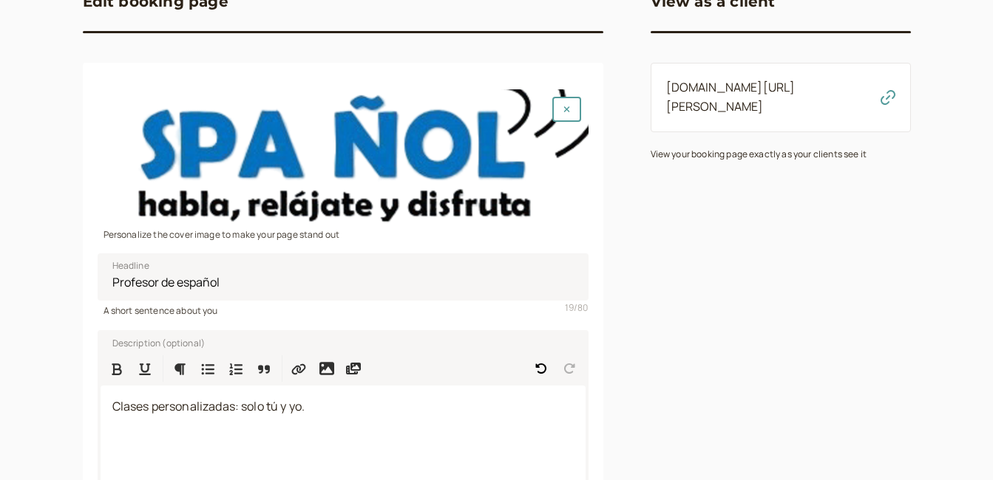
click at [433, 142] on div at bounding box center [343, 156] width 491 height 135
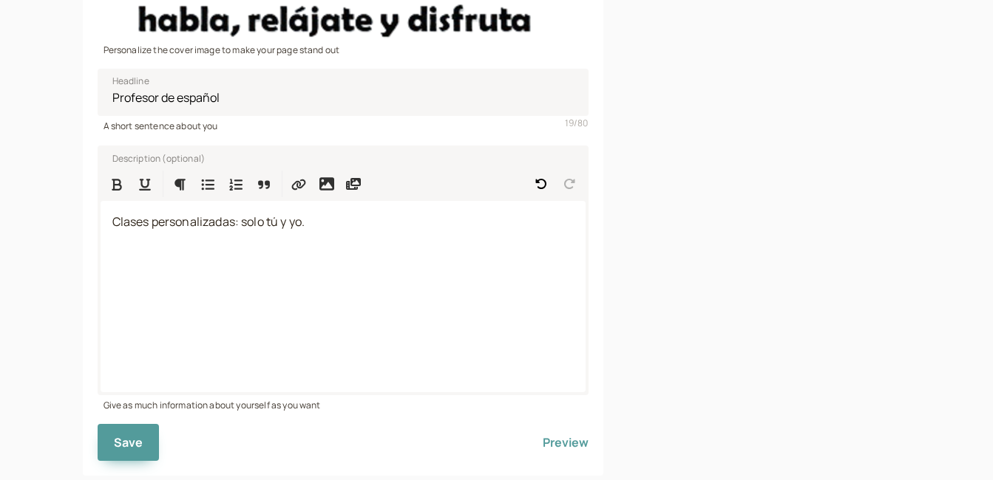
scroll to position [389, 0]
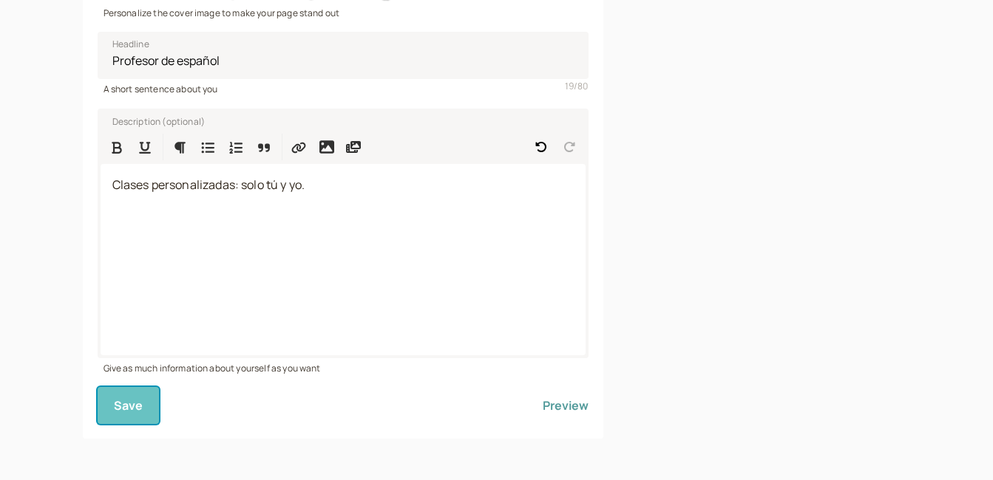
click at [124, 406] on span "Save" at bounding box center [129, 406] width 30 height 16
click at [562, 404] on button "Preview" at bounding box center [565, 405] width 46 height 37
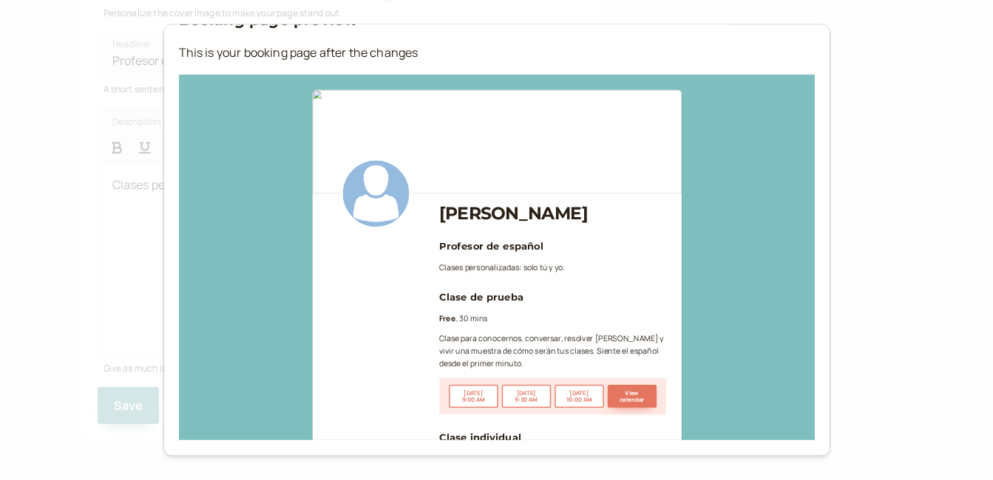
scroll to position [0, 0]
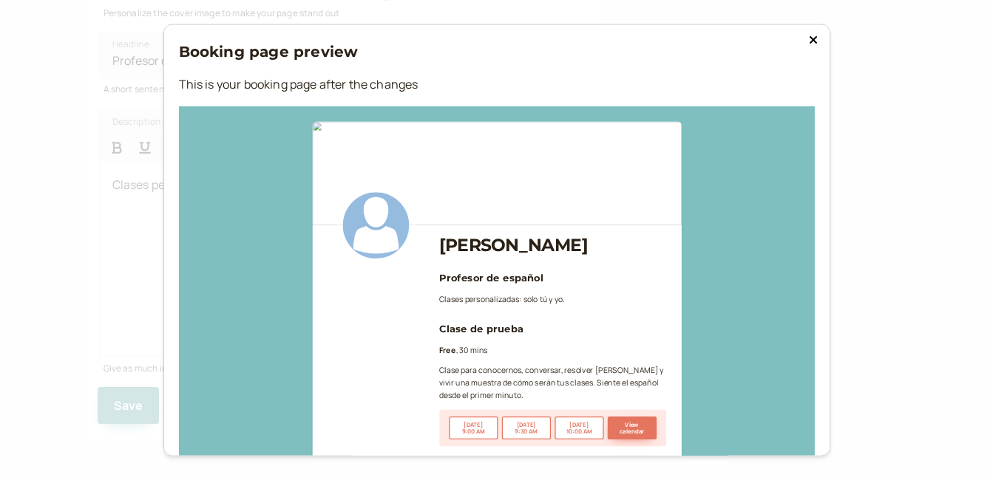
click at [809, 45] on icon at bounding box center [813, 40] width 9 height 12
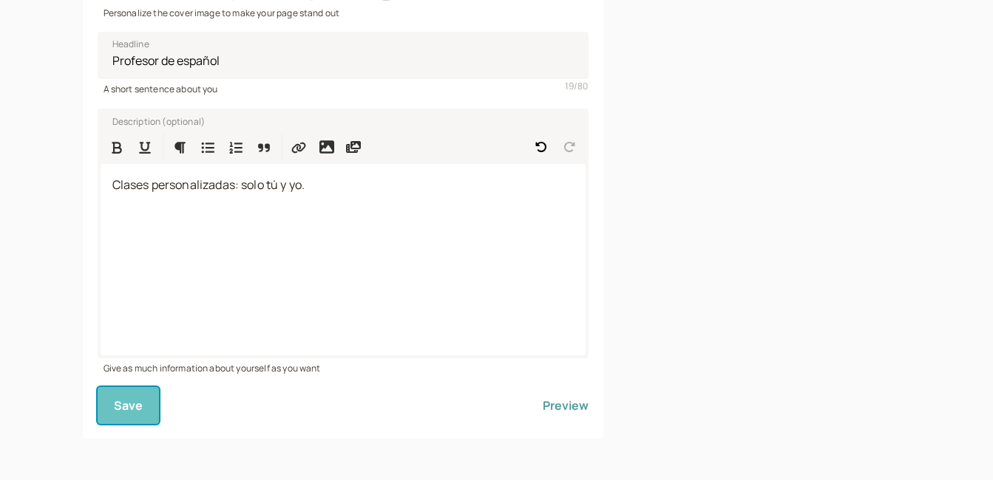
click at [122, 410] on span "Save" at bounding box center [129, 406] width 30 height 16
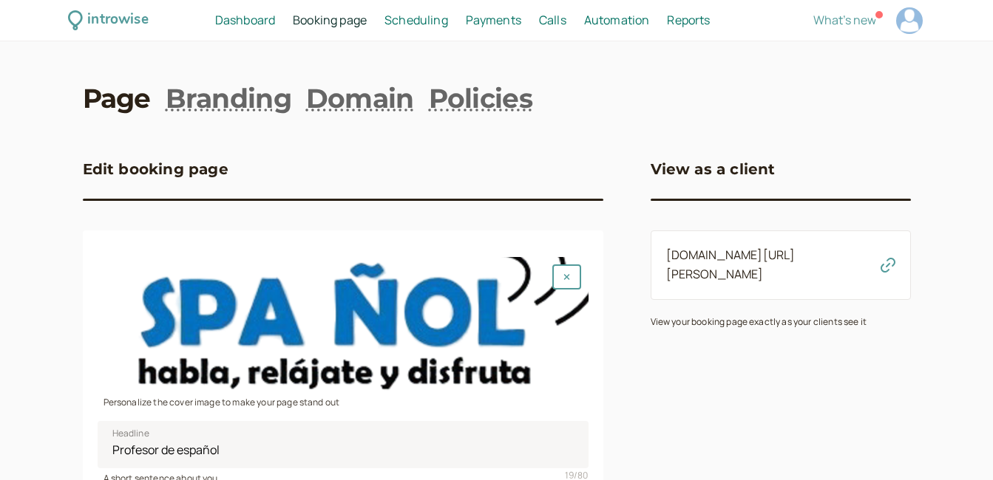
click at [389, 18] on span "Scheduling" at bounding box center [416, 20] width 64 height 16
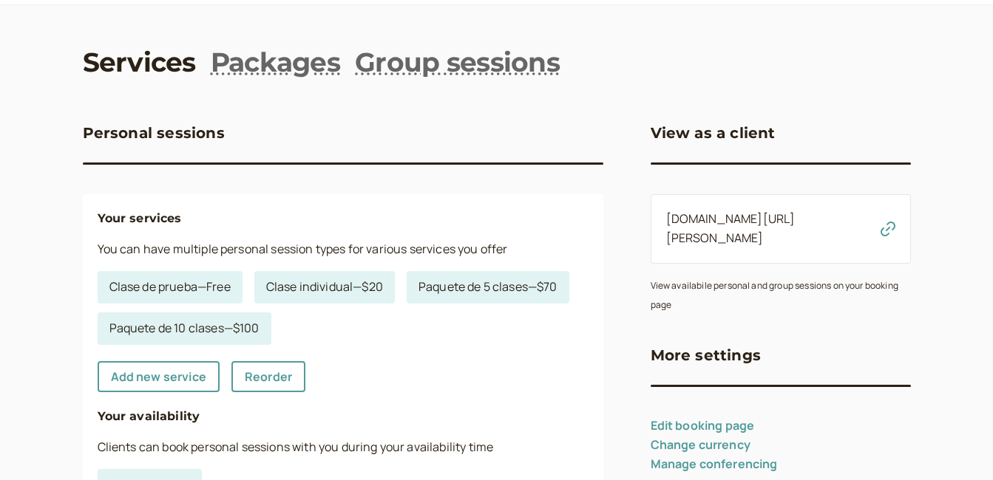
scroll to position [1, 0]
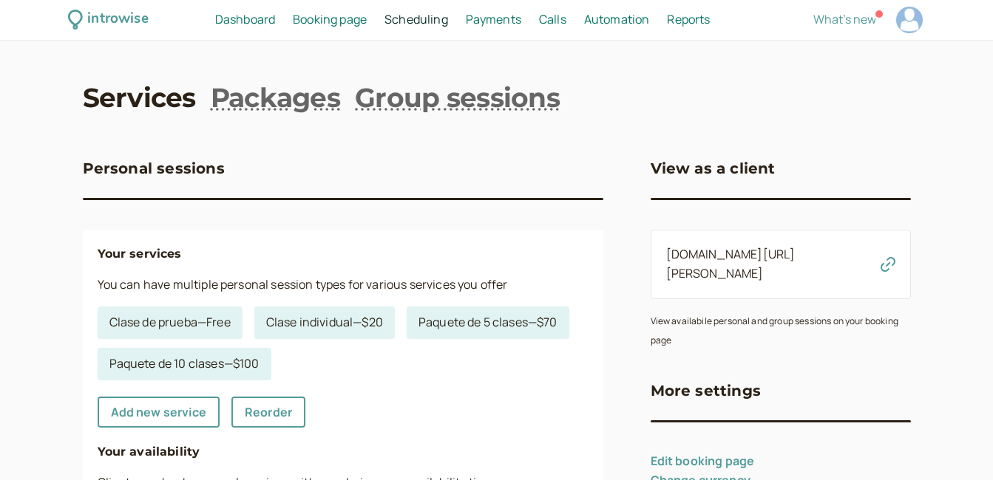
click at [147, 171] on h3 "Personal sessions" at bounding box center [154, 169] width 142 height 24
click at [197, 177] on h3 "Personal sessions" at bounding box center [154, 169] width 142 height 24
click at [273, 101] on link "Packages" at bounding box center [275, 97] width 129 height 37
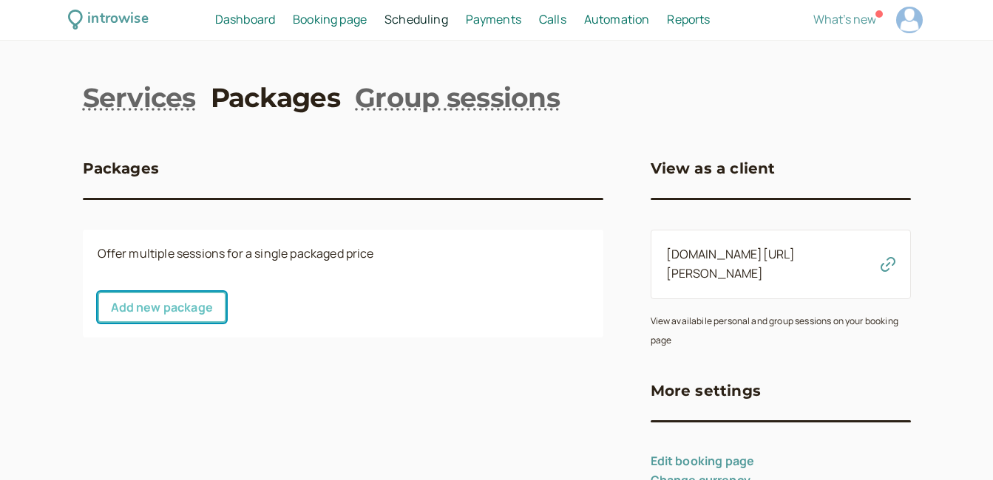
click at [148, 310] on link "Add new package" at bounding box center [162, 307] width 129 height 31
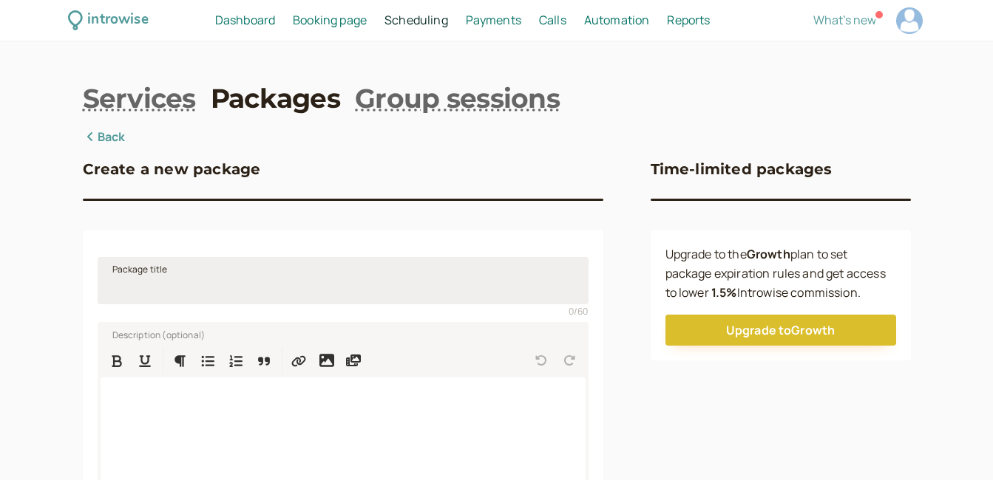
click at [112, 273] on span "Package title" at bounding box center [139, 269] width 55 height 15
click at [112, 273] on input "Package title" at bounding box center [343, 280] width 491 height 47
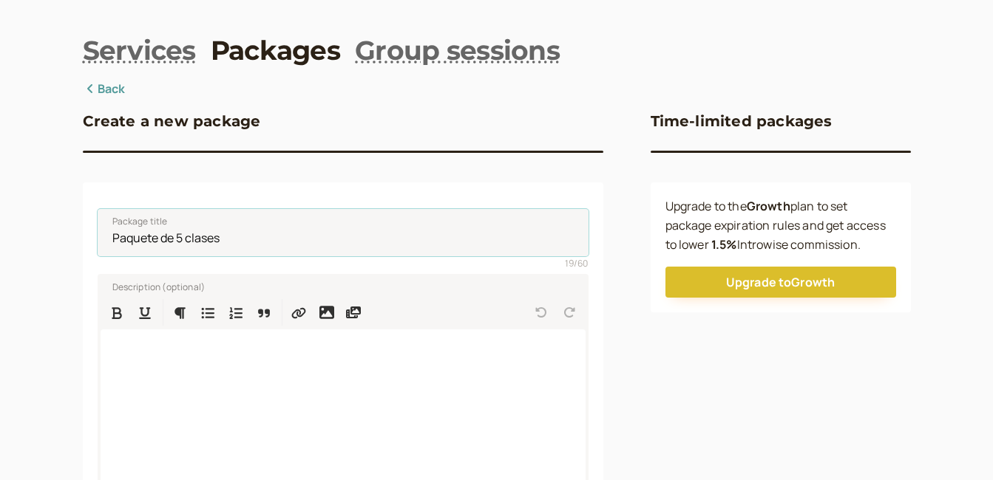
scroll to position [74, 0]
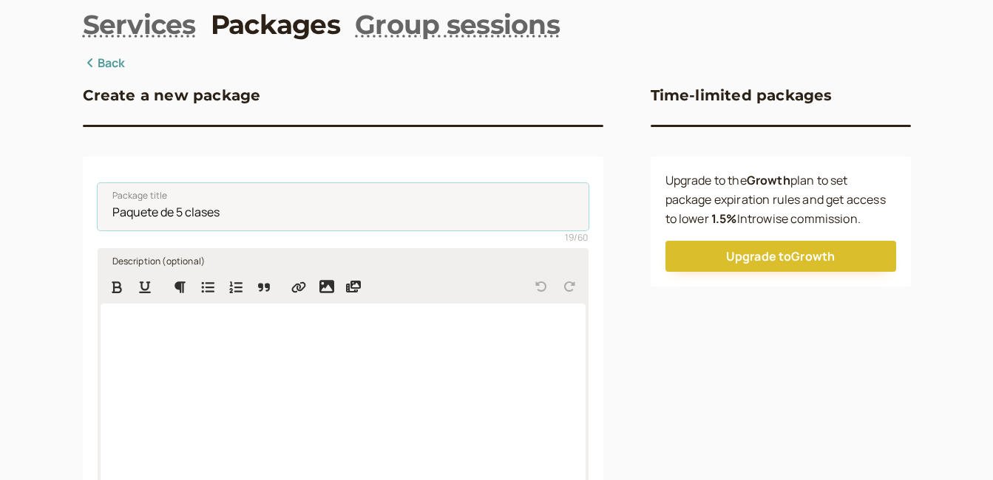
type input "Paquete de 5 clases"
click at [118, 338] on div at bounding box center [343, 399] width 485 height 191
paste div
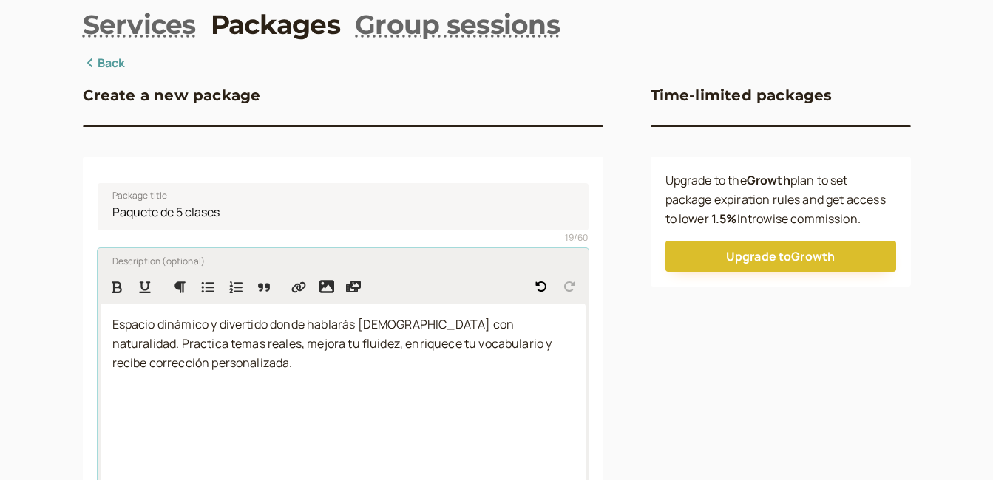
click at [114, 324] on span "Espacio dinámico y divertido donde hablarás español con naturalidad. Practica t…" at bounding box center [333, 343] width 442 height 55
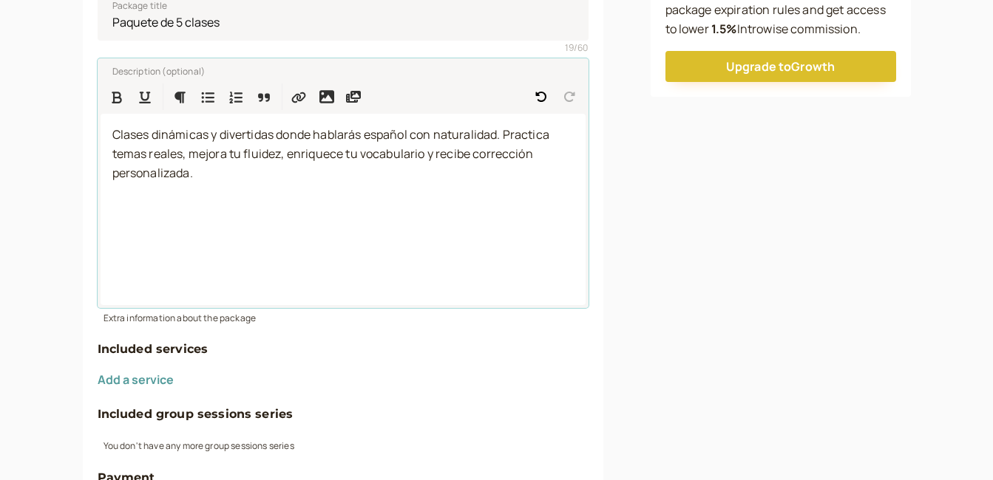
scroll to position [296, 0]
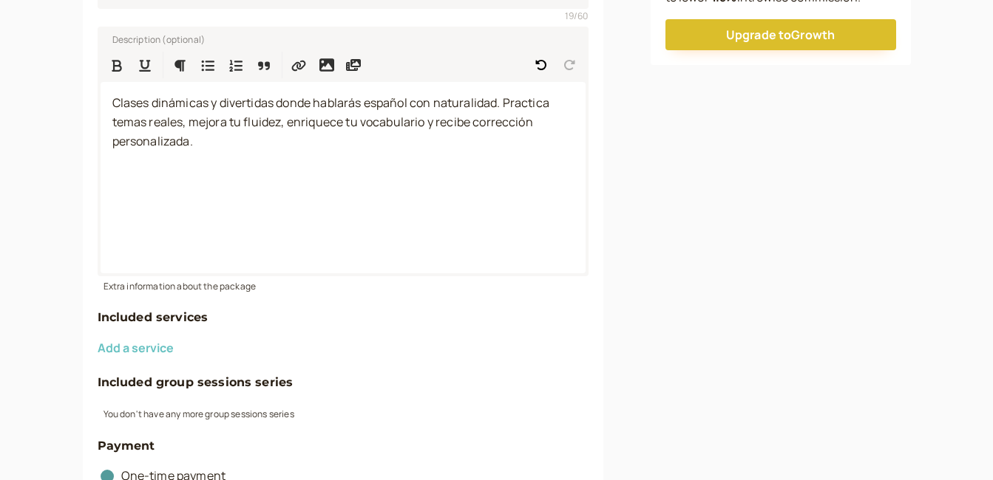
click at [123, 346] on button "Add a service" at bounding box center [136, 347] width 76 height 13
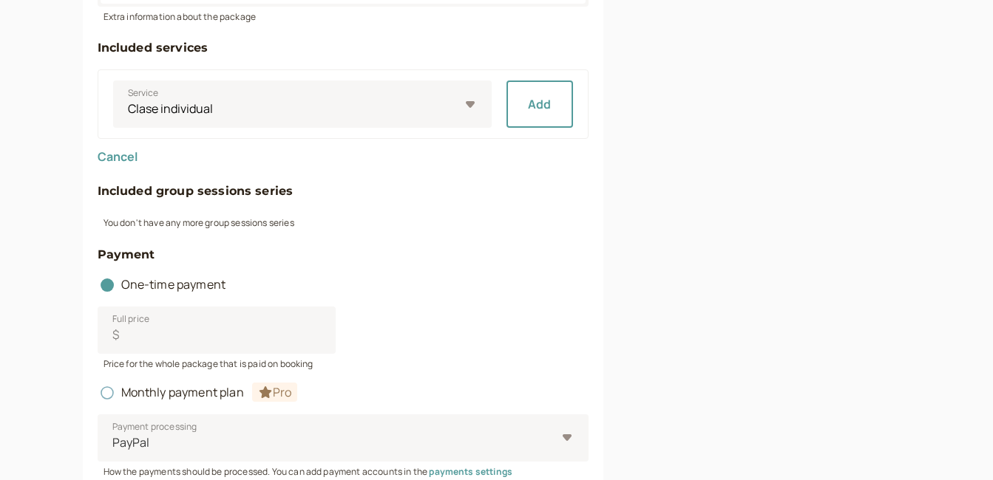
scroll to position [591, 0]
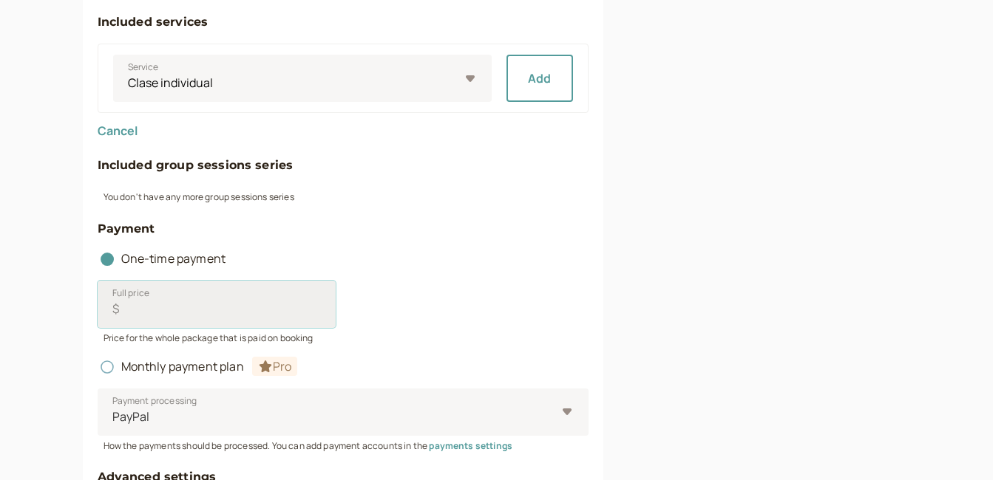
click at [135, 315] on input "Full price $" at bounding box center [217, 304] width 238 height 47
type input "20"
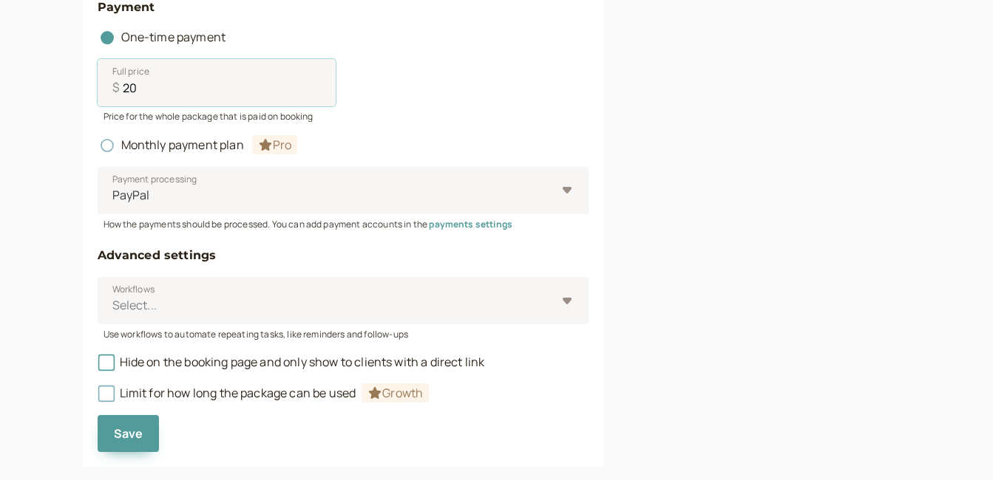
scroll to position [841, 0]
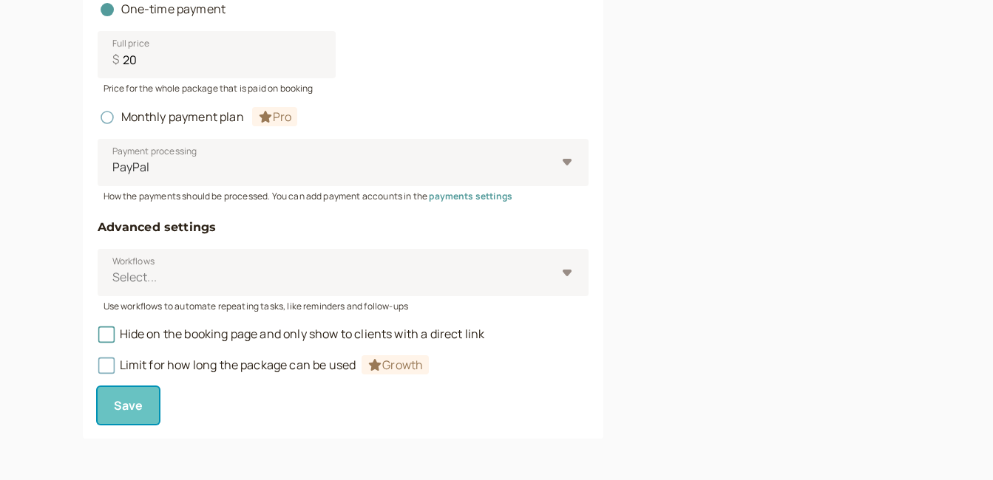
click at [129, 408] on span "Save" at bounding box center [129, 406] width 30 height 16
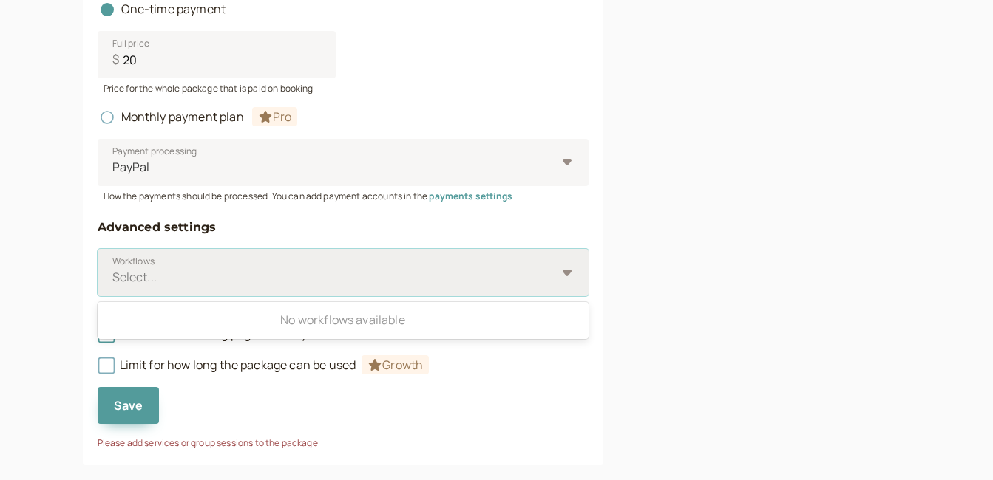
click at [562, 270] on div "Select..." at bounding box center [343, 272] width 491 height 47
click at [113, 270] on input "Workflows Use Up and Down to choose options, press Enter to select the currentl…" at bounding box center [112, 277] width 2 height 17
click at [565, 273] on div "Select..." at bounding box center [343, 272] width 491 height 47
click at [113, 273] on input "Workflows Use Up and Down to choose options, press Enter to select the currentl…" at bounding box center [112, 277] width 2 height 17
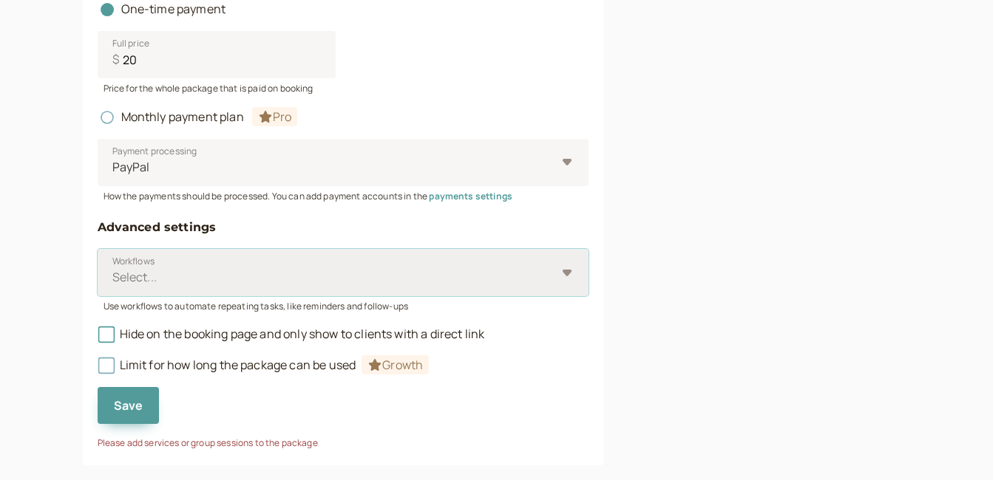
click at [565, 273] on div "Select..." at bounding box center [343, 272] width 491 height 47
click at [113, 273] on input "Workflows Select is focused ,type to refine list, press Down to open the menu, …" at bounding box center [112, 277] width 2 height 17
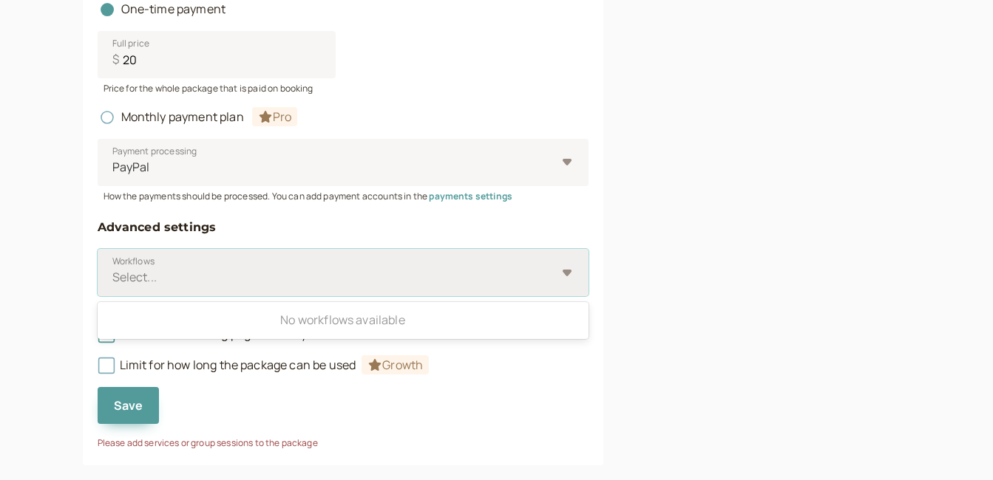
click at [565, 273] on div "Select..." at bounding box center [343, 272] width 491 height 47
click at [113, 273] on input "Workflows Use Up and Down to choose options, press Enter to select the currentl…" at bounding box center [112, 277] width 2 height 17
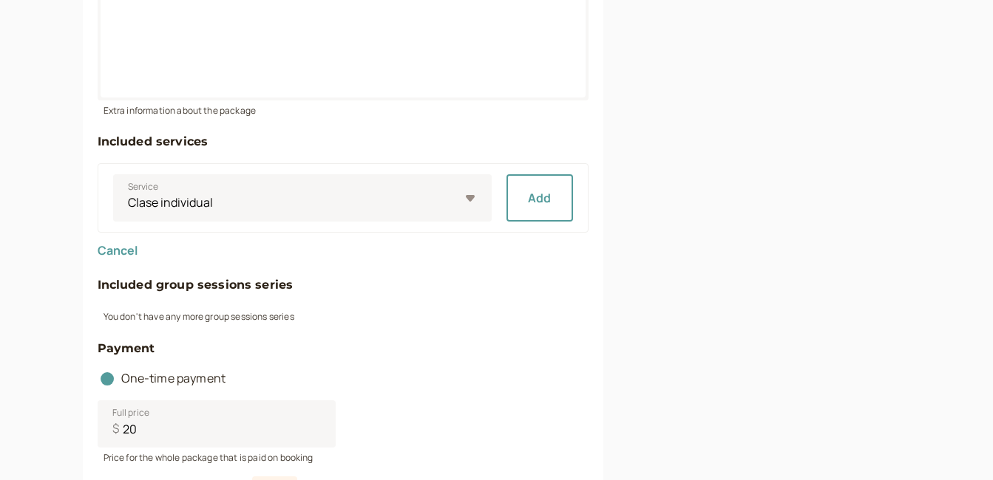
scroll to position [398, 0]
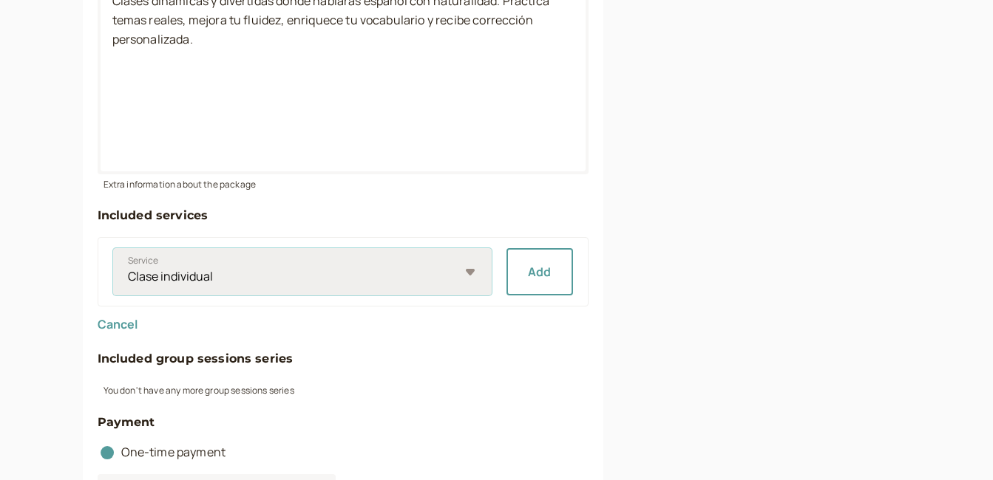
click at [467, 277] on select "Clase individual Paquete de 5 clases Clase de prueba Paquete de 10 clases" at bounding box center [302, 271] width 378 height 47
select select "649a20573d"
click at [113, 248] on select "Clase individual Paquete de 5 clases Clase de prueba Paquete de 10 clases" at bounding box center [302, 271] width 378 height 47
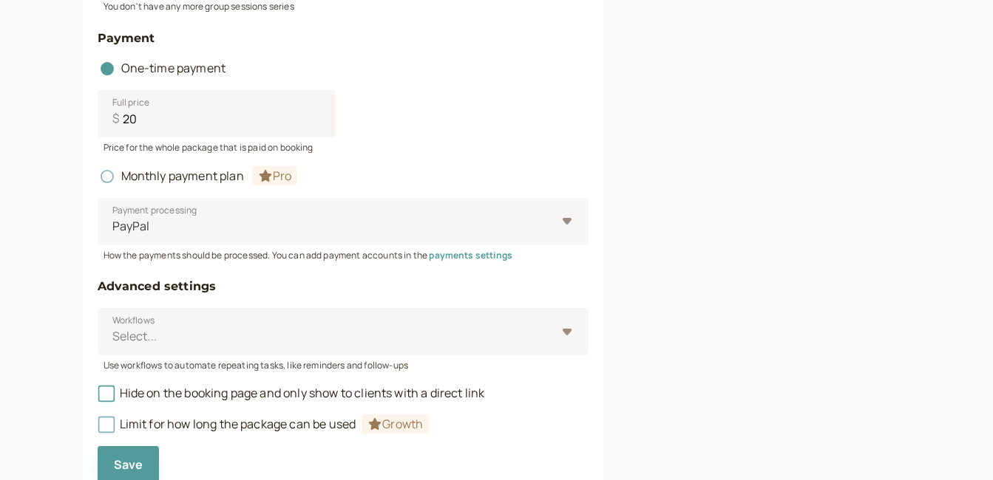
scroll to position [813, 0]
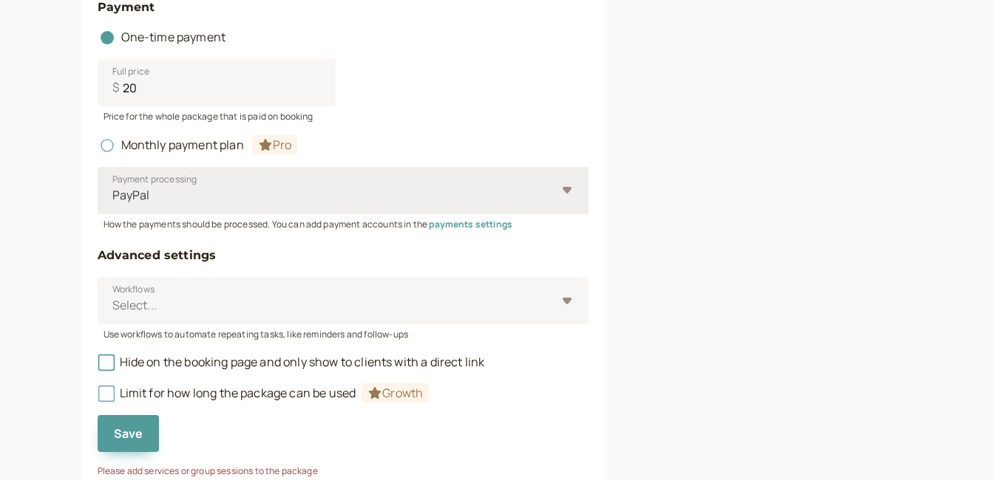
click at [562, 194] on div "PayPal" at bounding box center [343, 190] width 491 height 47
click at [113, 194] on input "Payment processing PayPal" at bounding box center [112, 195] width 2 height 17
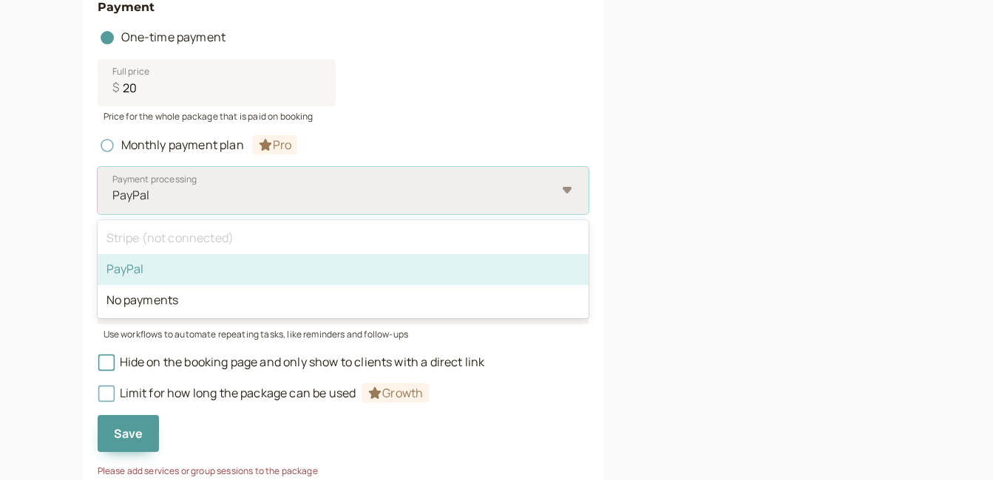
click at [562, 194] on div "PayPal" at bounding box center [343, 190] width 491 height 47
click at [113, 194] on input "Payment processing option PayPal selected, 2 of 3. 3 results available. Use Up …" at bounding box center [112, 195] width 2 height 17
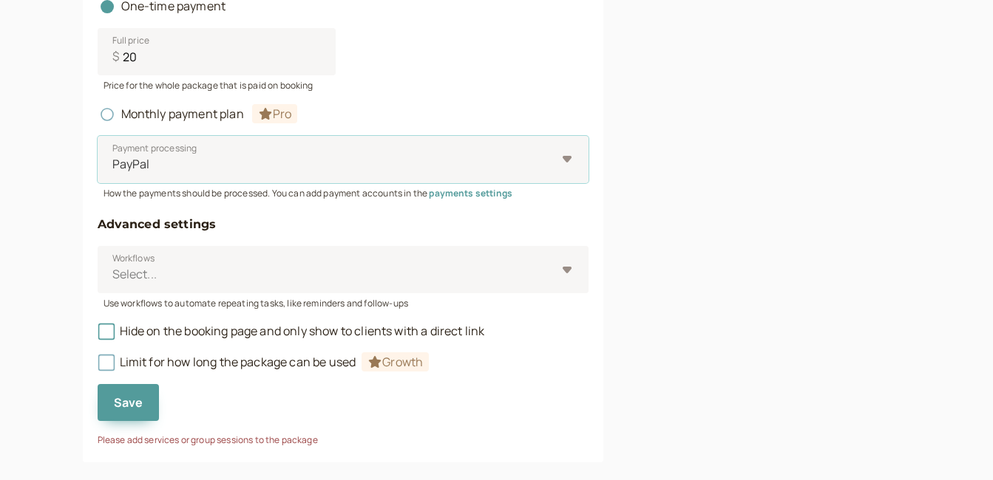
scroll to position [868, 0]
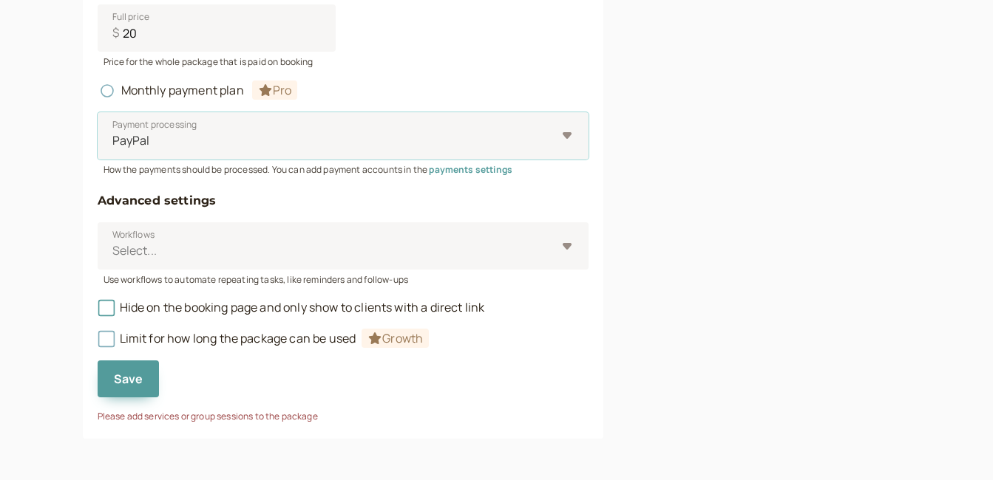
click at [571, 247] on div "Select..." at bounding box center [343, 245] width 491 height 47
click at [113, 247] on input "Workflows Select..." at bounding box center [112, 250] width 2 height 17
click at [571, 247] on div "Select..." at bounding box center [343, 245] width 491 height 47
click at [113, 247] on input "Workflows Select is focused ,type to refine list, press Down to open the menu, …" at bounding box center [112, 250] width 2 height 17
click at [124, 377] on span "Save" at bounding box center [129, 379] width 30 height 16
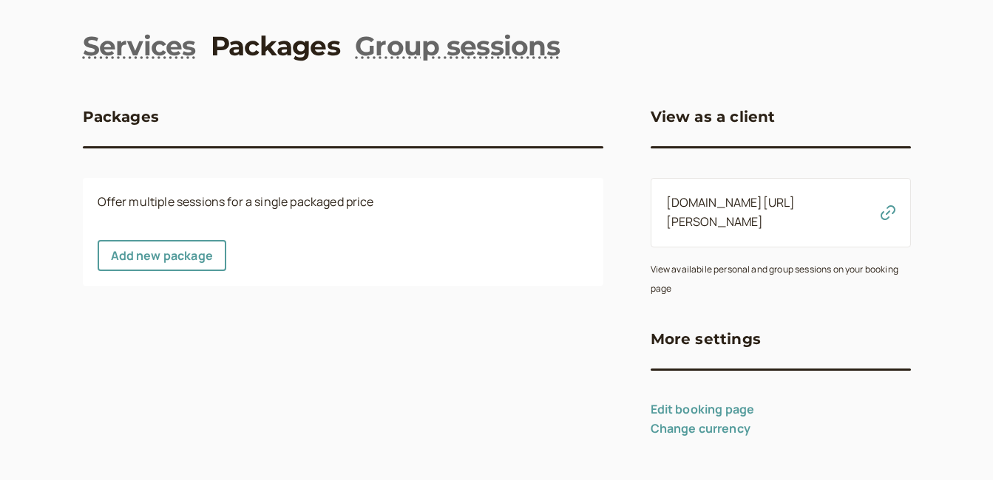
scroll to position [33, 0]
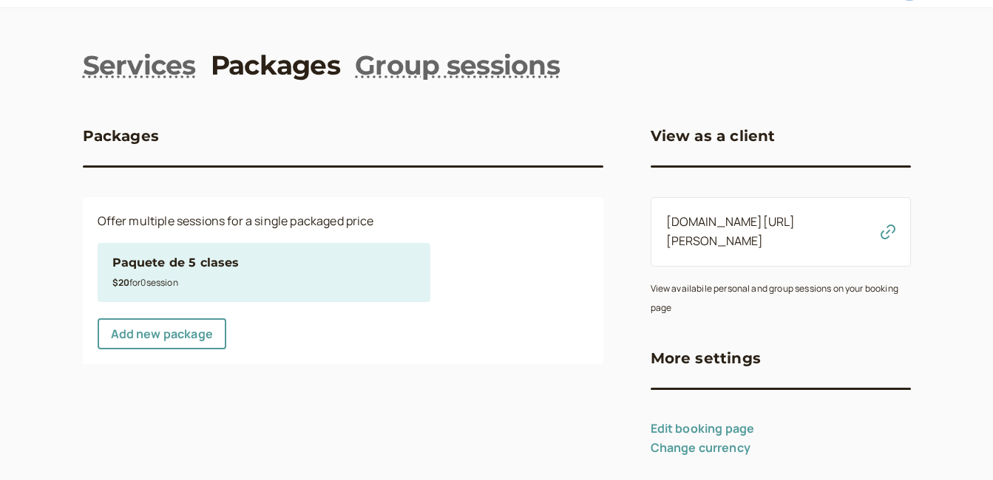
click at [650, 295] on small "View availabile personal and group sessions on your booking page" at bounding box center [774, 298] width 248 height 32
click at [661, 288] on small "View availabile personal and group sessions on your booking page" at bounding box center [774, 298] width 248 height 32
click at [163, 283] on small "$20 for 0 session" at bounding box center [145, 282] width 66 height 13
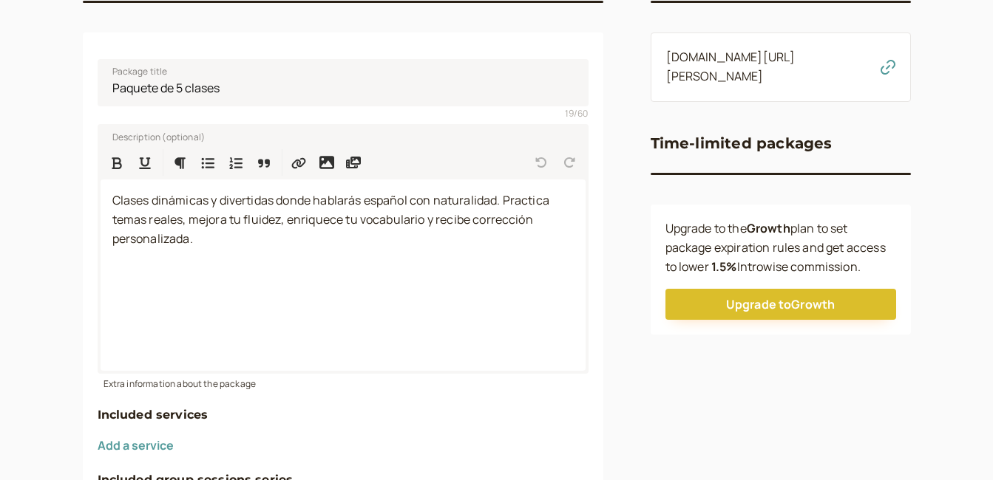
scroll to position [329, 0]
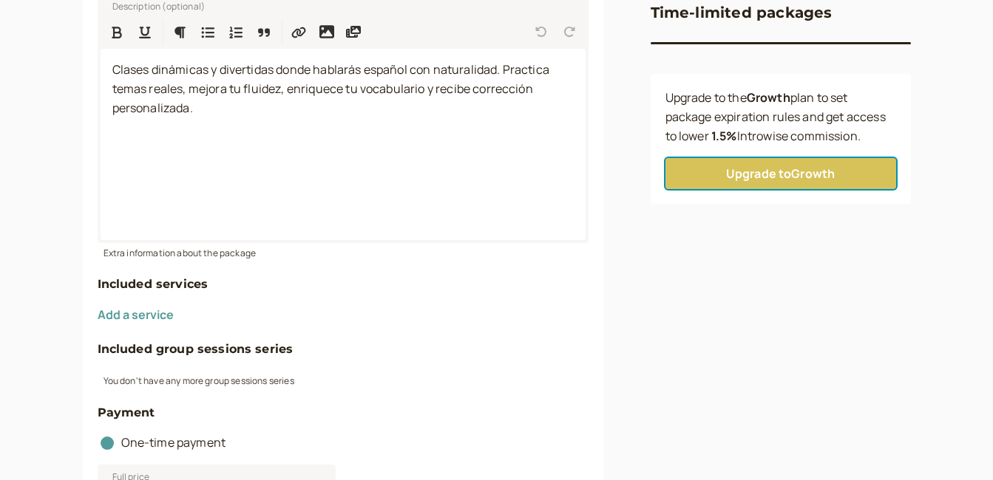
click at [772, 189] on link "Upgrade to Growth" at bounding box center [780, 173] width 231 height 31
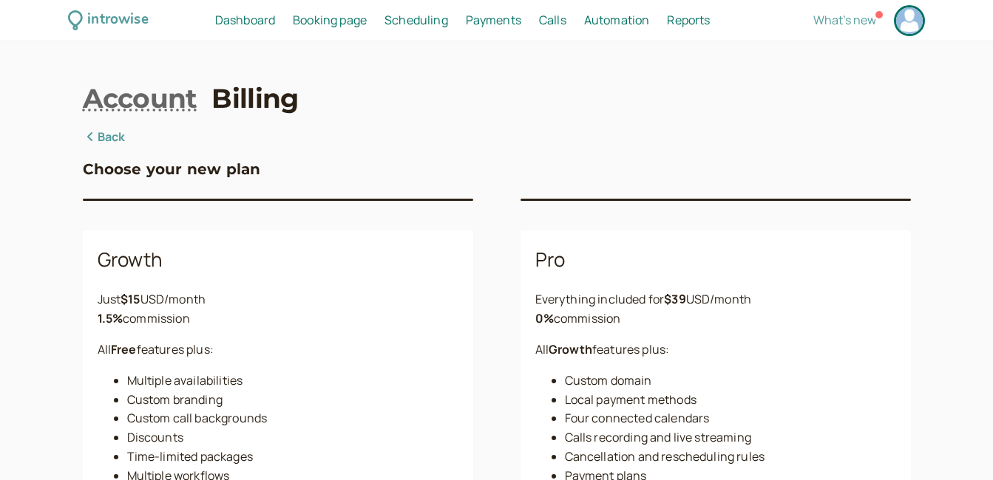
click at [99, 141] on link "Back" at bounding box center [104, 137] width 43 height 19
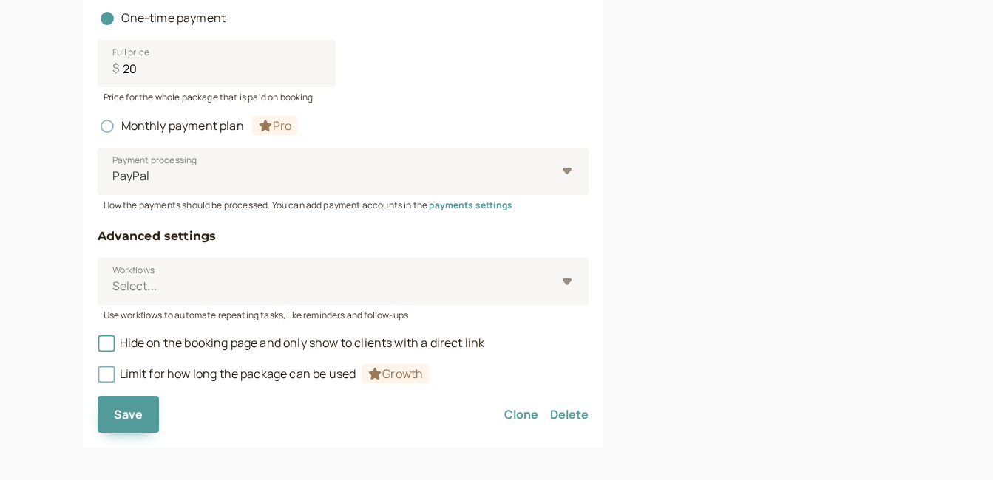
scroll to position [763, 0]
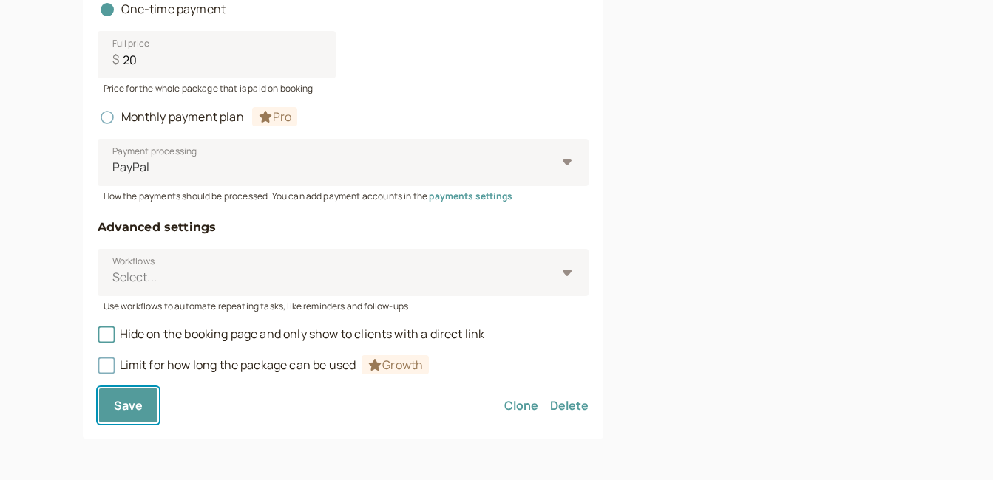
drag, startPoint x: 119, startPoint y: 402, endPoint x: 573, endPoint y: 79, distance: 557.0
click at [119, 402] on span "Save" at bounding box center [129, 406] width 30 height 16
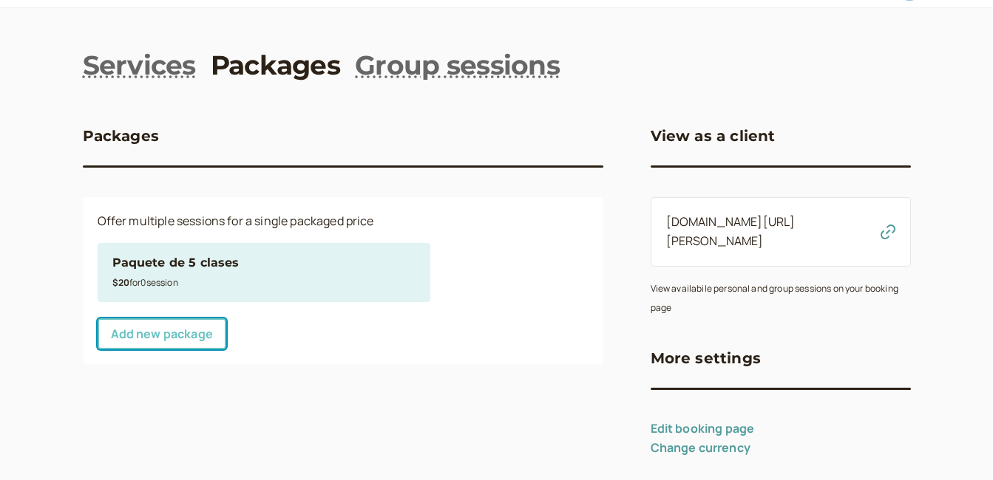
click at [136, 332] on link "Add new package" at bounding box center [162, 334] width 129 height 31
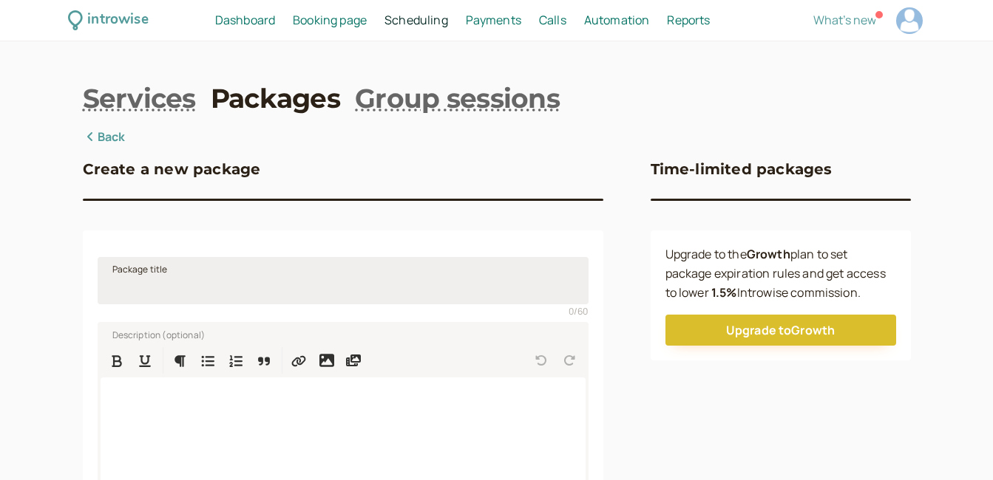
click at [148, 273] on span "Package title" at bounding box center [139, 269] width 55 height 15
click at [148, 273] on input "Package title" at bounding box center [343, 280] width 491 height 47
type input "Paquete de 10 clases"
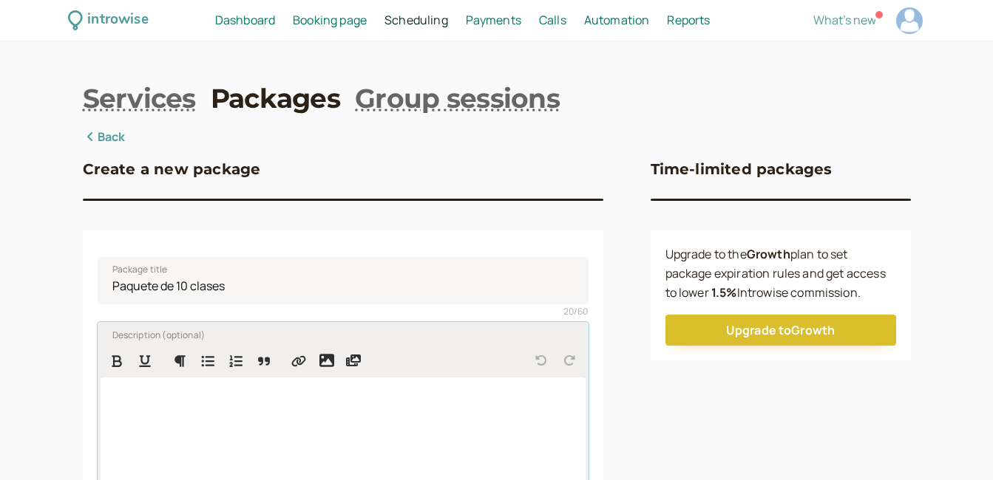
click at [120, 392] on p at bounding box center [342, 398] width 461 height 19
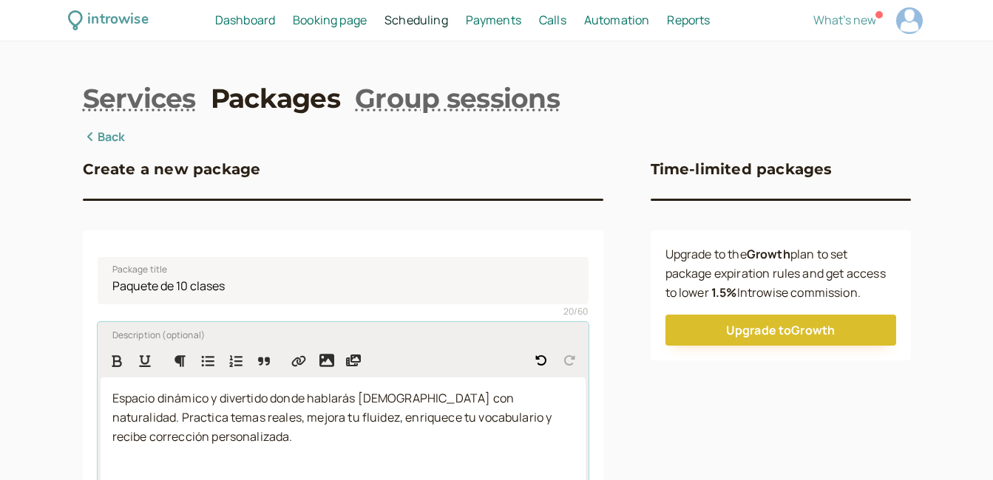
click at [111, 398] on div "Espacio dinámico y divertido donde hablarás español con naturalidad. Practica t…" at bounding box center [343, 473] width 485 height 191
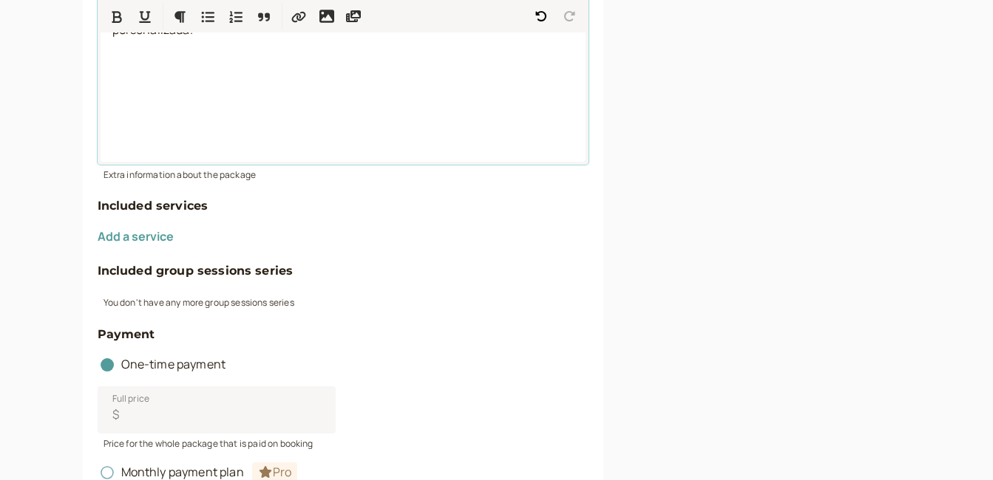
scroll to position [443, 0]
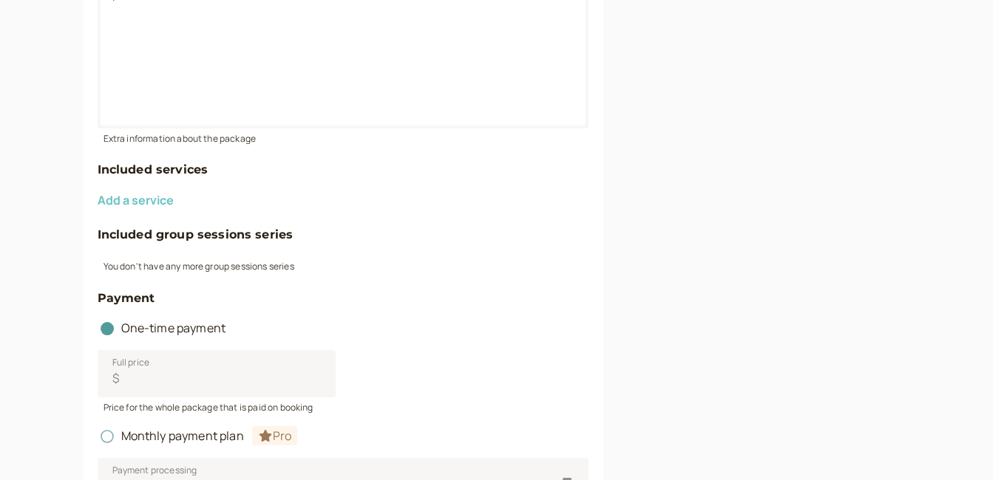
click at [147, 197] on button "Add a service" at bounding box center [136, 200] width 76 height 13
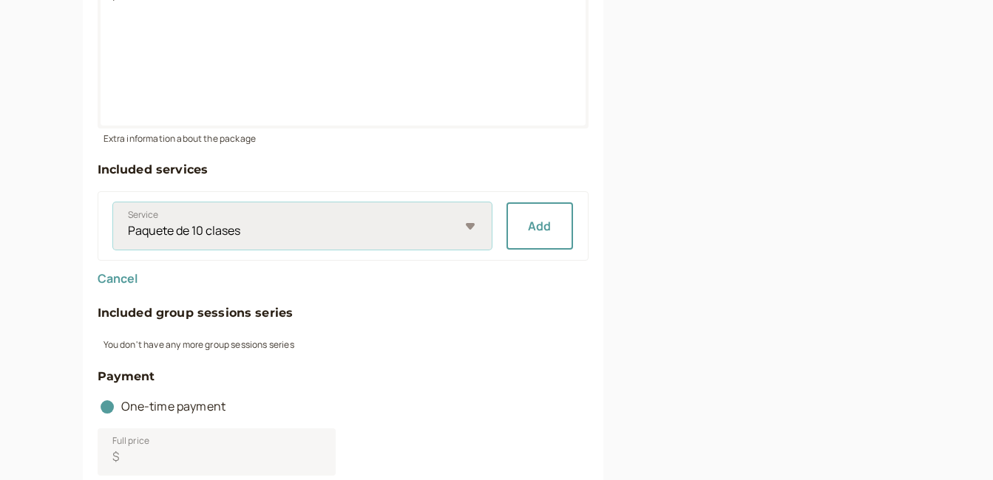
click at [444, 229] on select "Paquete de 10 clases Clase individual Paquete de 5 clases Clase de prueba" at bounding box center [302, 225] width 378 height 47
click at [113, 202] on select "Paquete de 10 clases Clase individual Paquete de 5 clases Clase de prueba" at bounding box center [302, 225] width 378 height 47
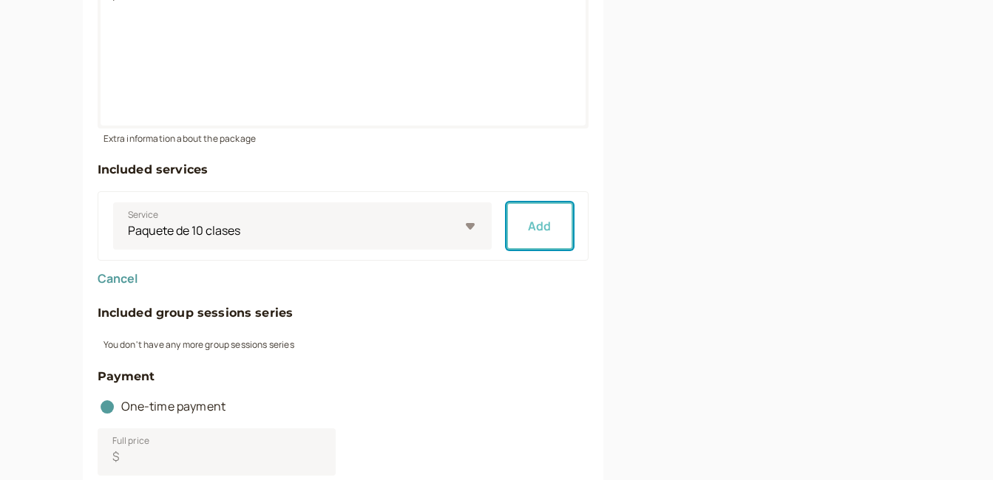
click at [520, 223] on button "Add" at bounding box center [539, 225] width 67 height 47
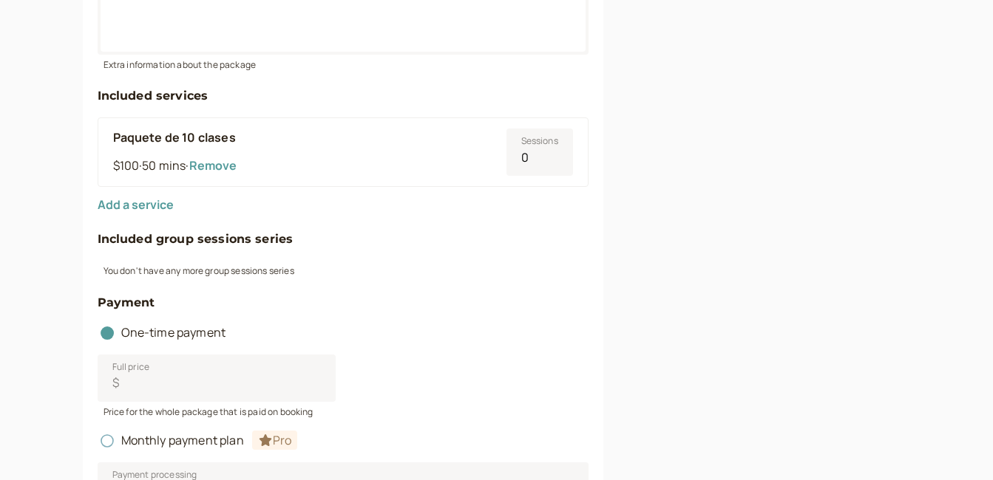
scroll to position [591, 0]
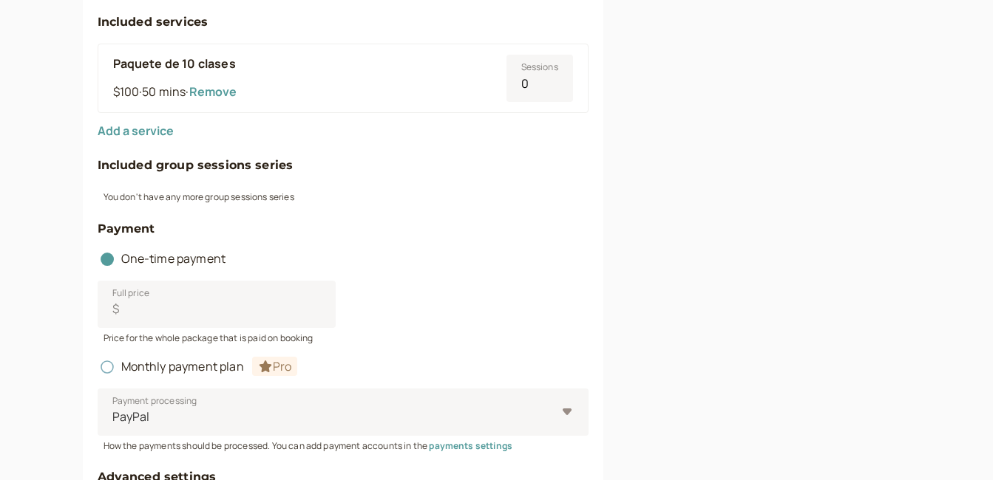
click at [149, 163] on h4 "Included group sessions series" at bounding box center [343, 165] width 491 height 19
click at [135, 199] on div "You don't have any more group sessions series" at bounding box center [343, 195] width 491 height 17
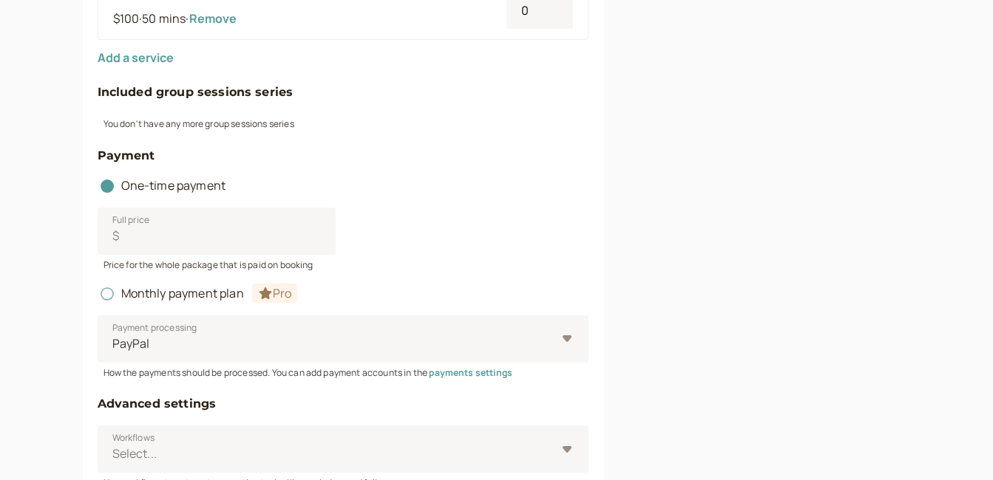
scroll to position [665, 0]
click at [133, 242] on input "Full price $" at bounding box center [217, 230] width 238 height 47
type input "100"
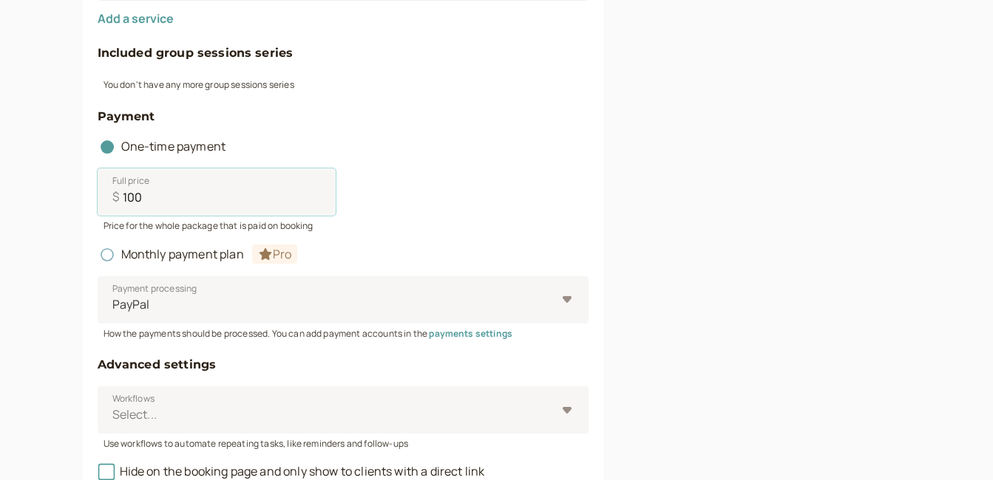
scroll to position [739, 0]
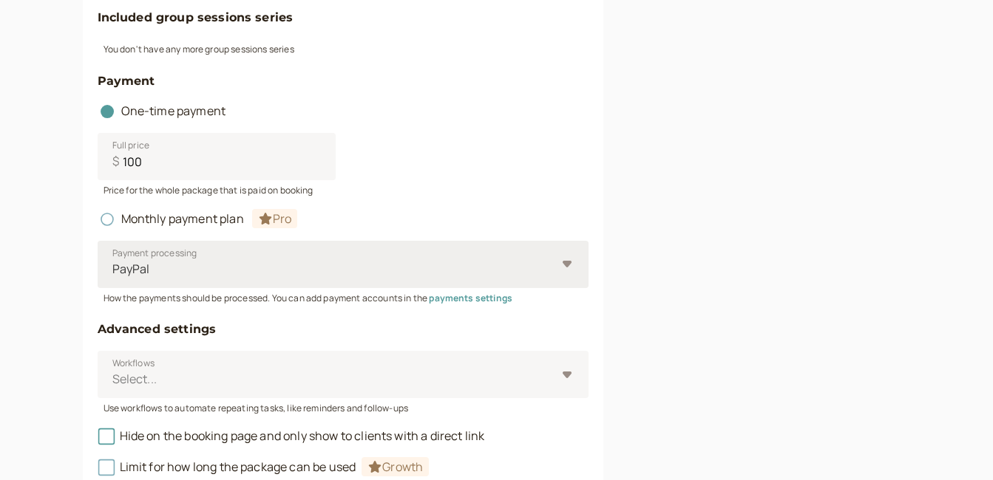
click at [573, 267] on div "PayPal" at bounding box center [343, 264] width 491 height 47
click at [113, 267] on input "Payment processing PayPal" at bounding box center [112, 269] width 2 height 17
click at [573, 267] on div "PayPal" at bounding box center [343, 264] width 491 height 47
click at [113, 267] on input "Payment processing Select is focused ,type to refine list, press Down to open t…" at bounding box center [112, 269] width 2 height 17
click at [568, 267] on div "PayPal" at bounding box center [343, 264] width 491 height 47
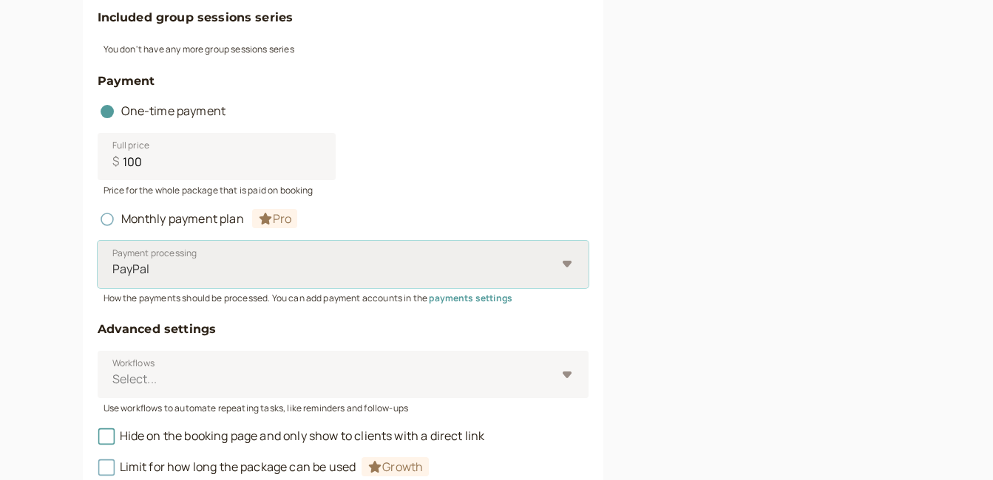
click at [113, 267] on input "Payment processing Select is focused ,type to refine list, press Down to open t…" at bounding box center [112, 269] width 2 height 17
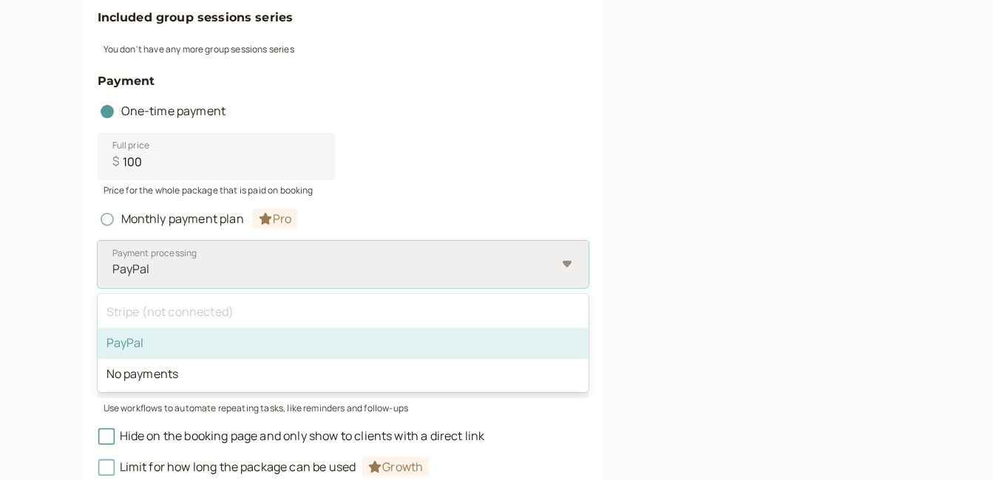
click at [568, 267] on div "PayPal" at bounding box center [343, 264] width 491 height 47
click at [113, 267] on input "Payment processing option PayPal selected, 2 of 3. 3 results available. Use Up …" at bounding box center [112, 269] width 2 height 17
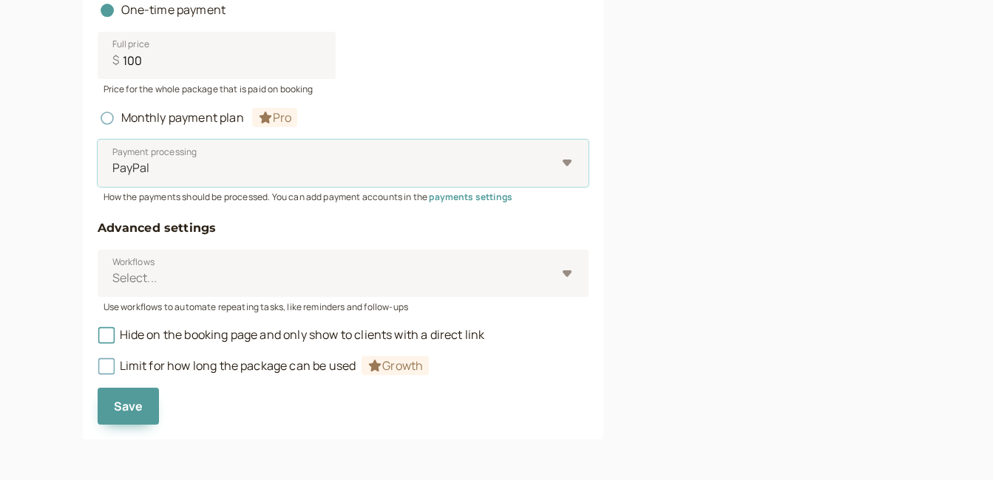
scroll to position [841, 0]
click at [567, 274] on div "Select..." at bounding box center [343, 272] width 491 height 47
click at [113, 274] on input "Workflows Select..." at bounding box center [112, 277] width 2 height 17
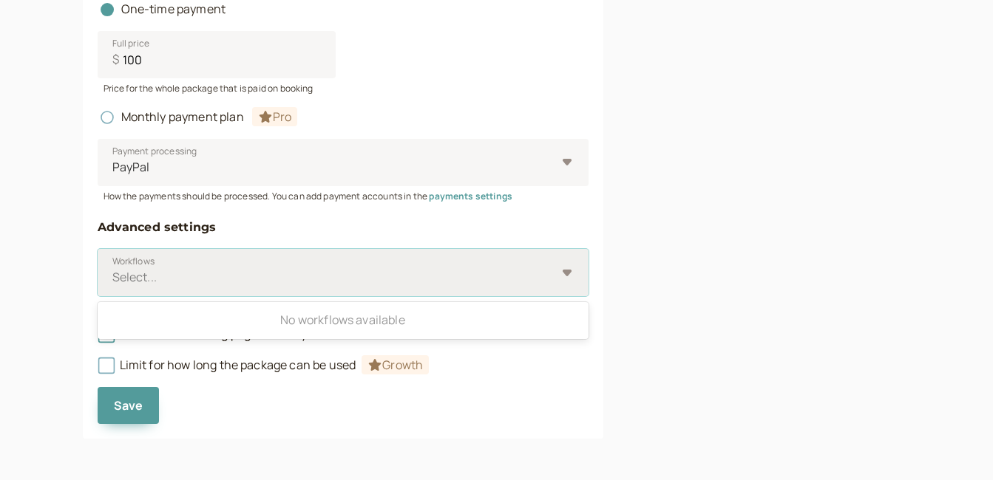
click at [567, 274] on div "Select..." at bounding box center [343, 272] width 491 height 47
click at [113, 274] on input "Workflows Use Up and Down to choose options, press Enter to select the currentl…" at bounding box center [112, 277] width 2 height 17
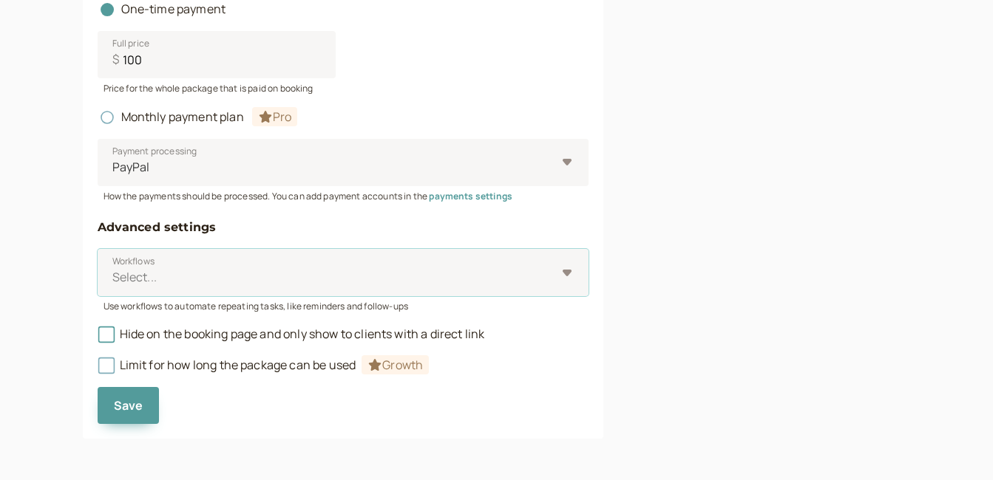
click at [120, 408] on span "Save" at bounding box center [129, 406] width 30 height 16
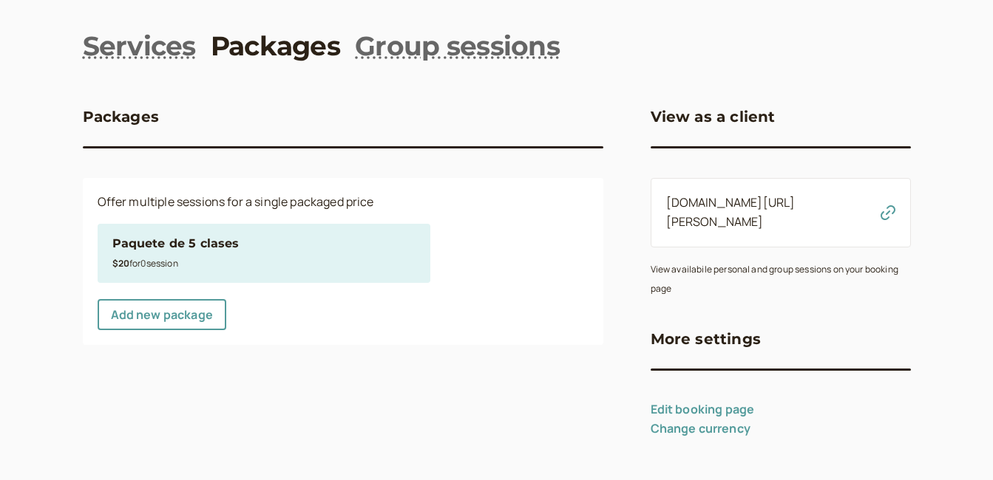
scroll to position [33, 0]
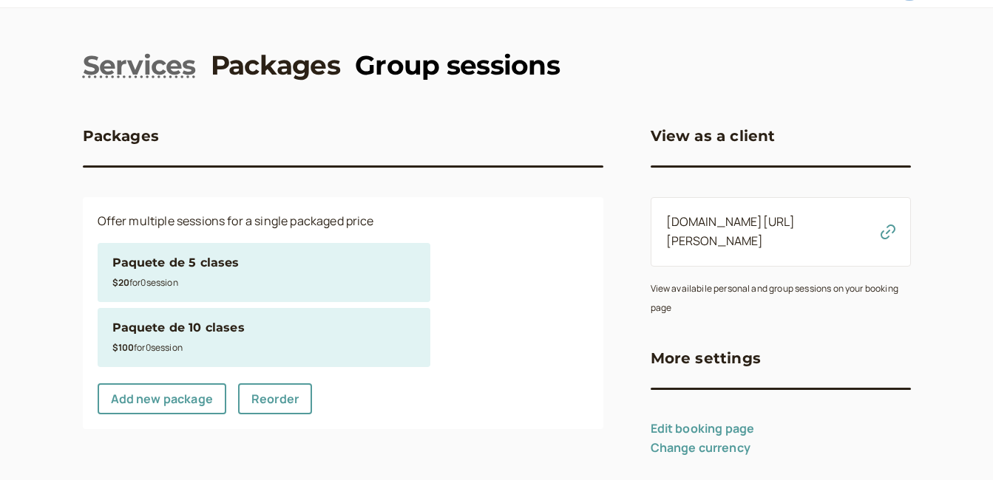
click at [455, 72] on link "Group sessions" at bounding box center [457, 65] width 205 height 37
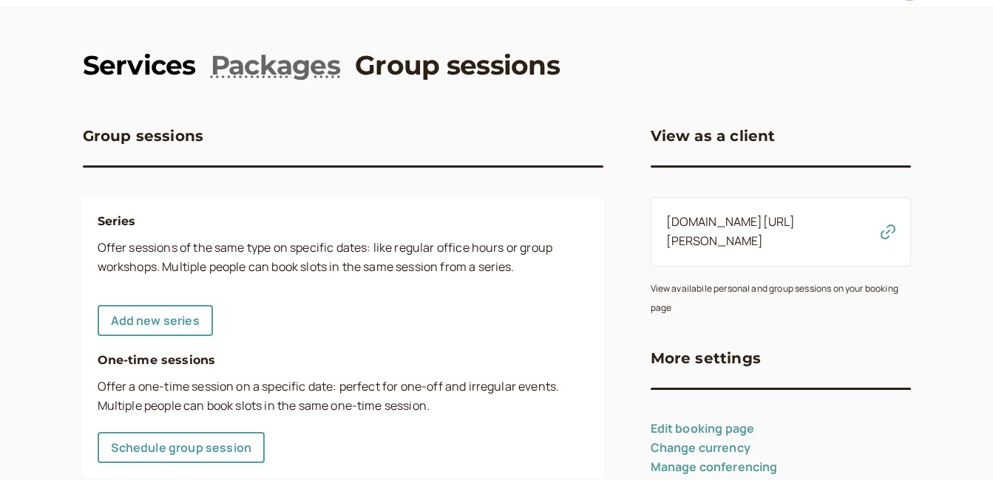
click at [150, 64] on link "Services" at bounding box center [139, 65] width 113 height 37
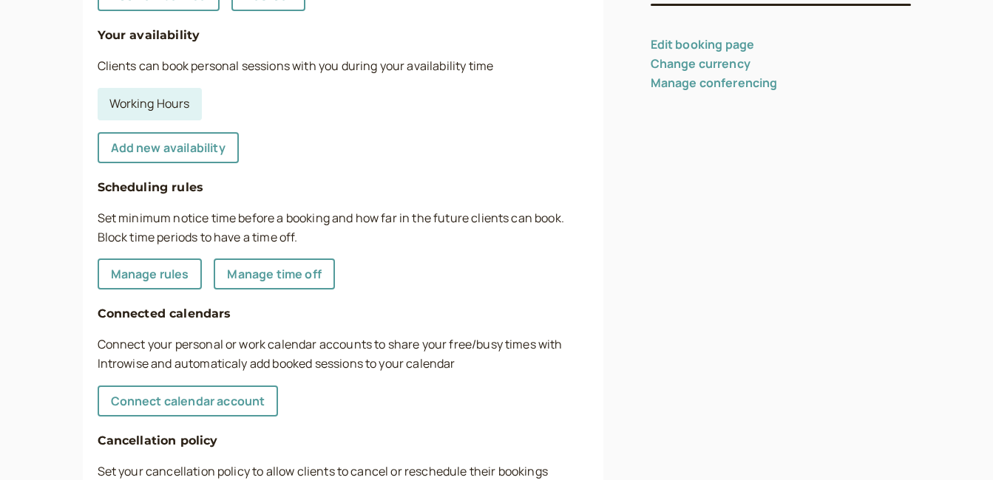
scroll to position [443, 0]
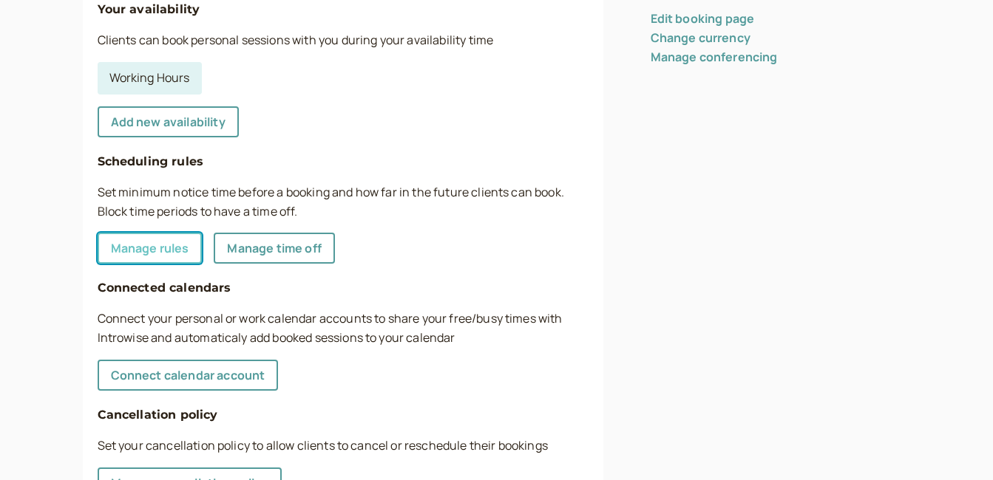
click at [124, 252] on link "Manage rules" at bounding box center [150, 248] width 105 height 31
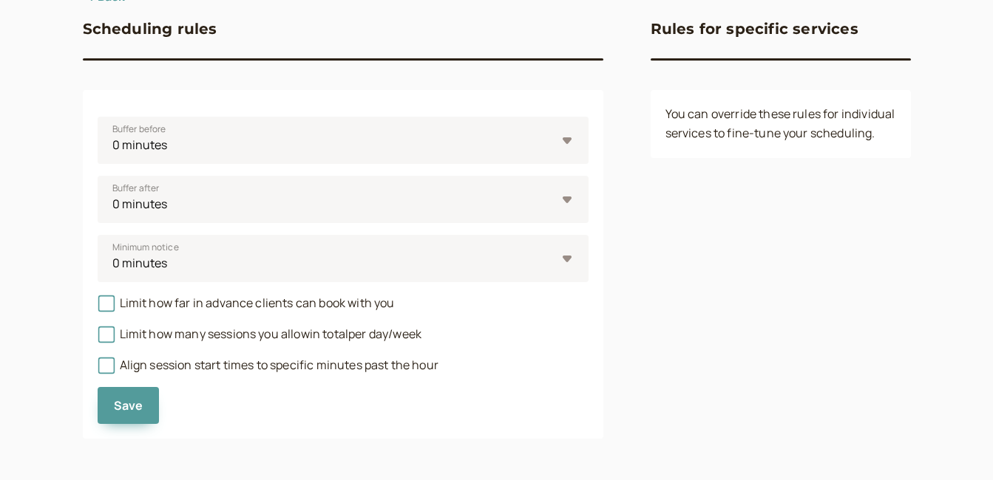
scroll to position [140, 0]
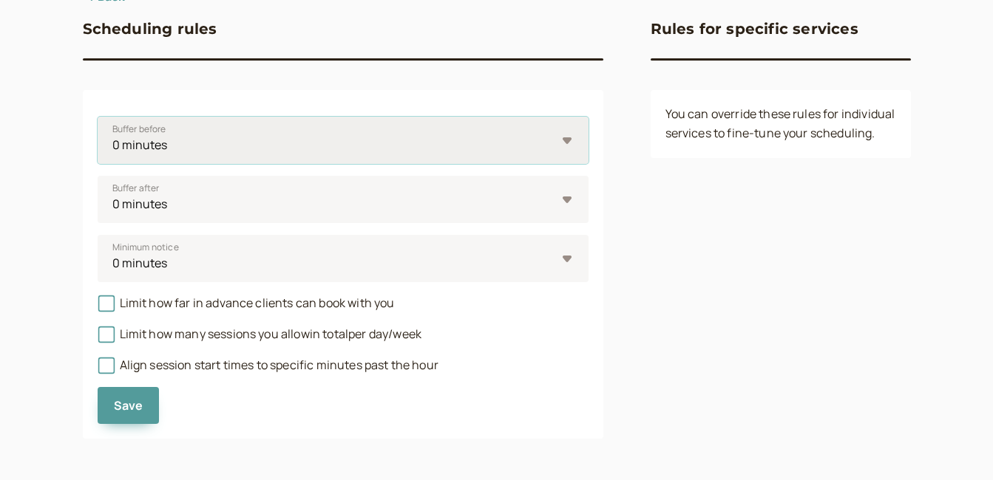
click at [568, 144] on select "0 minutes 5 minutes 10 minutes 15 minutes 30 minutes 45 minutes 1 hour 1.5 hour…" at bounding box center [343, 140] width 491 height 47
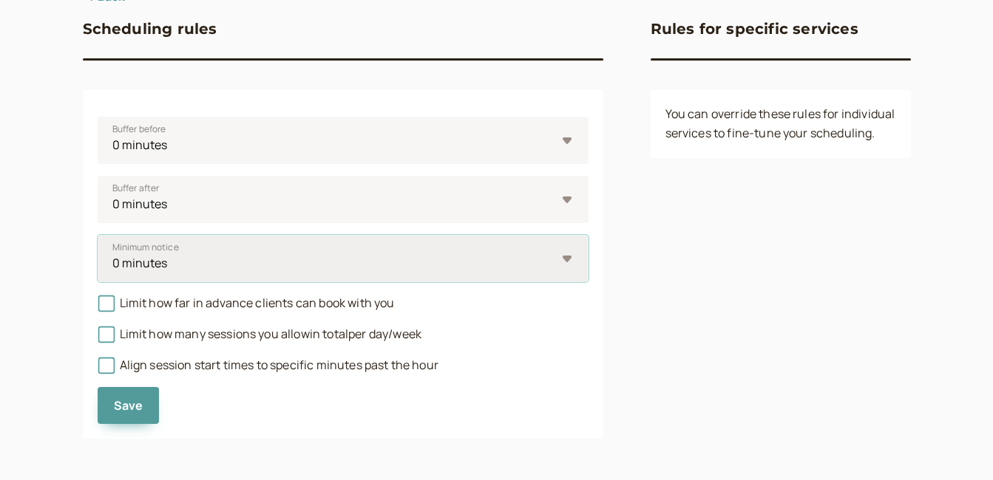
click at [570, 257] on select "0 minutes 5 minutes 10 minutes 15 minutes 30 minutes 45 minutes 1 hour 1.5 hour…" at bounding box center [343, 258] width 491 height 47
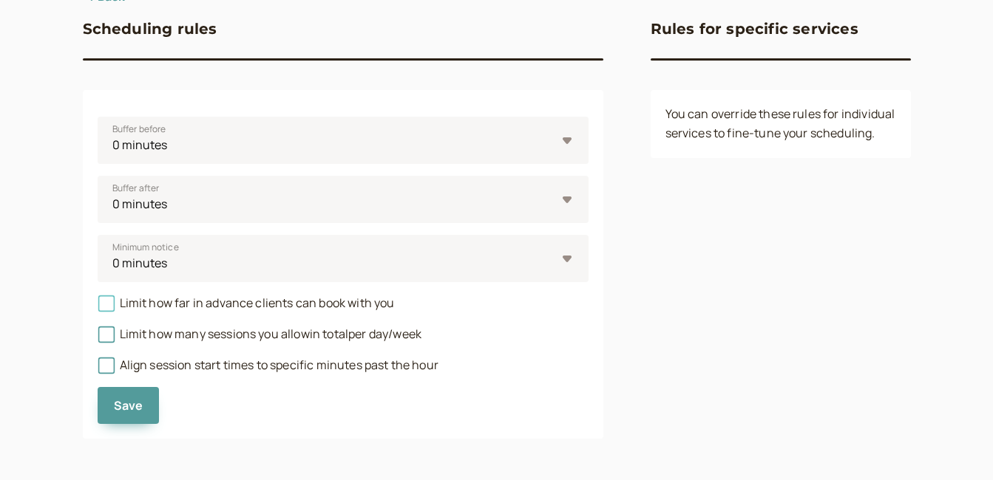
click at [106, 307] on icon at bounding box center [106, 304] width 10 height 10
click at [98, 307] on input "Limit how far in advance clients can book with you" at bounding box center [98, 307] width 0 height 0
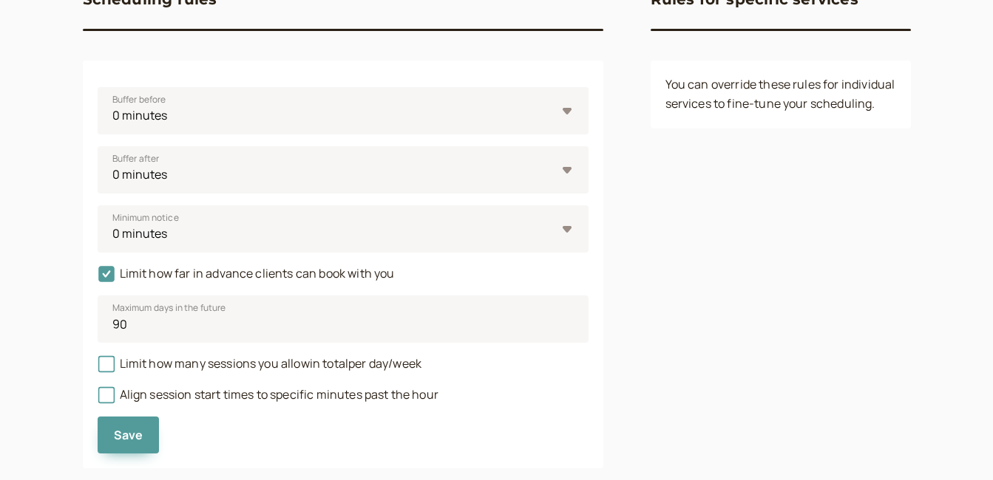
scroll to position [200, 0]
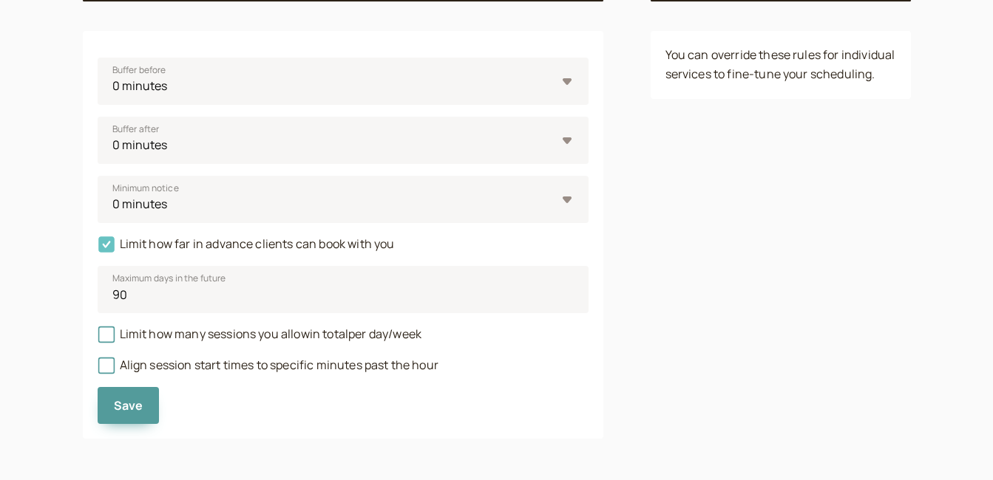
click at [109, 245] on icon at bounding box center [106, 245] width 16 height 16
click at [98, 248] on input "Limit how far in advance clients can book with you" at bounding box center [98, 248] width 0 height 0
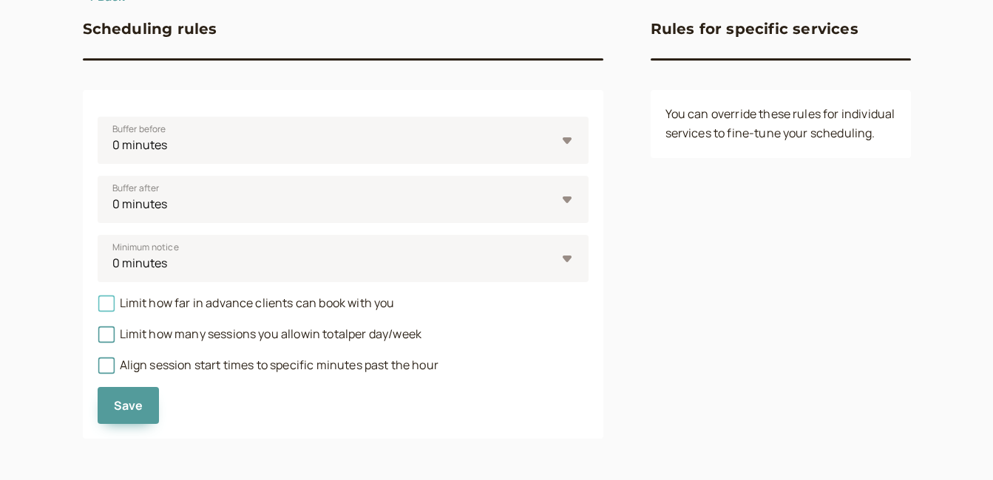
scroll to position [140, 0]
click at [108, 364] on icon at bounding box center [106, 366] width 16 height 16
click at [98, 370] on input "Align session start times to specific minutes past the hour" at bounding box center [98, 370] width 0 height 0
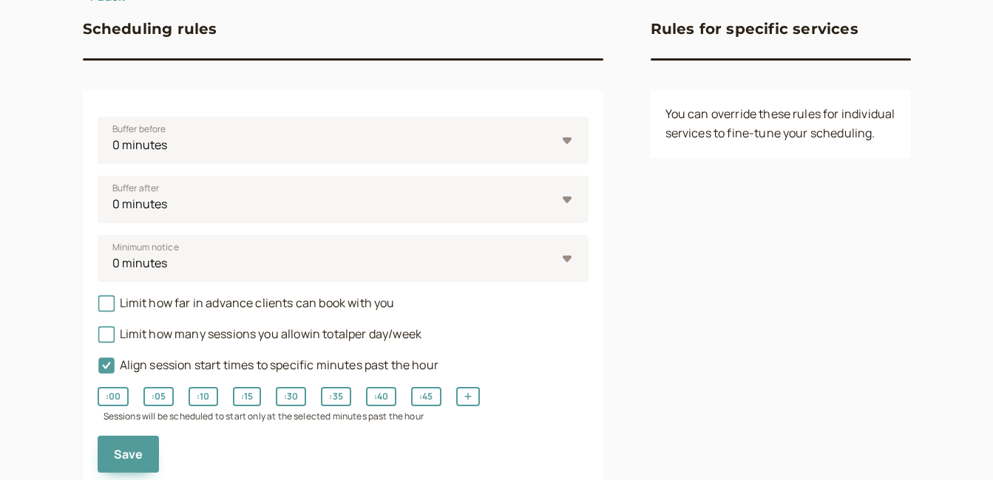
scroll to position [189, 0]
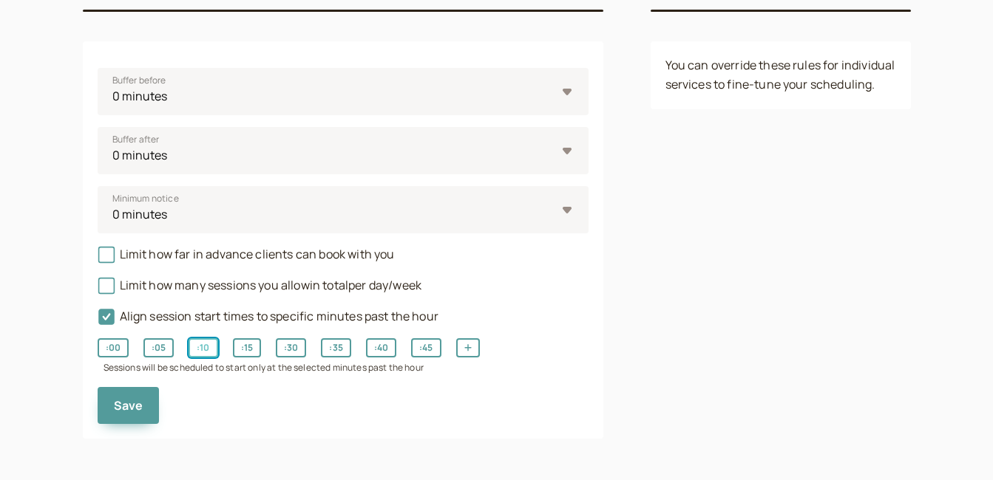
click at [209, 350] on button ": 10" at bounding box center [202, 347] width 29 height 19
click at [126, 412] on span "Save" at bounding box center [129, 406] width 30 height 16
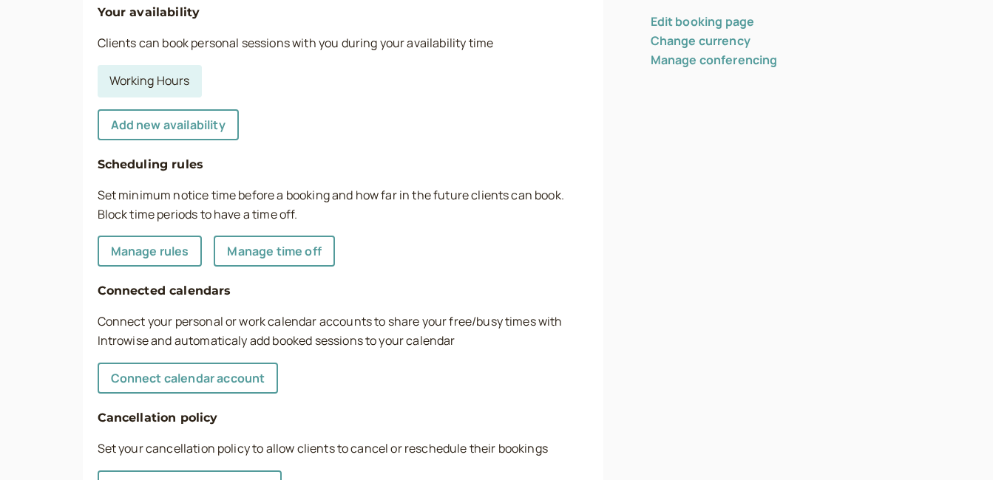
scroll to position [443, 0]
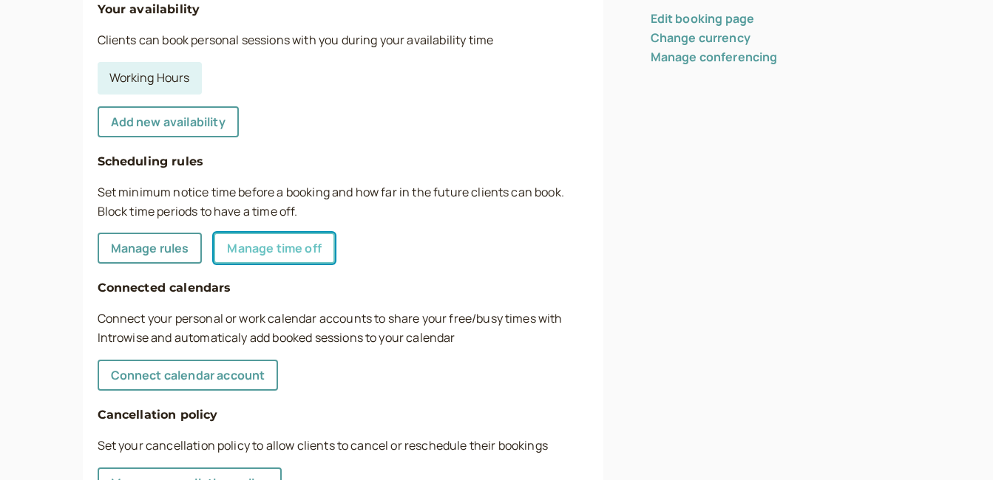
click at [262, 254] on link "Manage time off" at bounding box center [274, 248] width 120 height 31
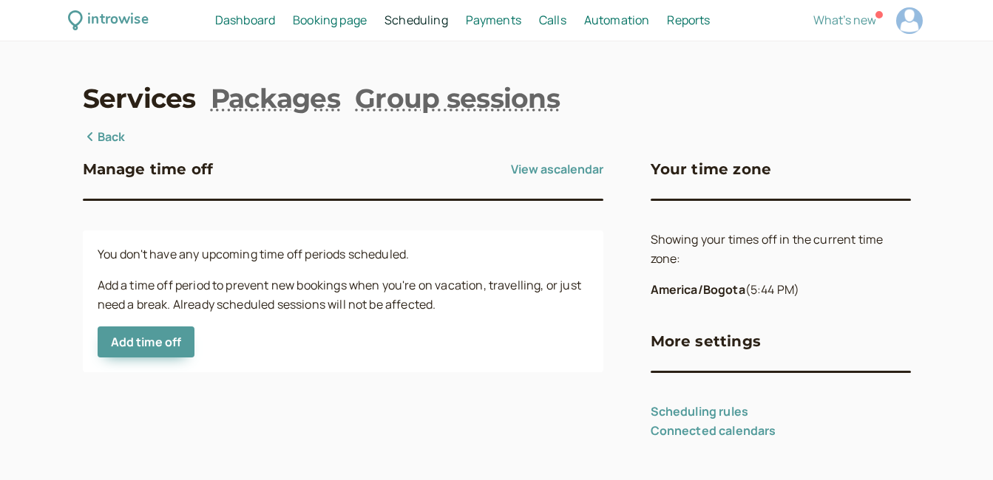
click at [97, 137] on icon at bounding box center [90, 137] width 15 height 12
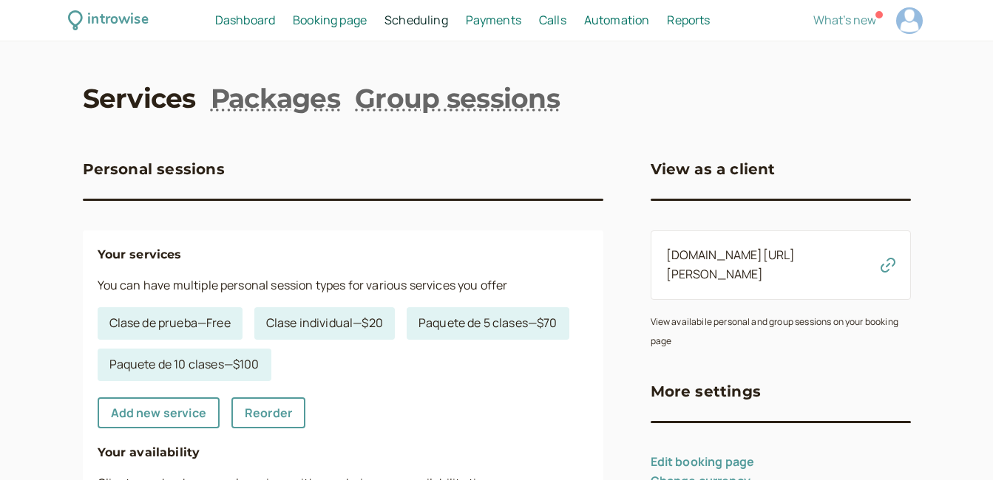
click at [244, 24] on span "Dashboard" at bounding box center [245, 20] width 60 height 16
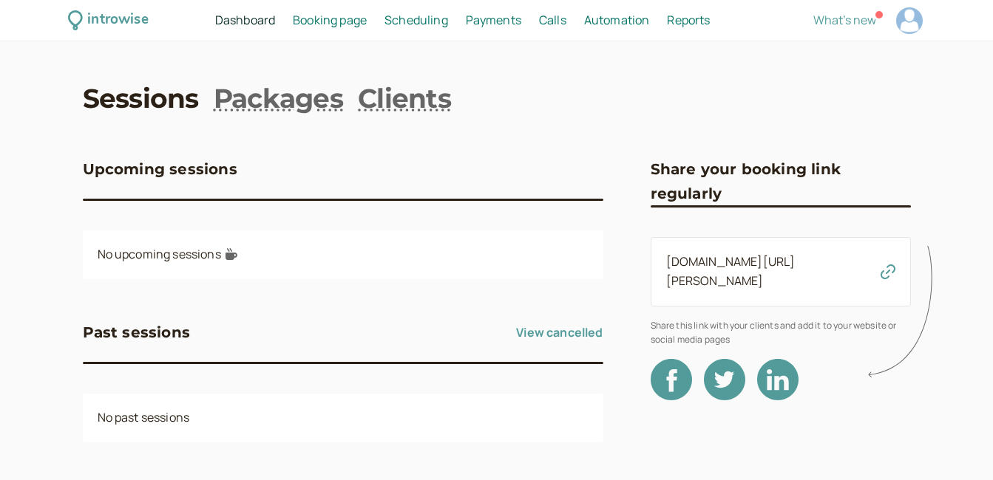
click at [493, 21] on span "Payments" at bounding box center [493, 20] width 55 height 16
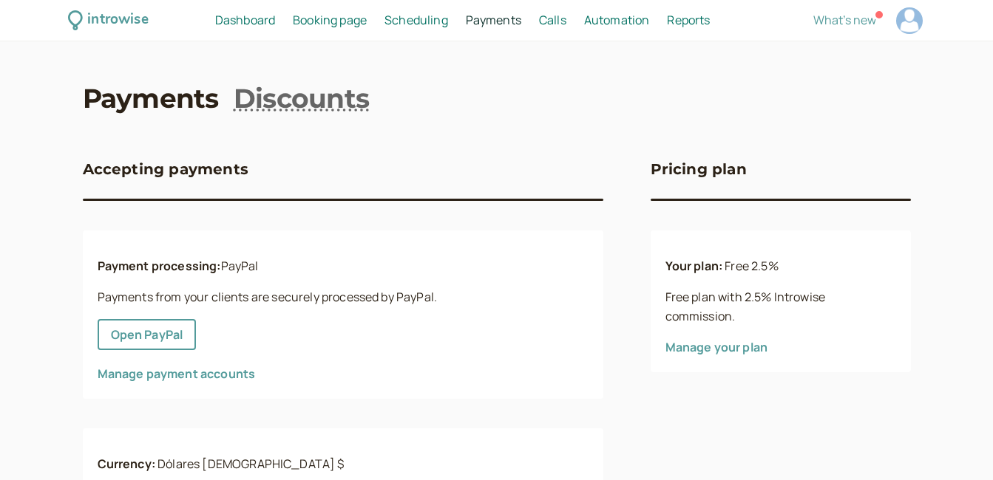
click at [621, 24] on span "Automation" at bounding box center [617, 20] width 66 height 16
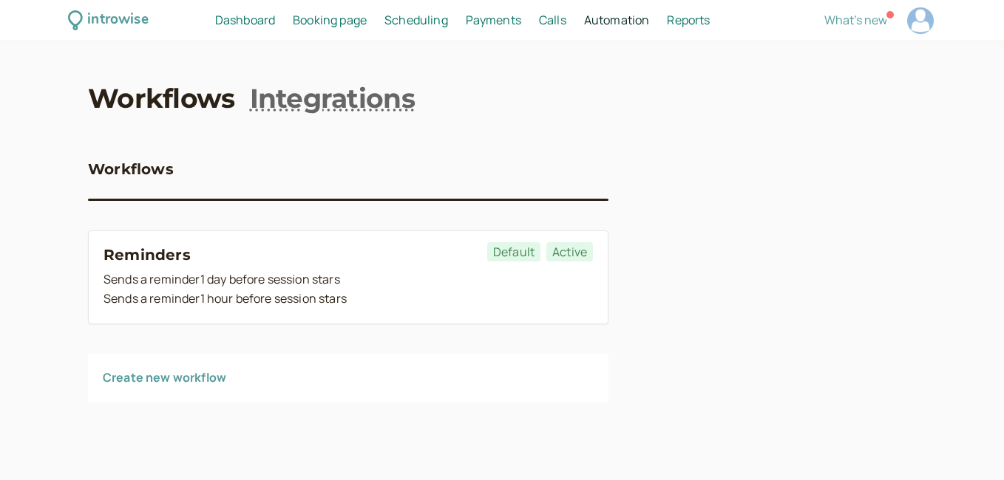
click at [688, 23] on span "Reports" at bounding box center [688, 20] width 43 height 16
select select "last30Days"
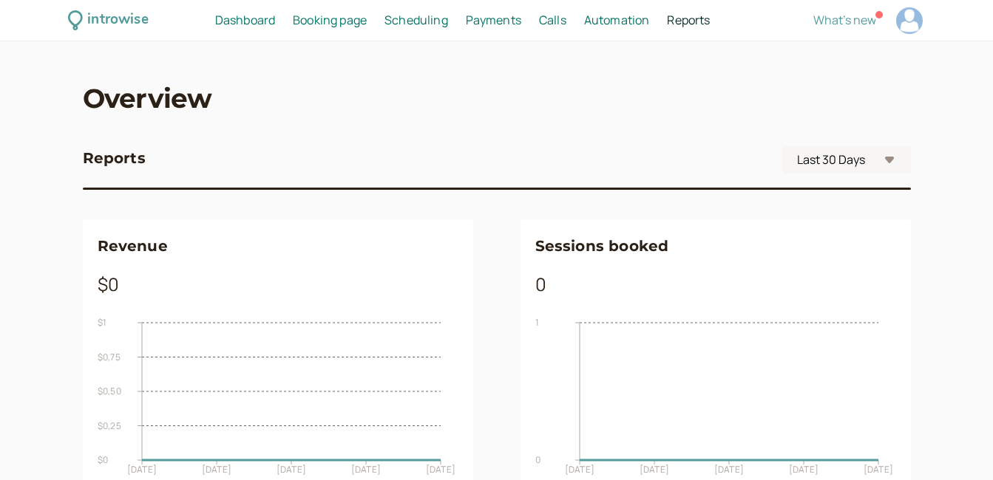
click at [98, 21] on div "introwise" at bounding box center [117, 20] width 61 height 23
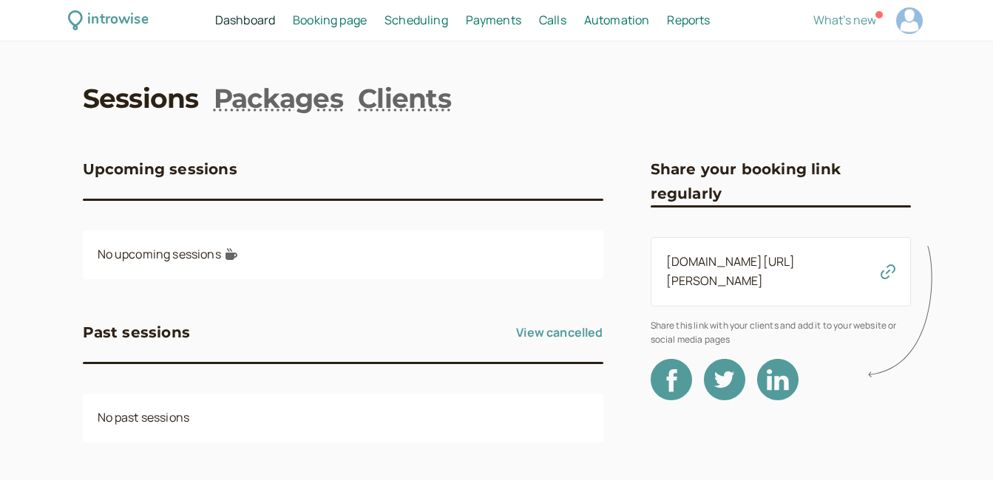
click at [335, 20] on span "Booking page" at bounding box center [330, 20] width 74 height 16
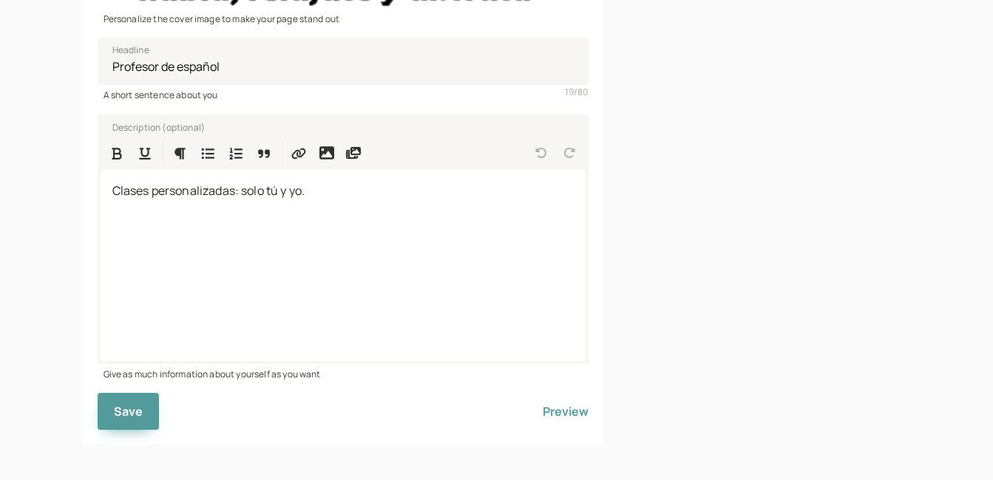
scroll to position [389, 0]
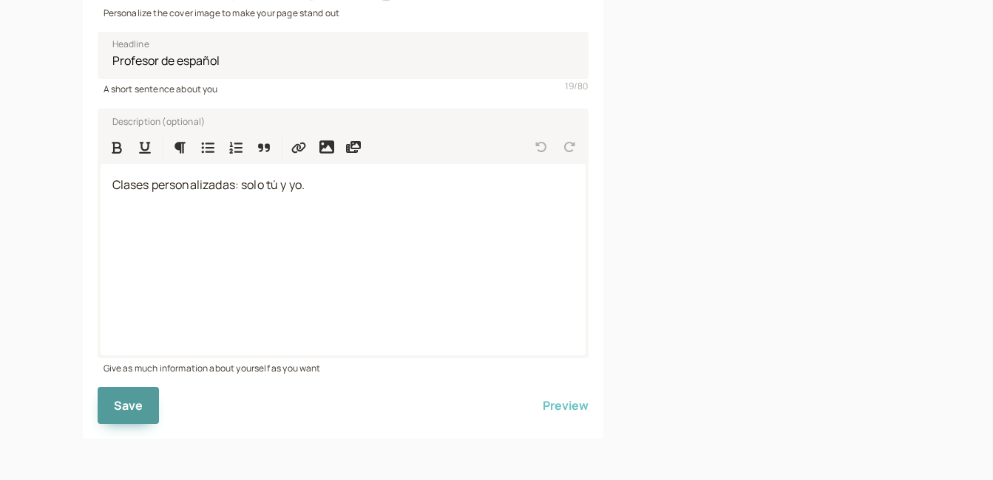
click at [557, 403] on button "Preview" at bounding box center [565, 405] width 46 height 37
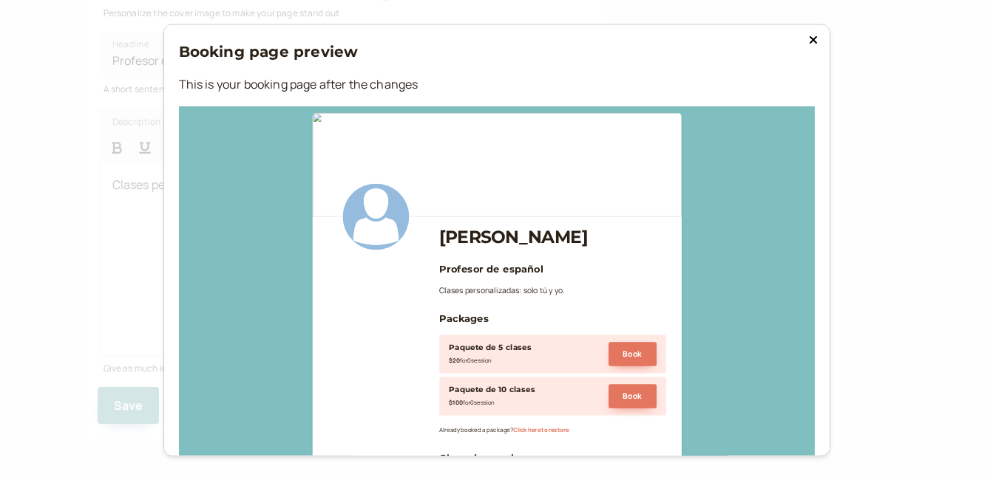
scroll to position [0, 0]
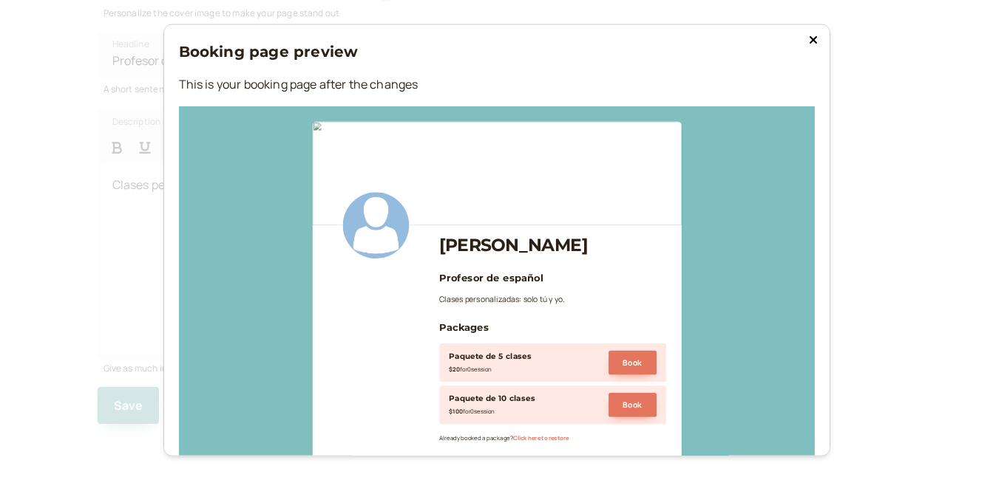
click at [809, 43] on icon at bounding box center [812, 38] width 7 height 7
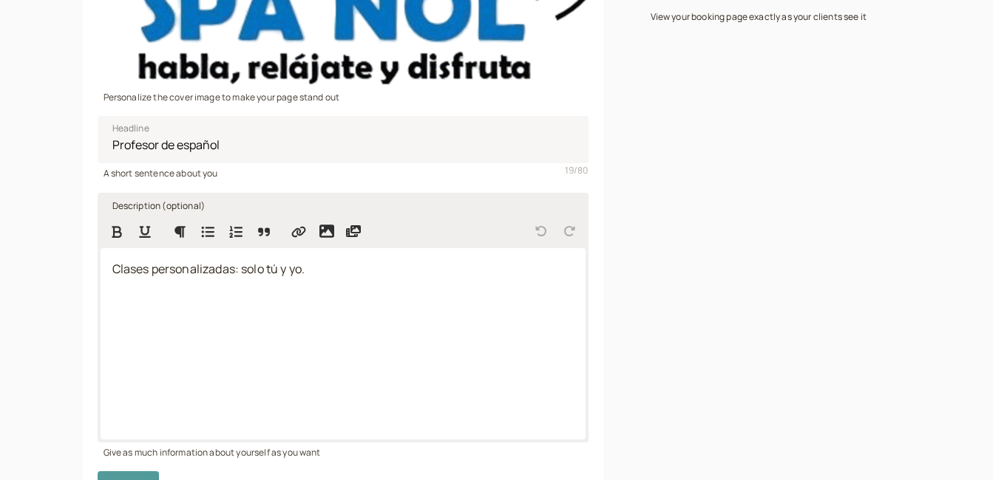
scroll to position [94, 0]
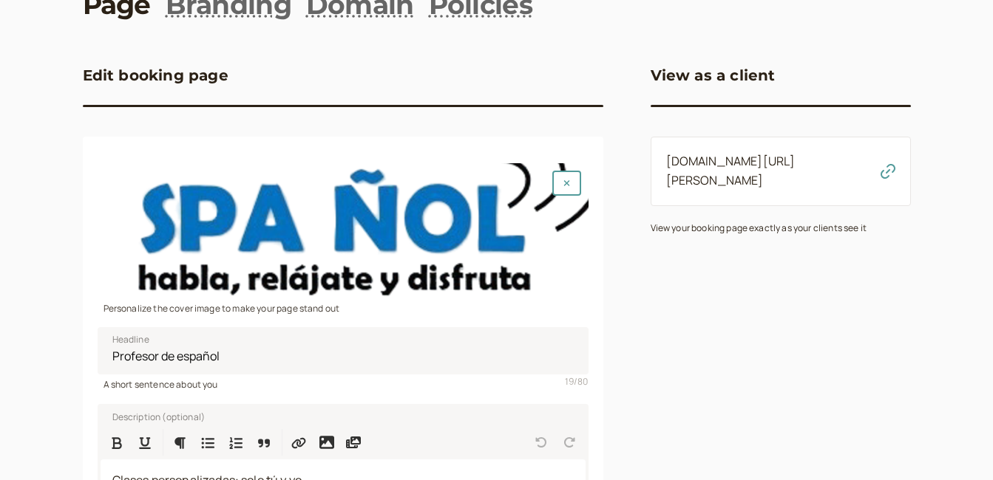
click at [780, 159] on link "introwise.com/gustavo-freire" at bounding box center [730, 170] width 129 height 35
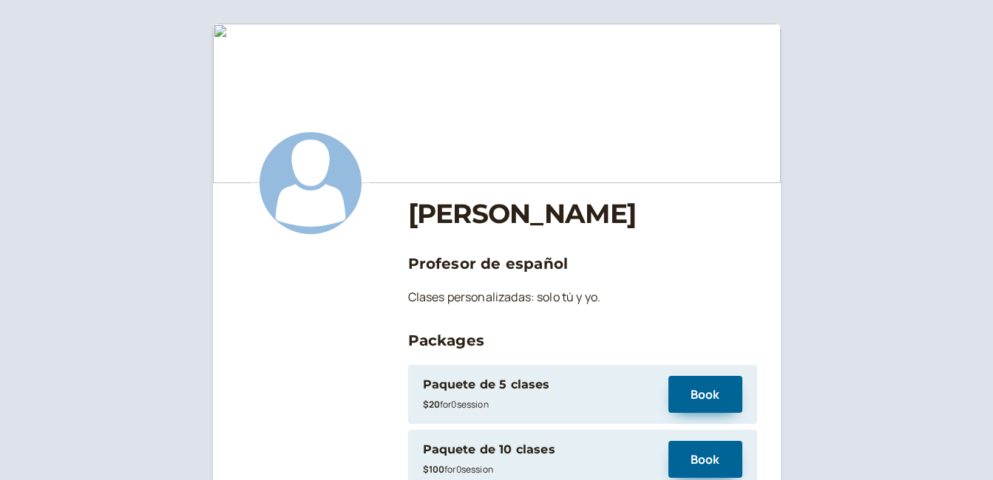
click at [311, 180] on img at bounding box center [310, 183] width 118 height 118
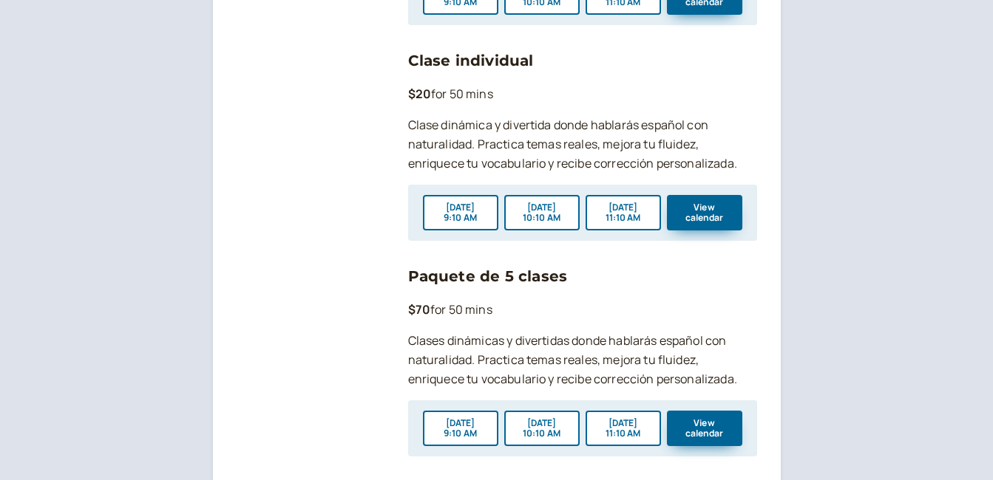
scroll to position [1080, 0]
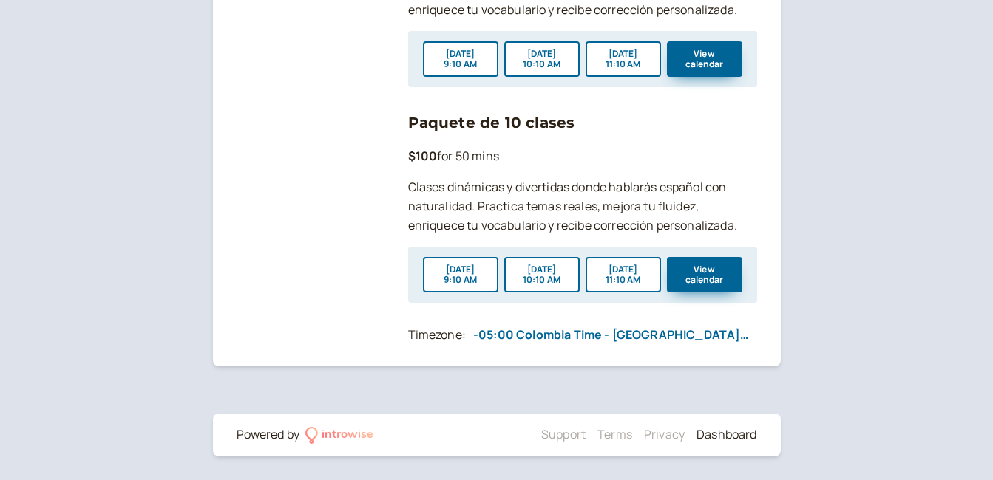
click at [724, 433] on link "Dashboard" at bounding box center [726, 434] width 60 height 16
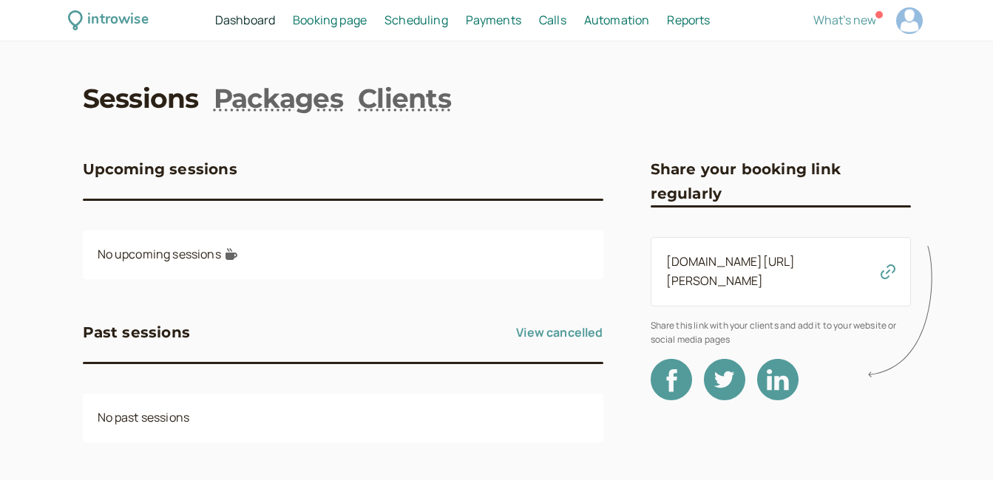
click at [914, 29] on div at bounding box center [909, 20] width 27 height 27
select select "America/Bogota"
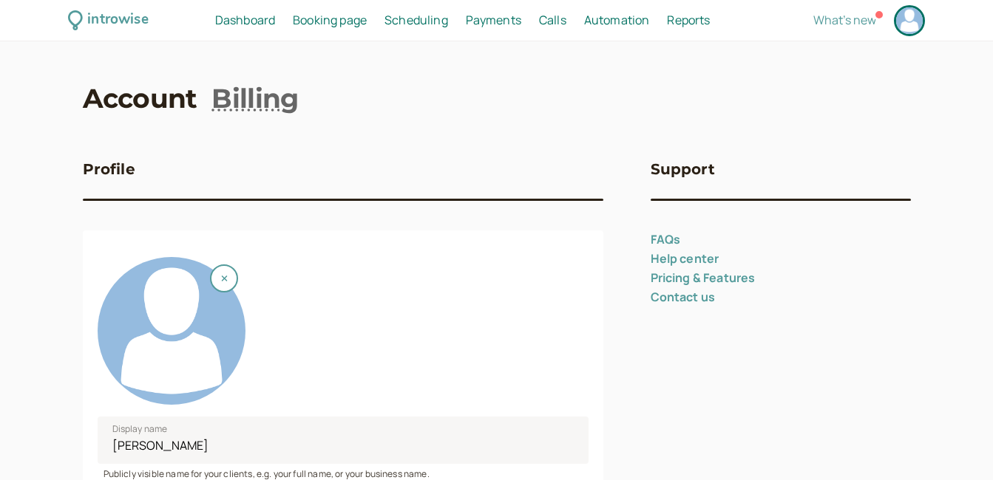
click at [205, 331] on div at bounding box center [172, 331] width 148 height 148
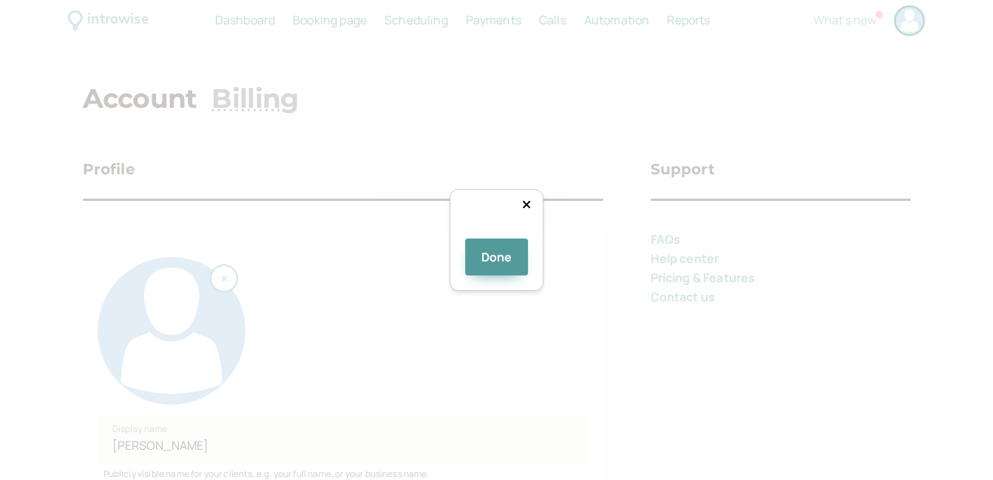
click at [569, 261] on div at bounding box center [718, 385] width 299 height 299
click at [489, 276] on button "Done" at bounding box center [497, 257] width 64 height 37
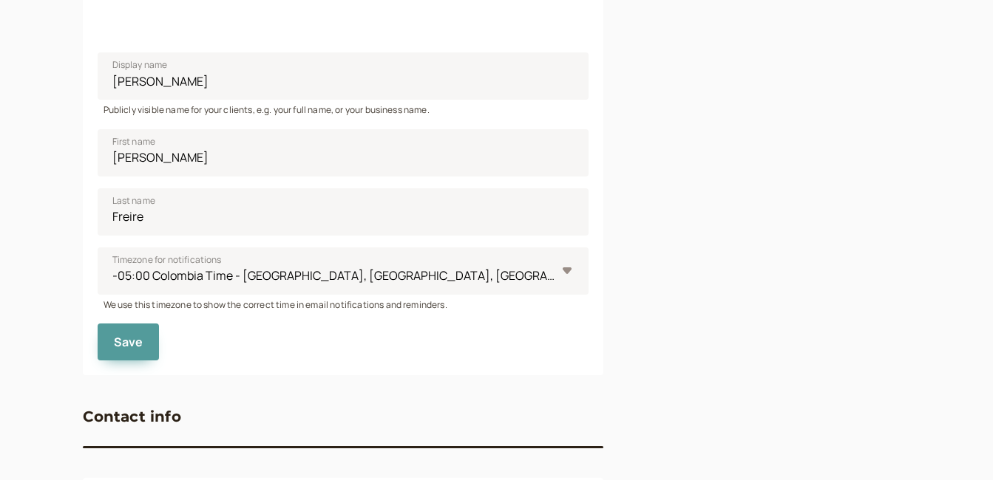
scroll to position [370, 0]
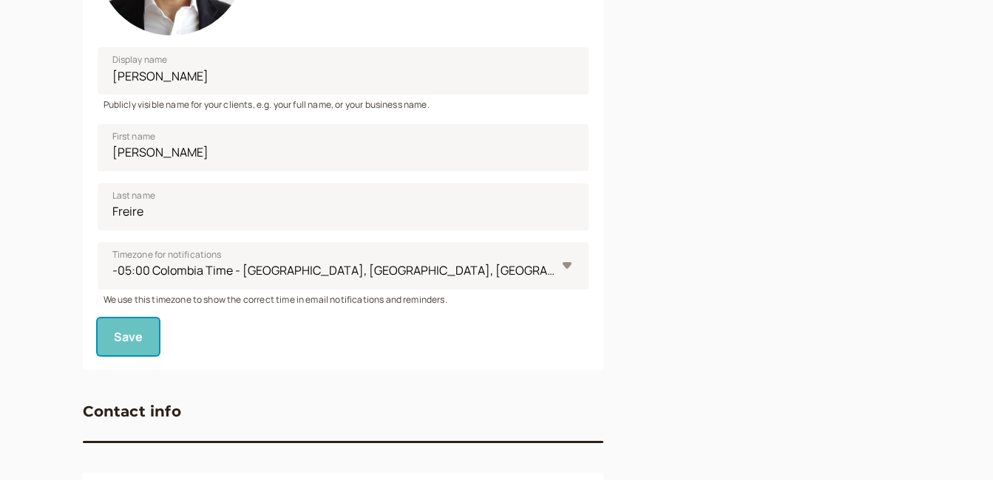
click at [120, 336] on span "Save" at bounding box center [129, 337] width 30 height 16
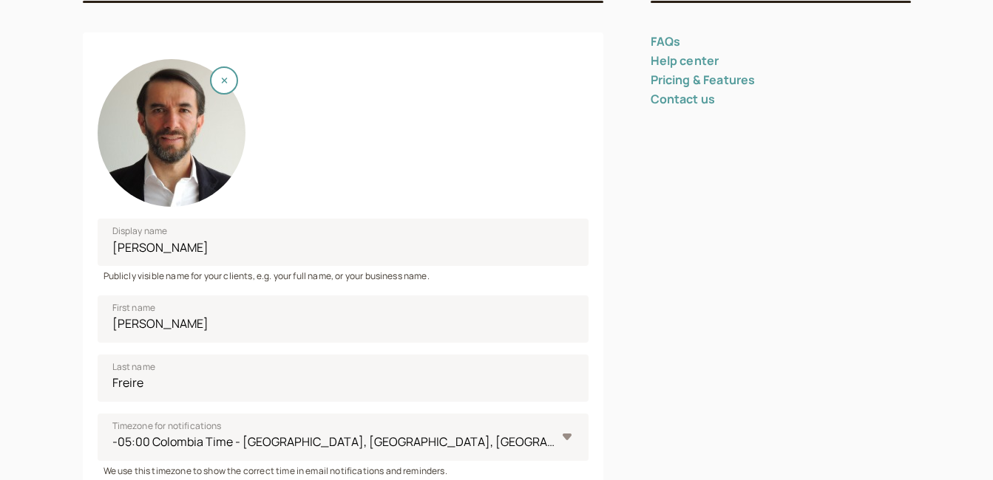
scroll to position [0, 0]
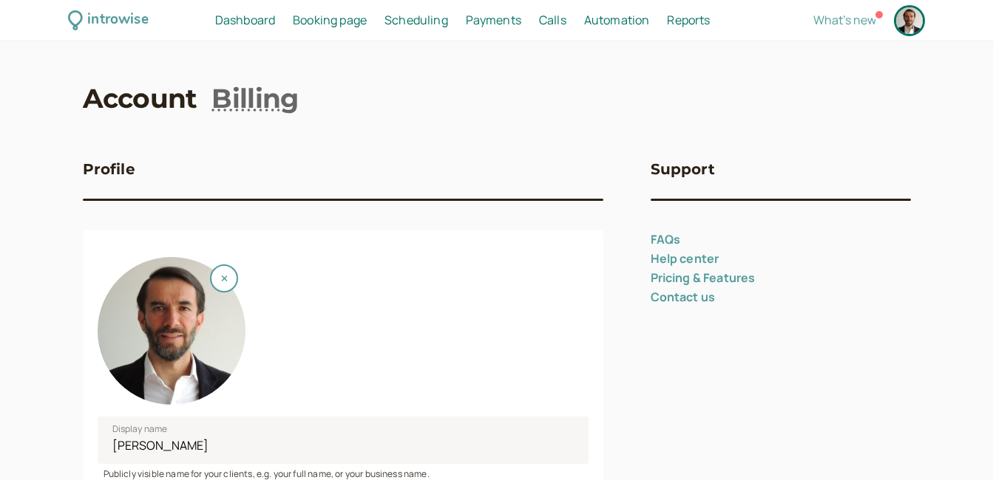
click at [322, 24] on span "Booking page" at bounding box center [330, 20] width 74 height 16
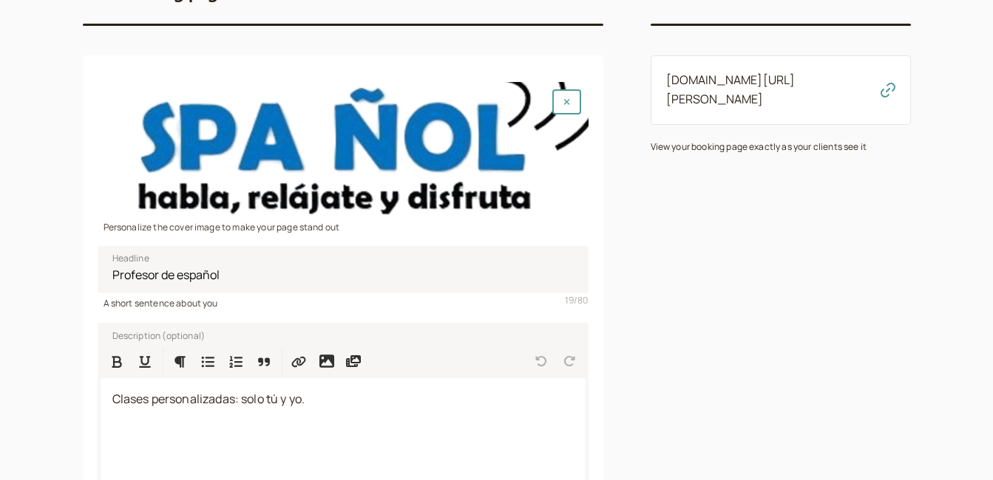
scroll to position [389, 0]
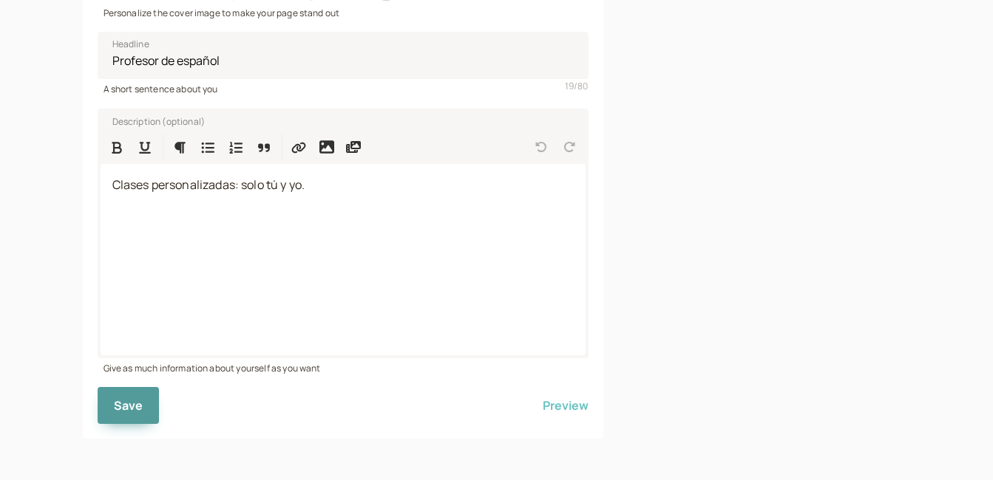
click at [545, 409] on button "Preview" at bounding box center [565, 405] width 46 height 37
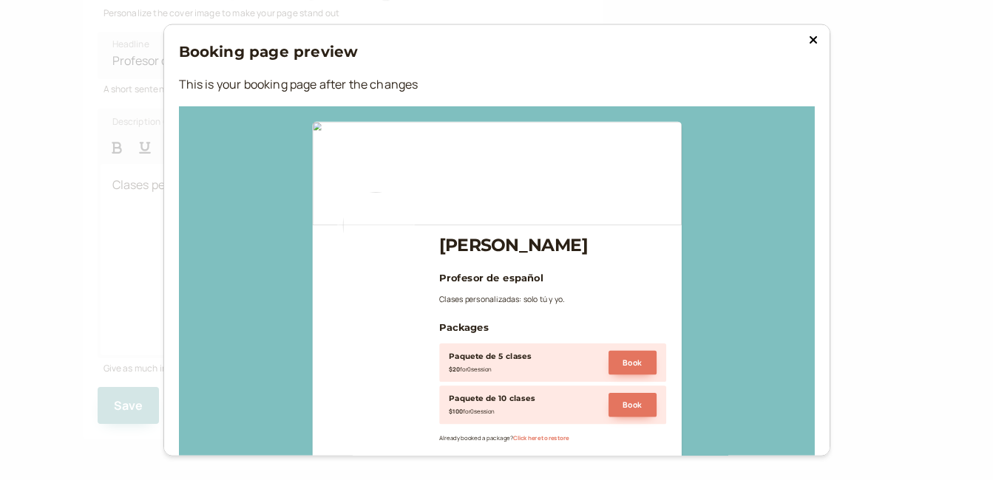
click at [809, 43] on icon at bounding box center [813, 40] width 9 height 12
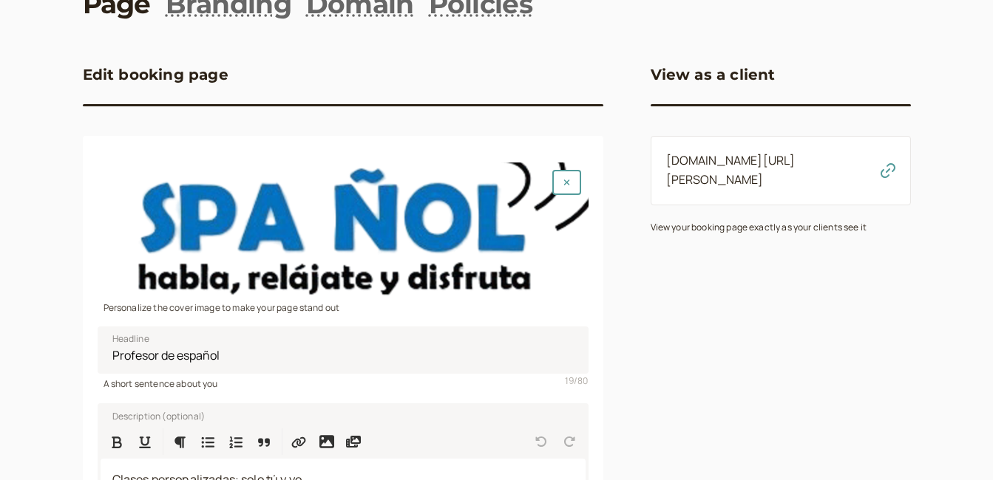
scroll to position [74, 0]
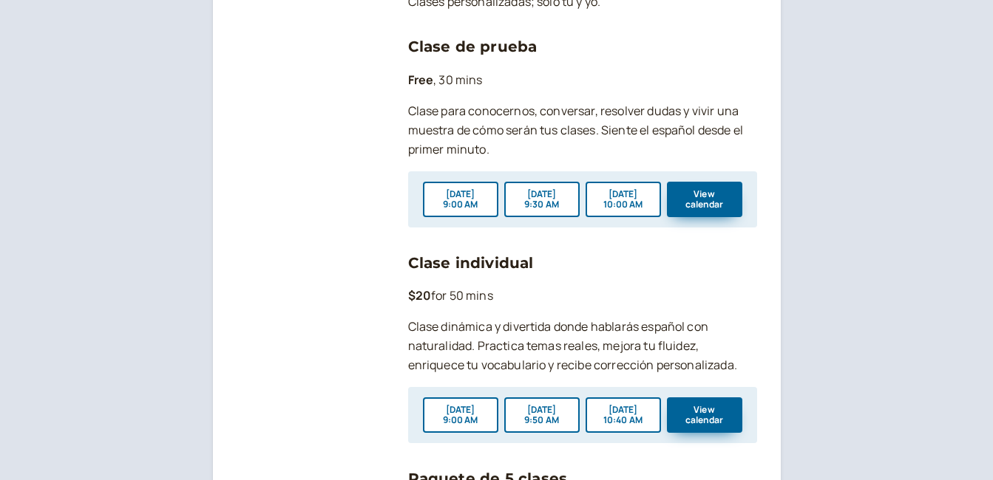
scroll to position [222, 0]
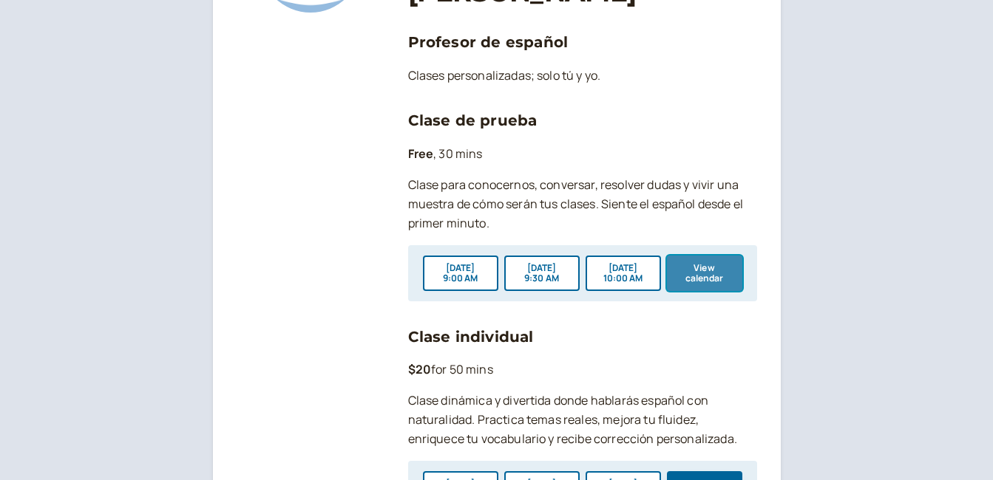
click at [711, 277] on button "View calendar" at bounding box center [704, 273] width 75 height 35
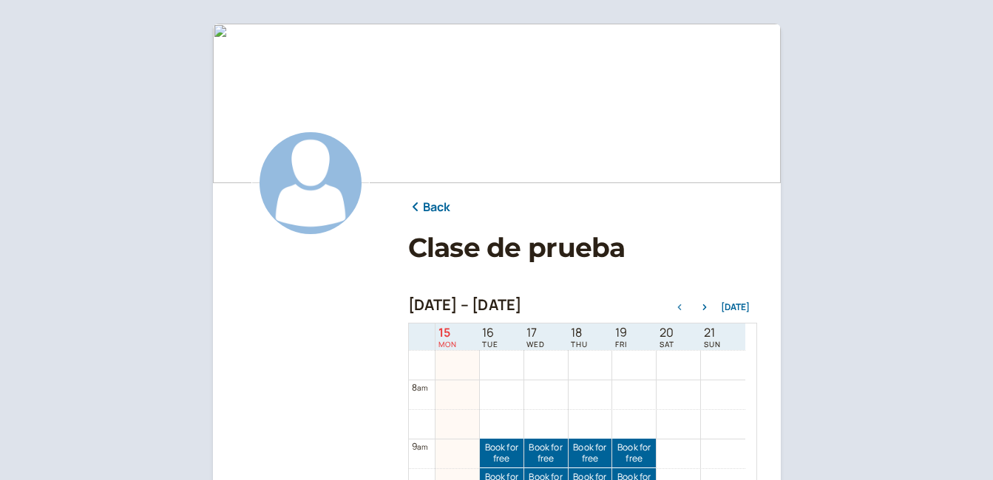
click at [429, 208] on link "Back" at bounding box center [429, 207] width 43 height 19
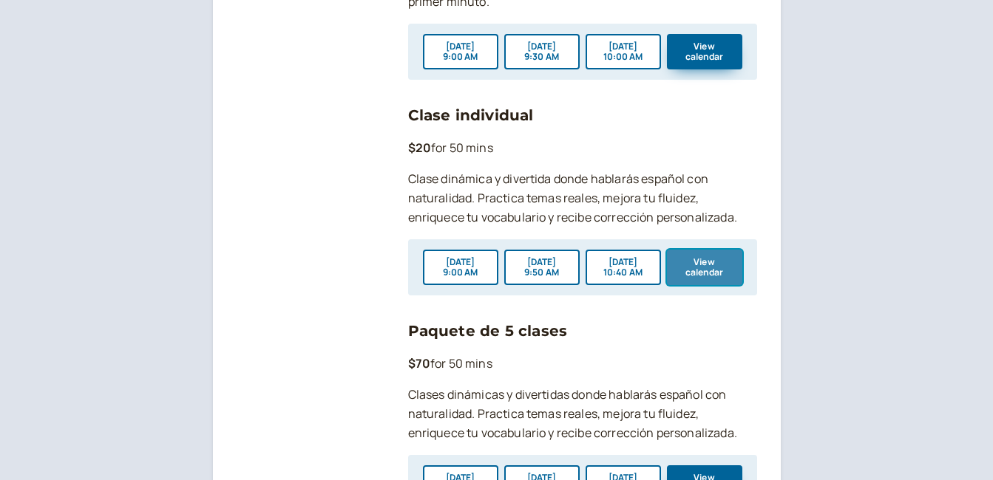
click at [714, 277] on button "View calendar" at bounding box center [704, 267] width 75 height 35
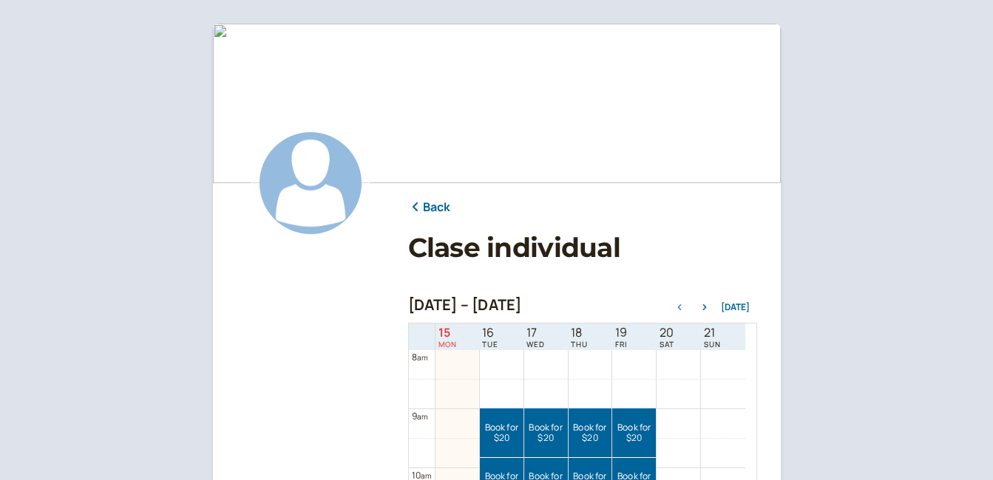
click at [430, 206] on link "Back" at bounding box center [429, 207] width 43 height 19
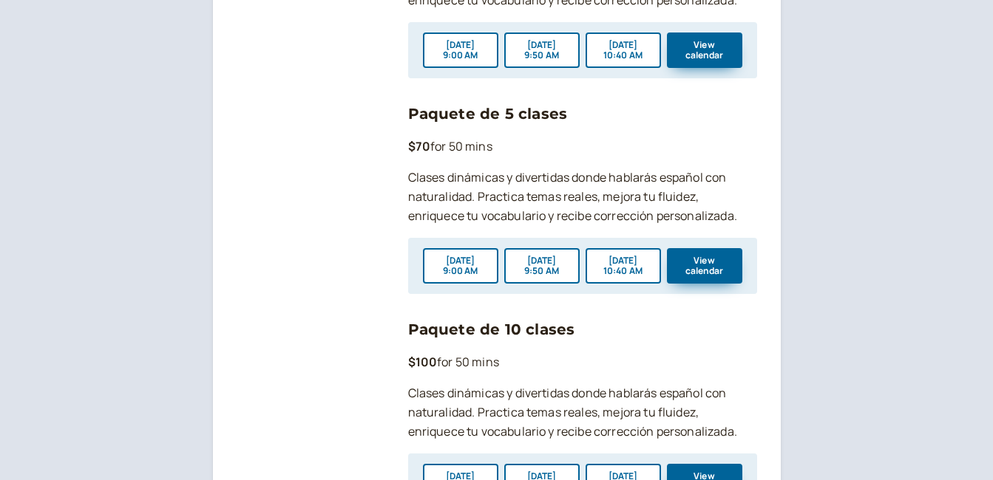
scroll to position [665, 0]
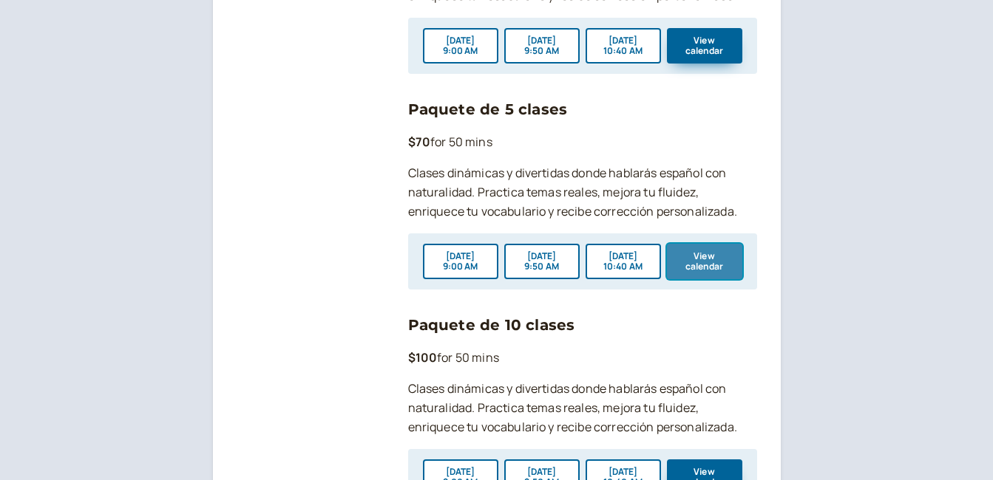
click at [701, 265] on button "View calendar" at bounding box center [704, 261] width 75 height 35
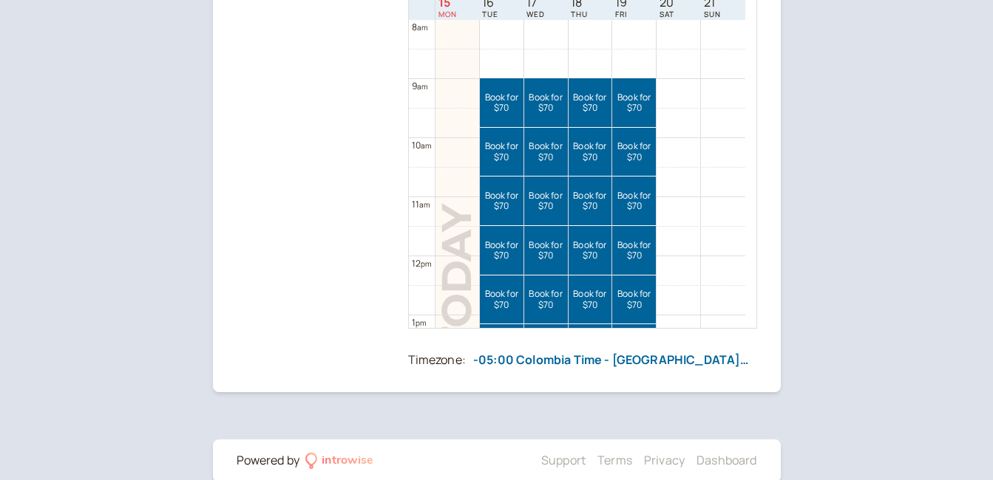
scroll to position [356, 0]
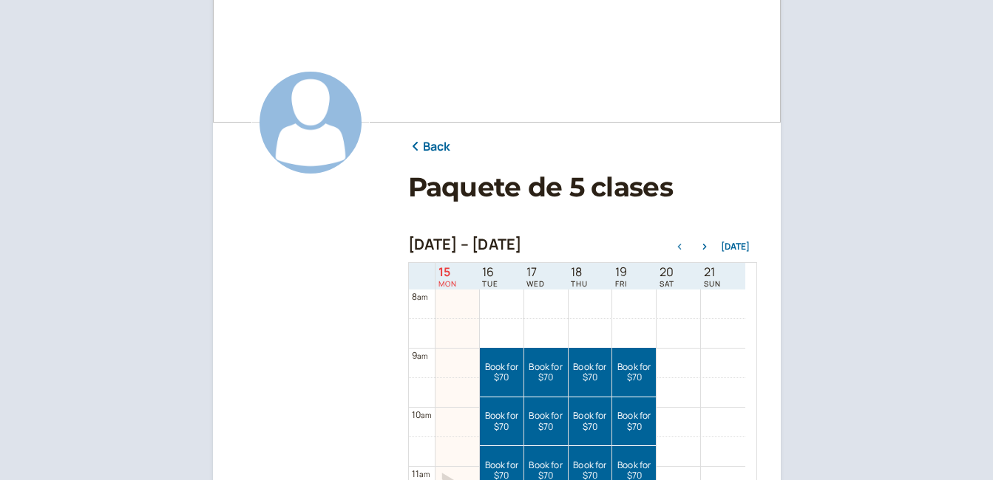
click at [429, 146] on link "Back" at bounding box center [429, 146] width 43 height 19
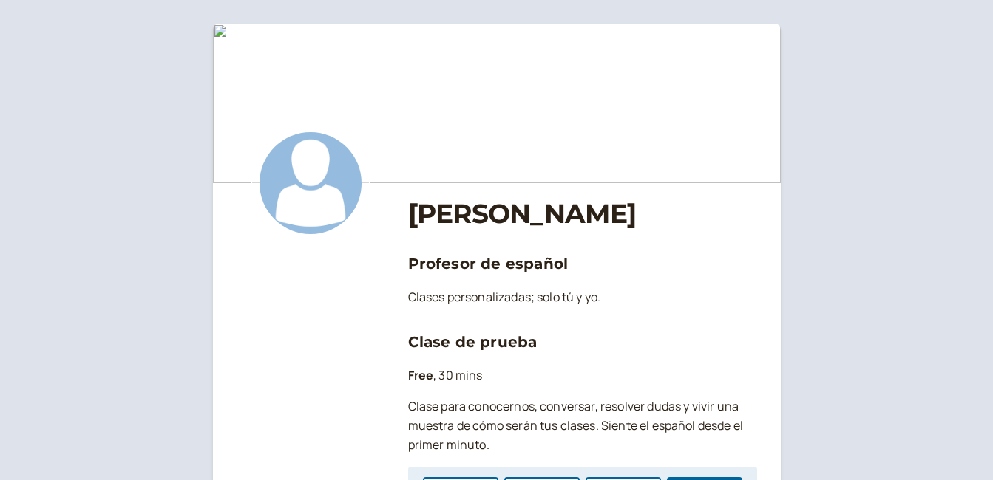
click at [308, 189] on img at bounding box center [310, 183] width 118 height 118
click at [314, 185] on img at bounding box center [310, 183] width 118 height 118
drag, startPoint x: 314, startPoint y: 185, endPoint x: 283, endPoint y: 264, distance: 85.0
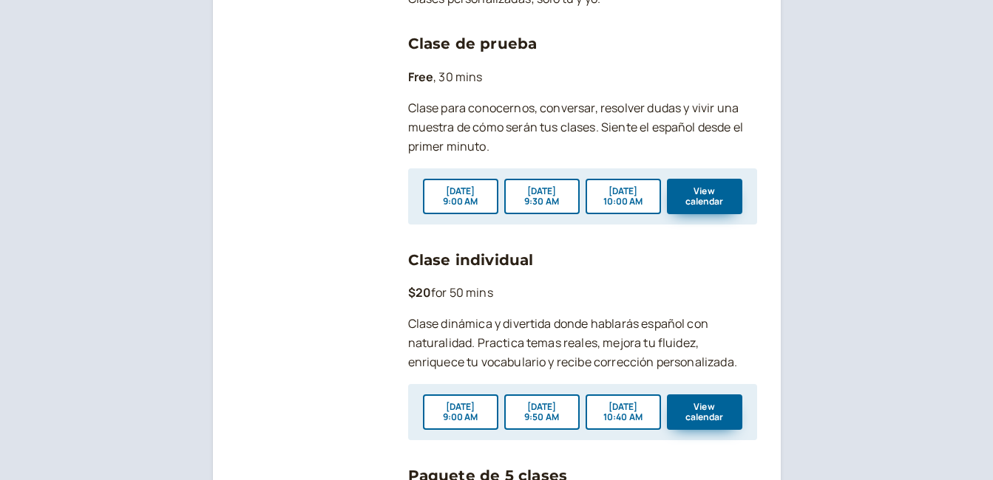
scroll to position [296, 0]
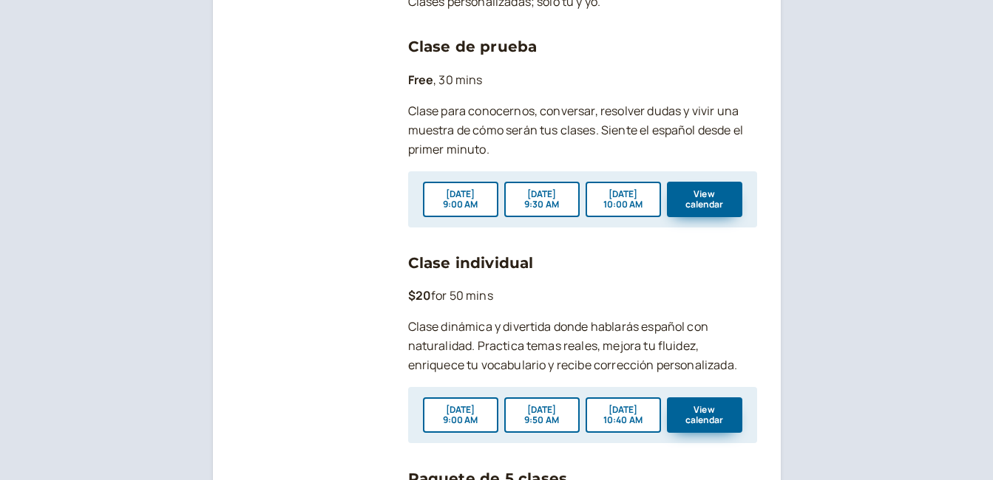
drag, startPoint x: 537, startPoint y: 150, endPoint x: 763, endPoint y: 95, distance: 232.7
click at [763, 95] on main "Gustavo Freire Profesor de español Clases personalizadas; solo tú y yo. Clase d…" at bounding box center [497, 333] width 568 height 1211
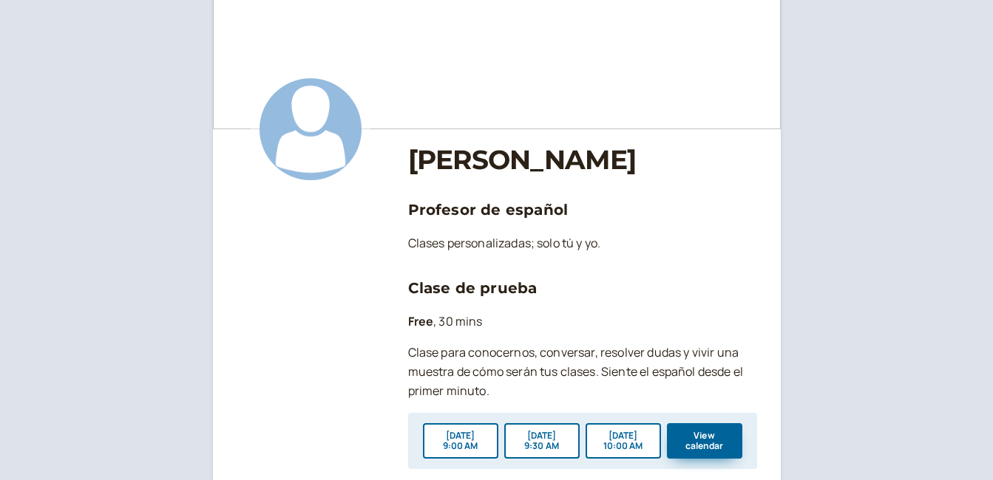
scroll to position [0, 0]
